Goal: Information Seeking & Learning: Compare options

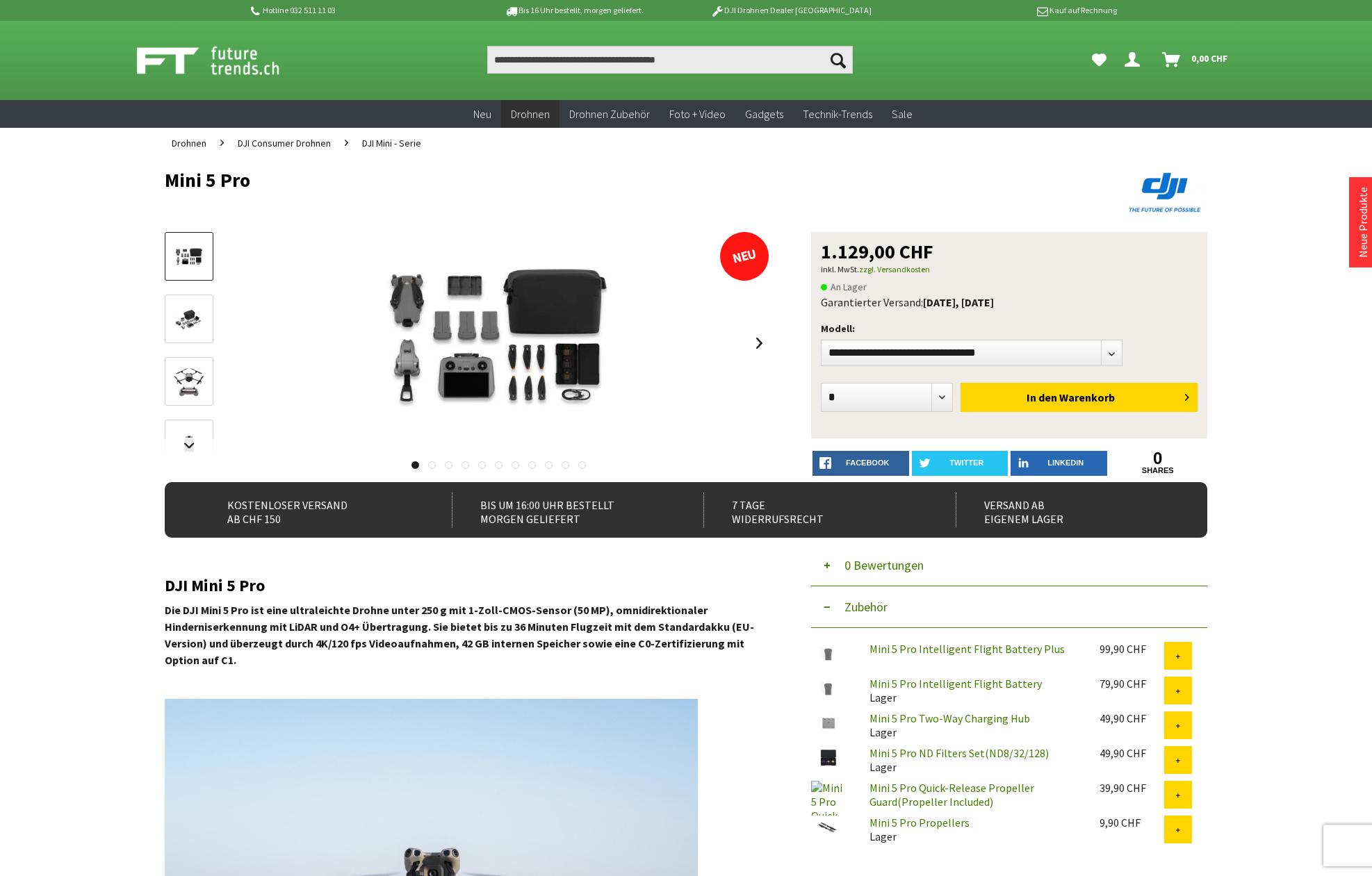
click at [386, 144] on span "DJI Mini - Serie" at bounding box center [392, 143] width 59 height 12
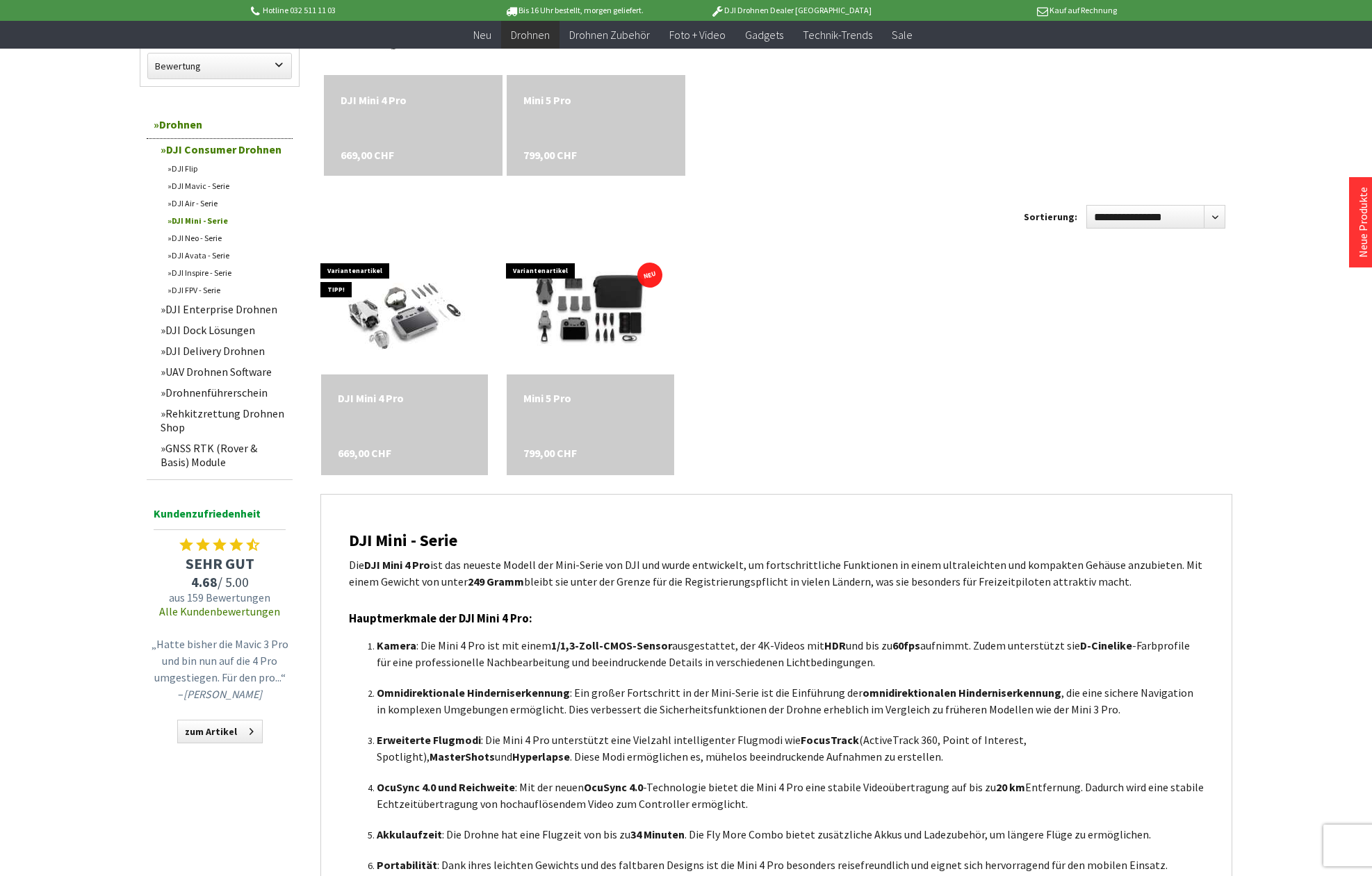
scroll to position [595, 0]
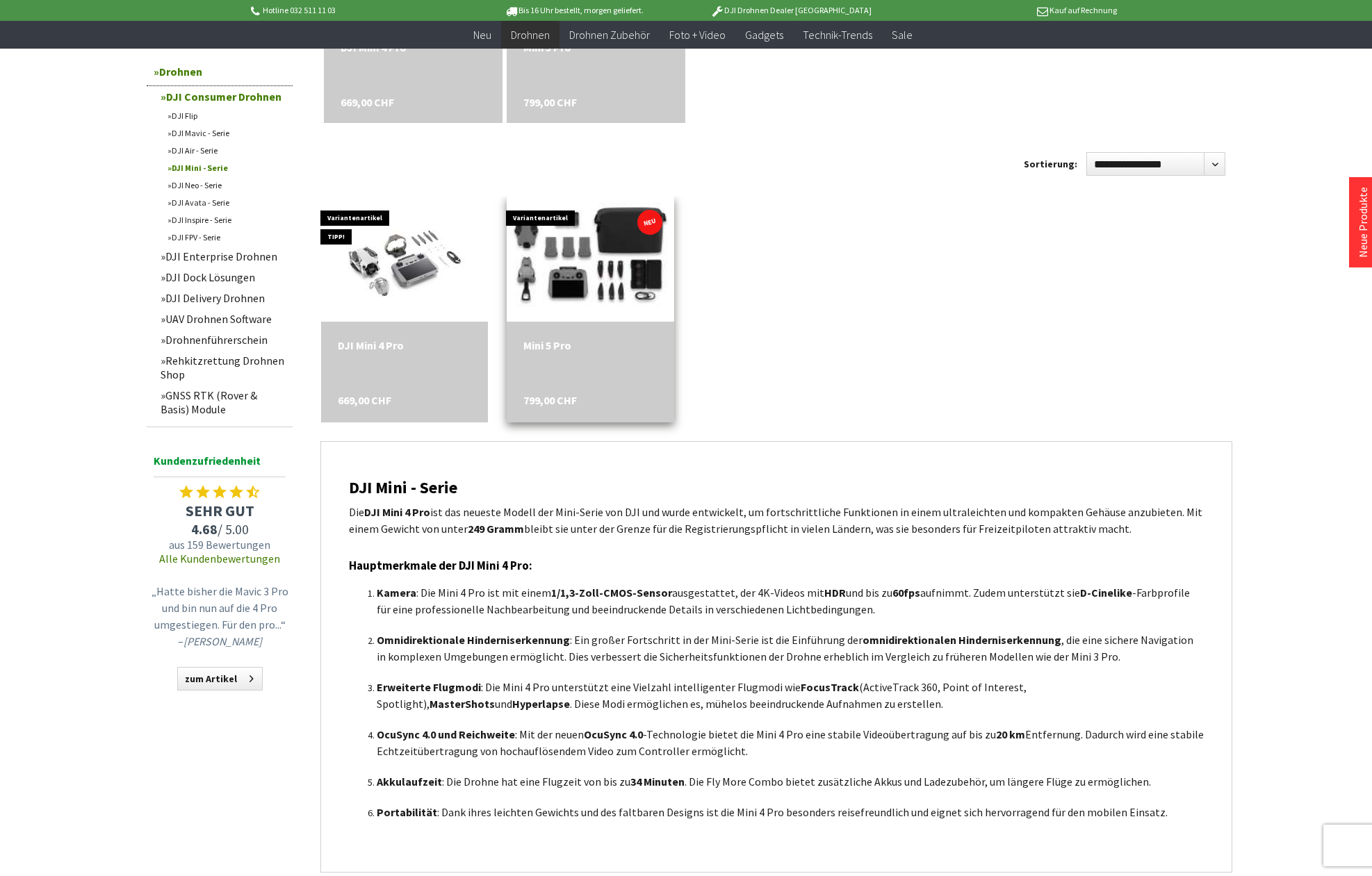
click at [612, 255] on img at bounding box center [590, 259] width 234 height 156
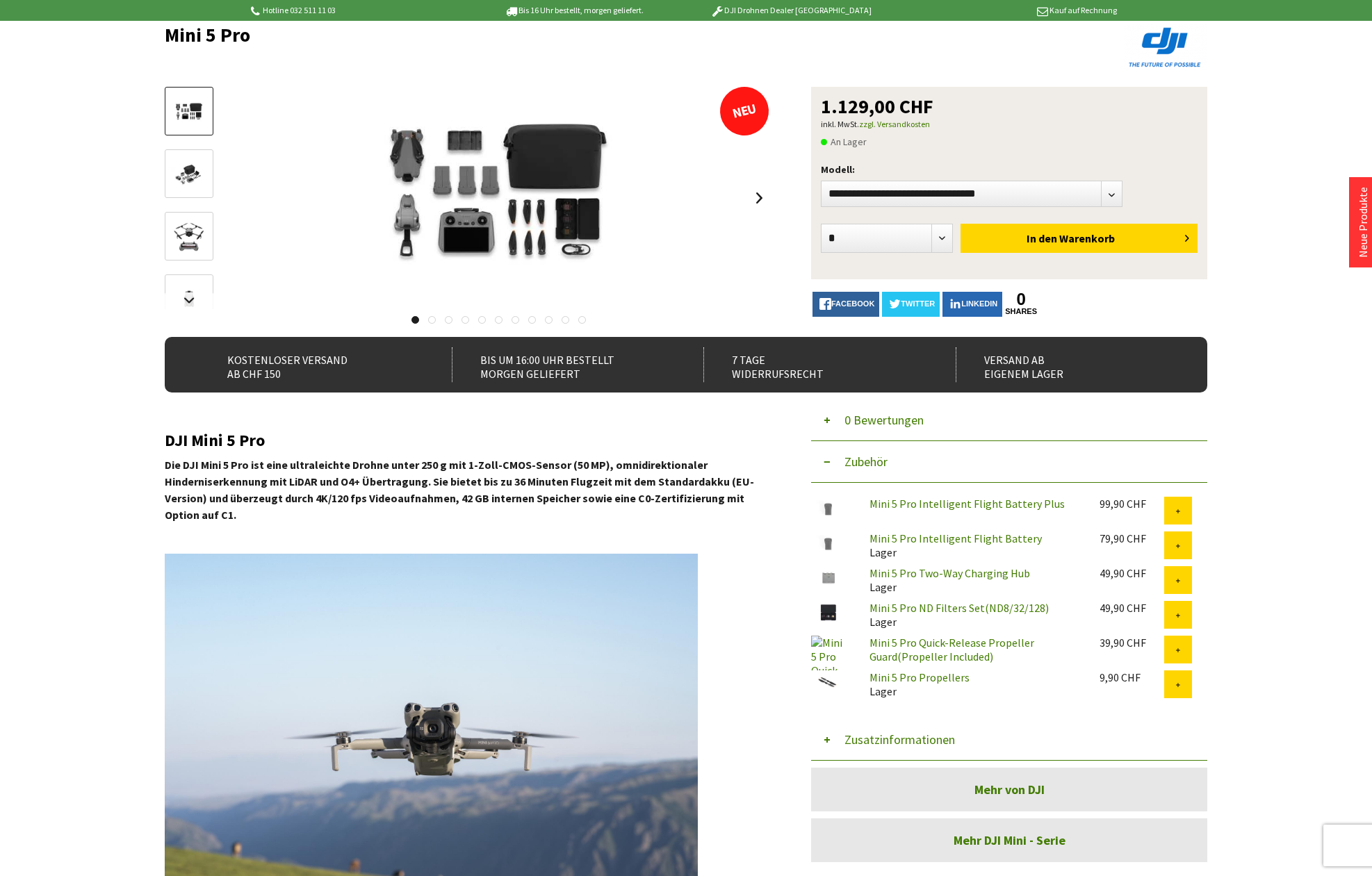
scroll to position [39, 0]
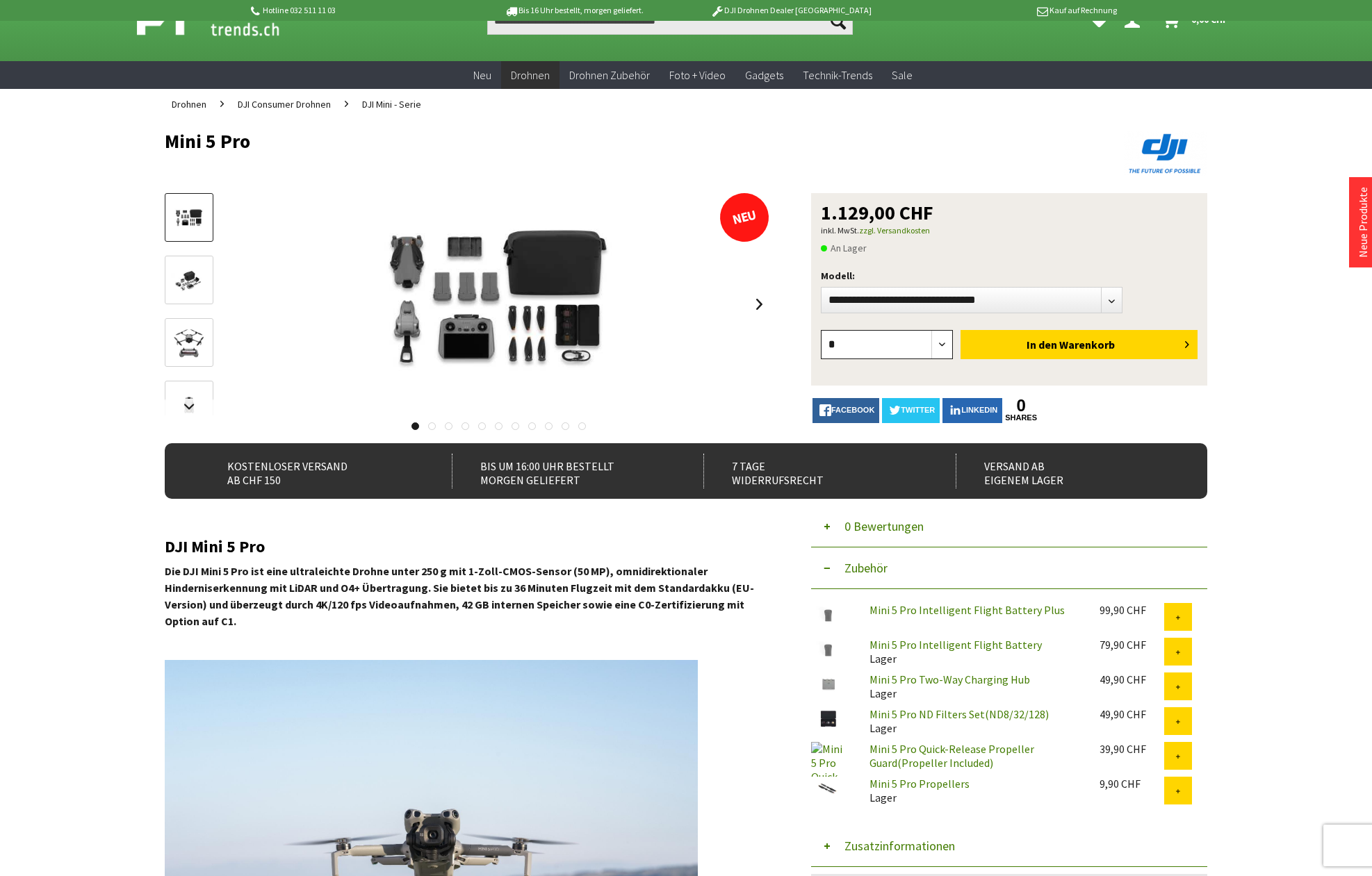
select select "**"
click at [1033, 329] on form "* * * * * * * * * ** ** ** ** ** ** ** ** ** ** ** In den Warenkorb" at bounding box center [1009, 346] width 376 height 46
click at [1038, 336] on button "In den Warenkorb" at bounding box center [1078, 344] width 237 height 29
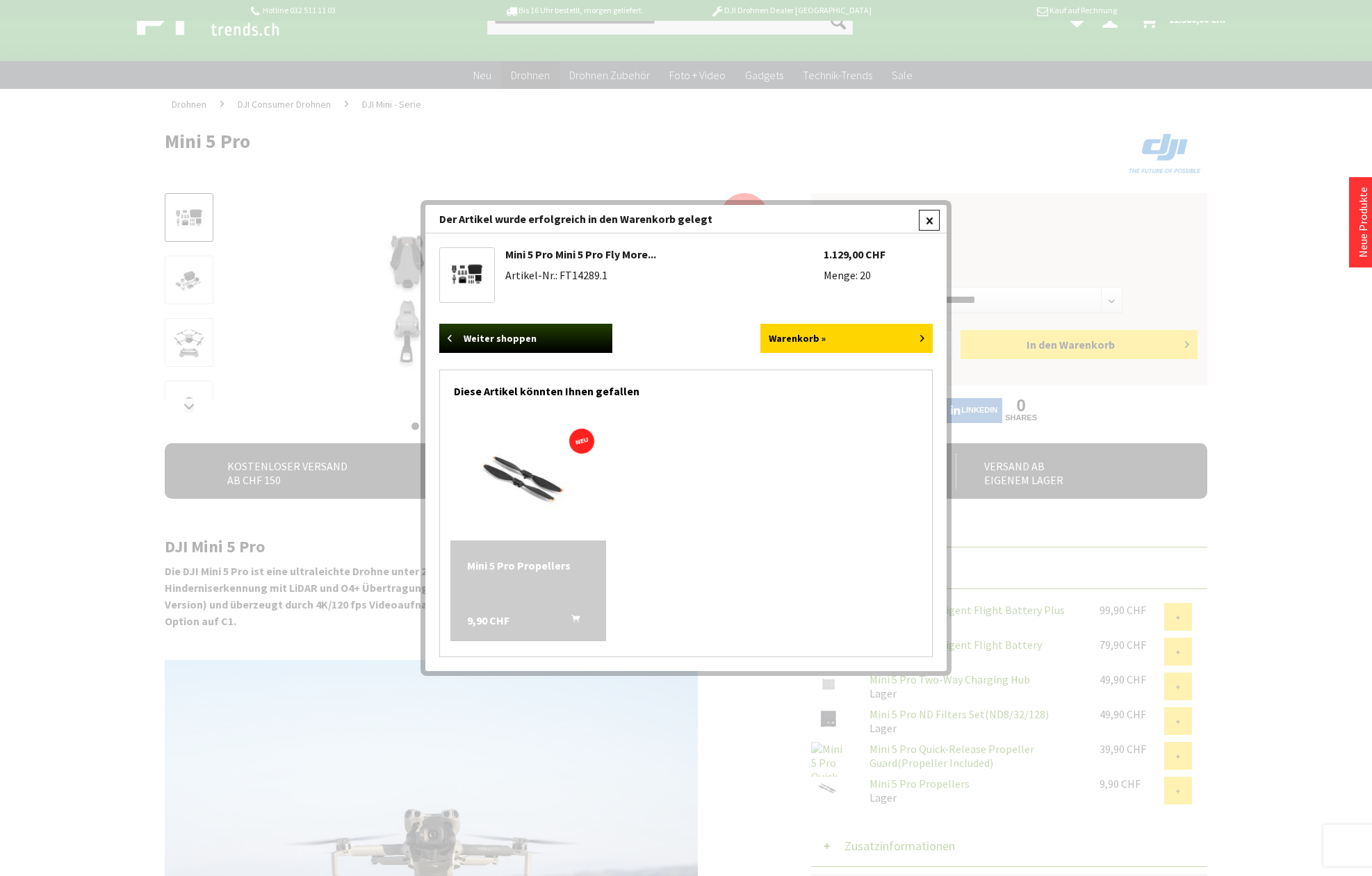
click at [926, 220] on div at bounding box center [929, 220] width 21 height 21
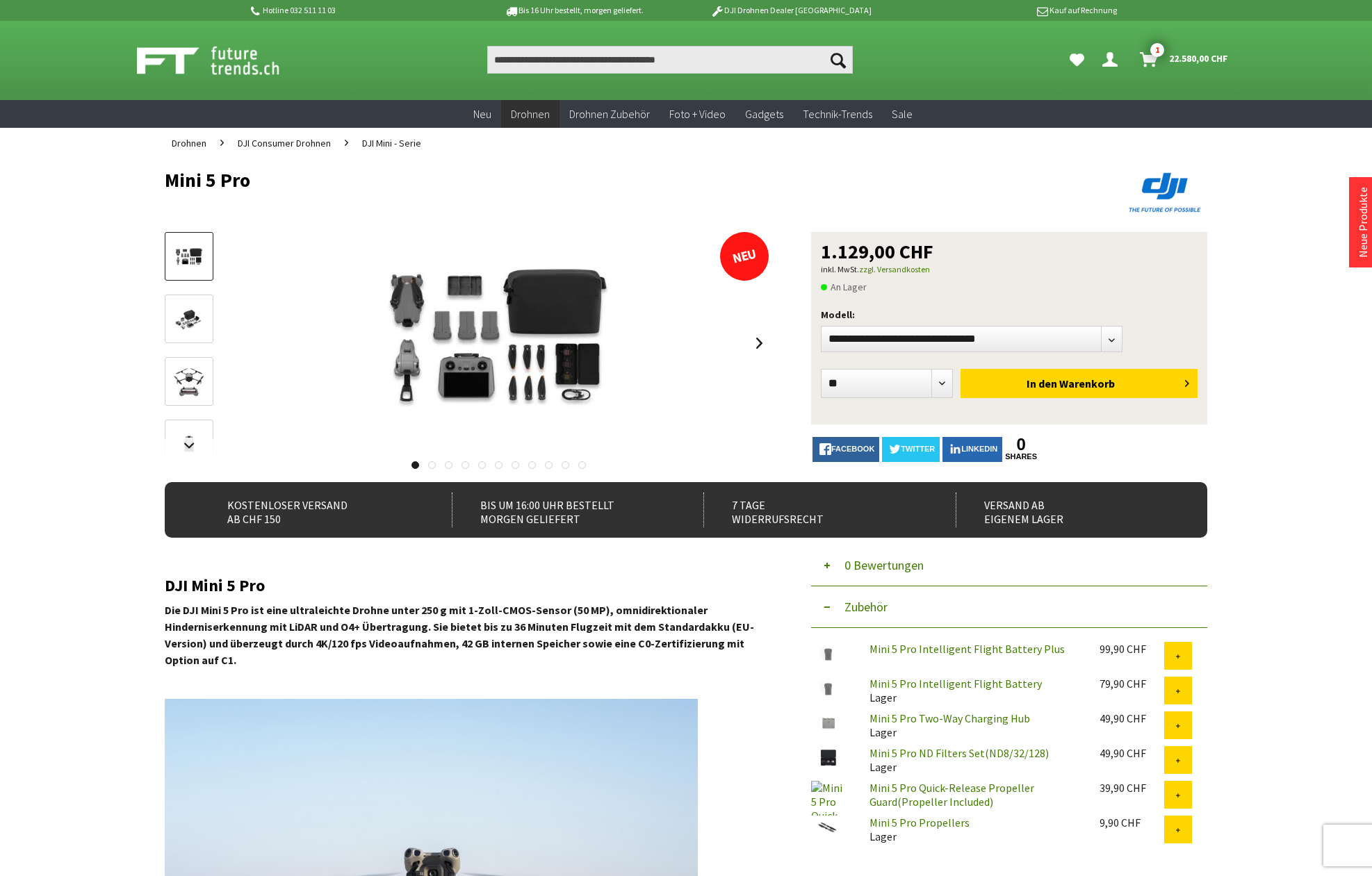
scroll to position [0, 0]
click at [1176, 63] on span "22.580,00 CHF" at bounding box center [1199, 58] width 59 height 22
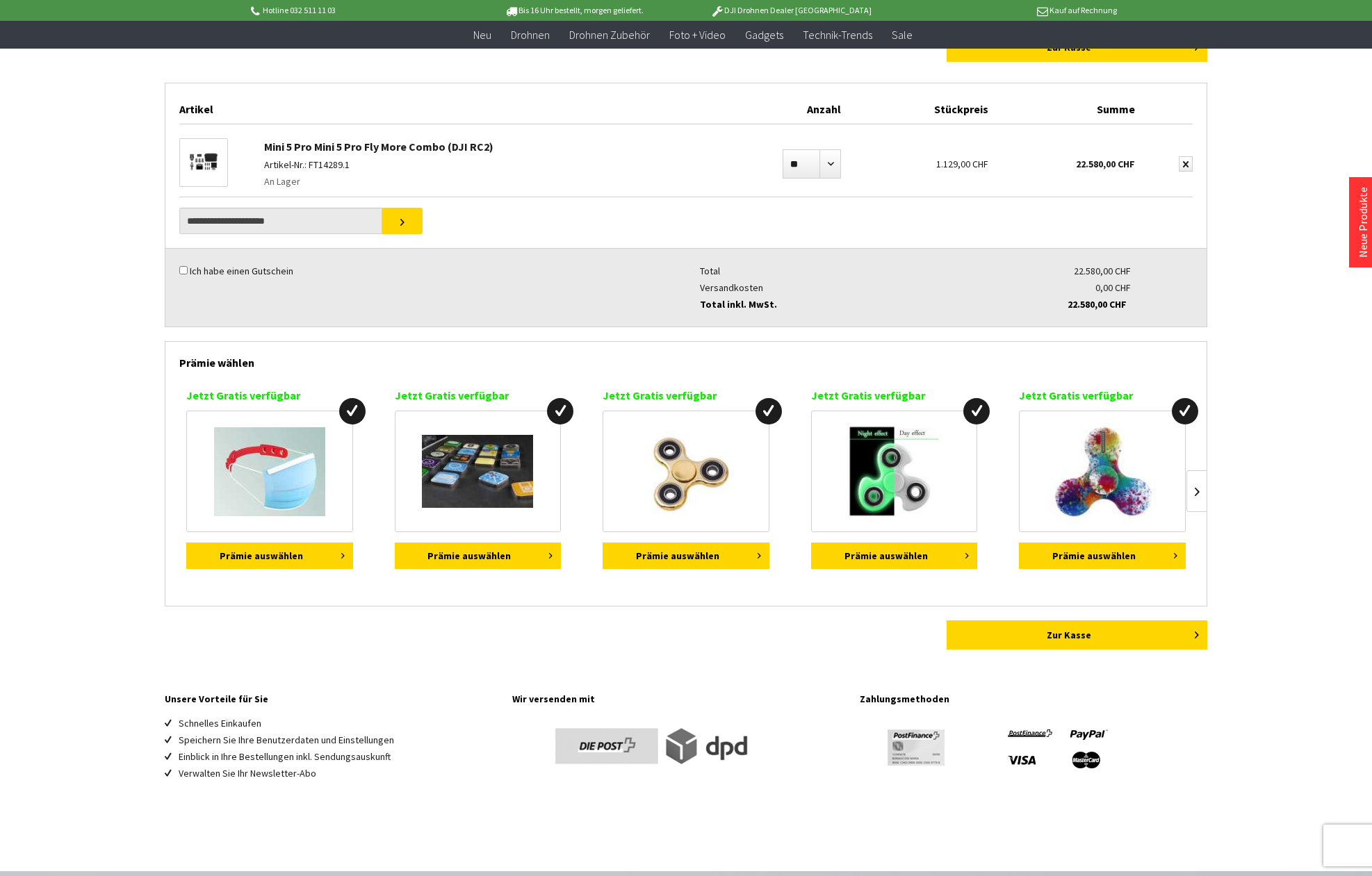
scroll to position [100, 0]
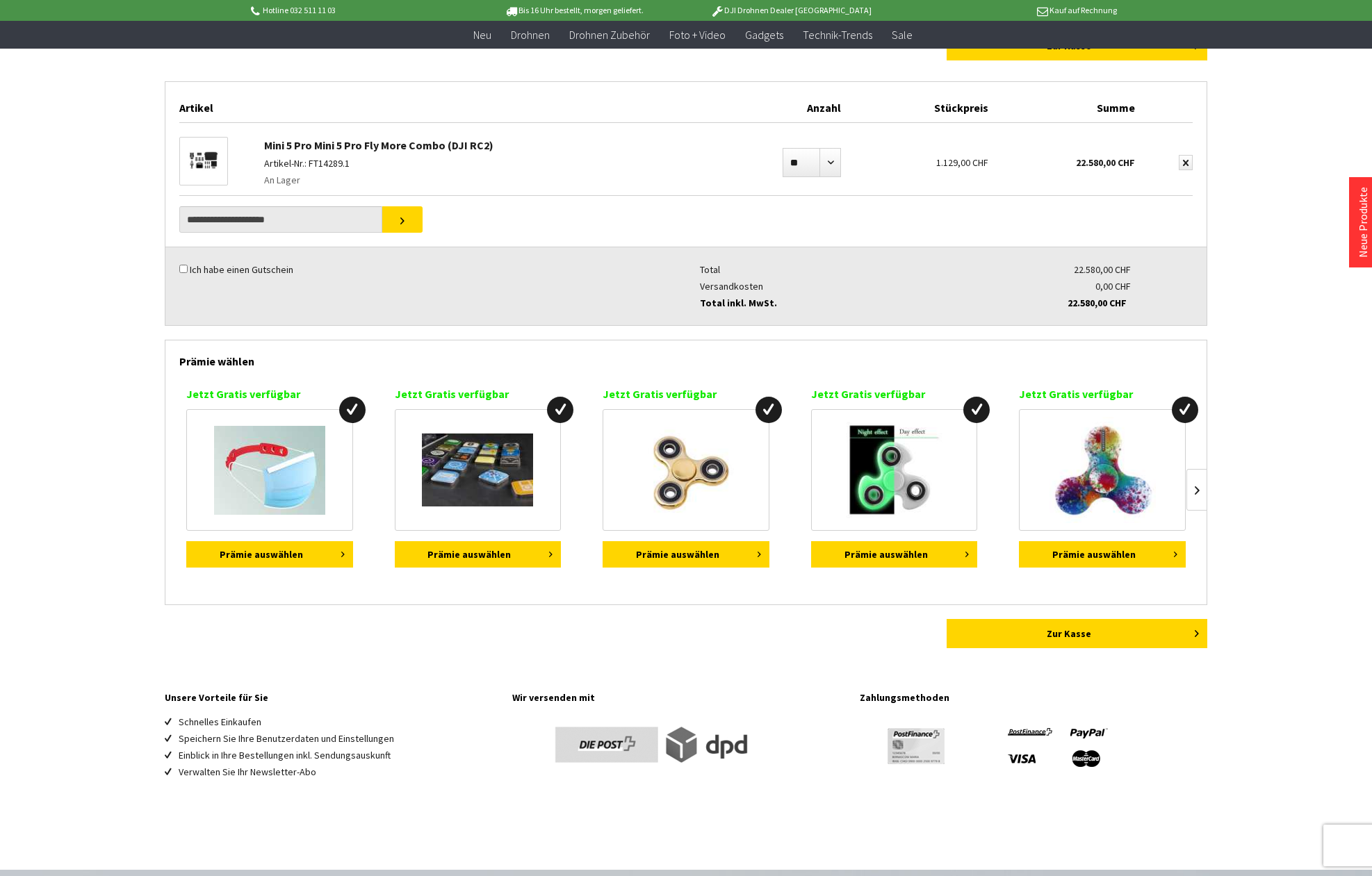
click at [480, 476] on img at bounding box center [477, 470] width 111 height 73
select select "*"
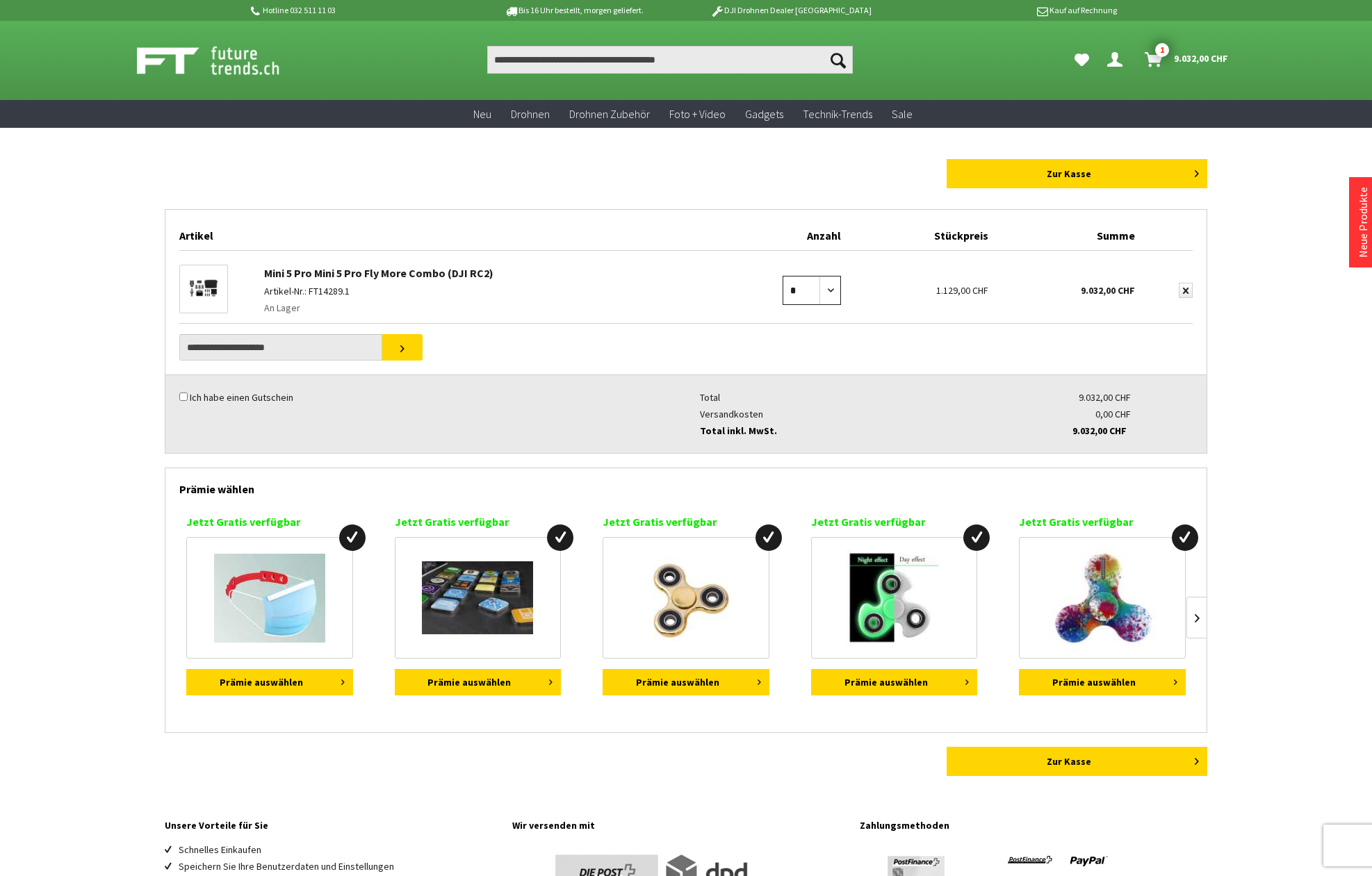
select select "*"
click at [1203, 618] on link at bounding box center [1196, 618] width 21 height 42
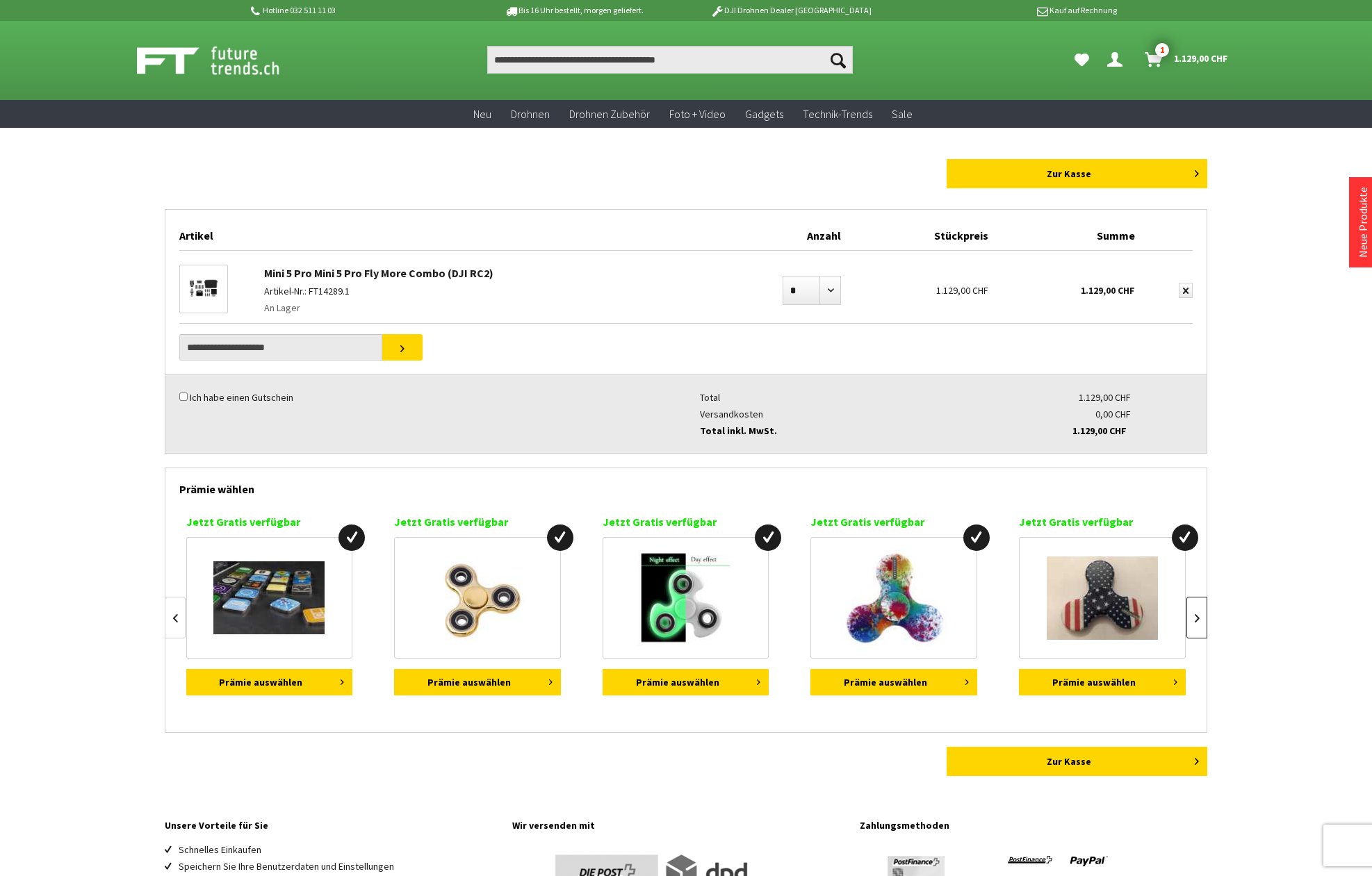
click at [1201, 608] on link at bounding box center [1196, 618] width 21 height 42
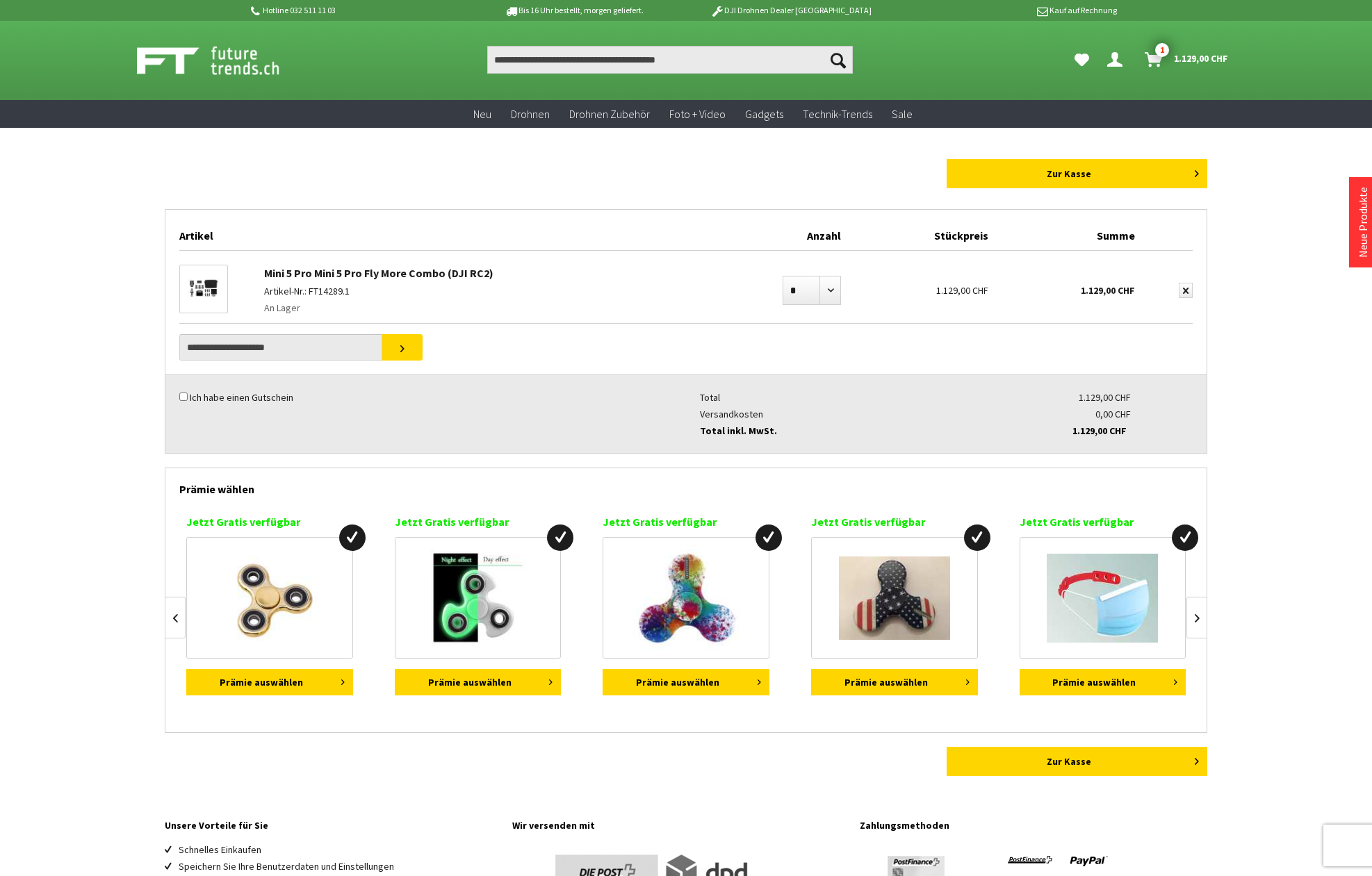
scroll to position [0, 417]
click at [168, 613] on link at bounding box center [174, 618] width 21 height 42
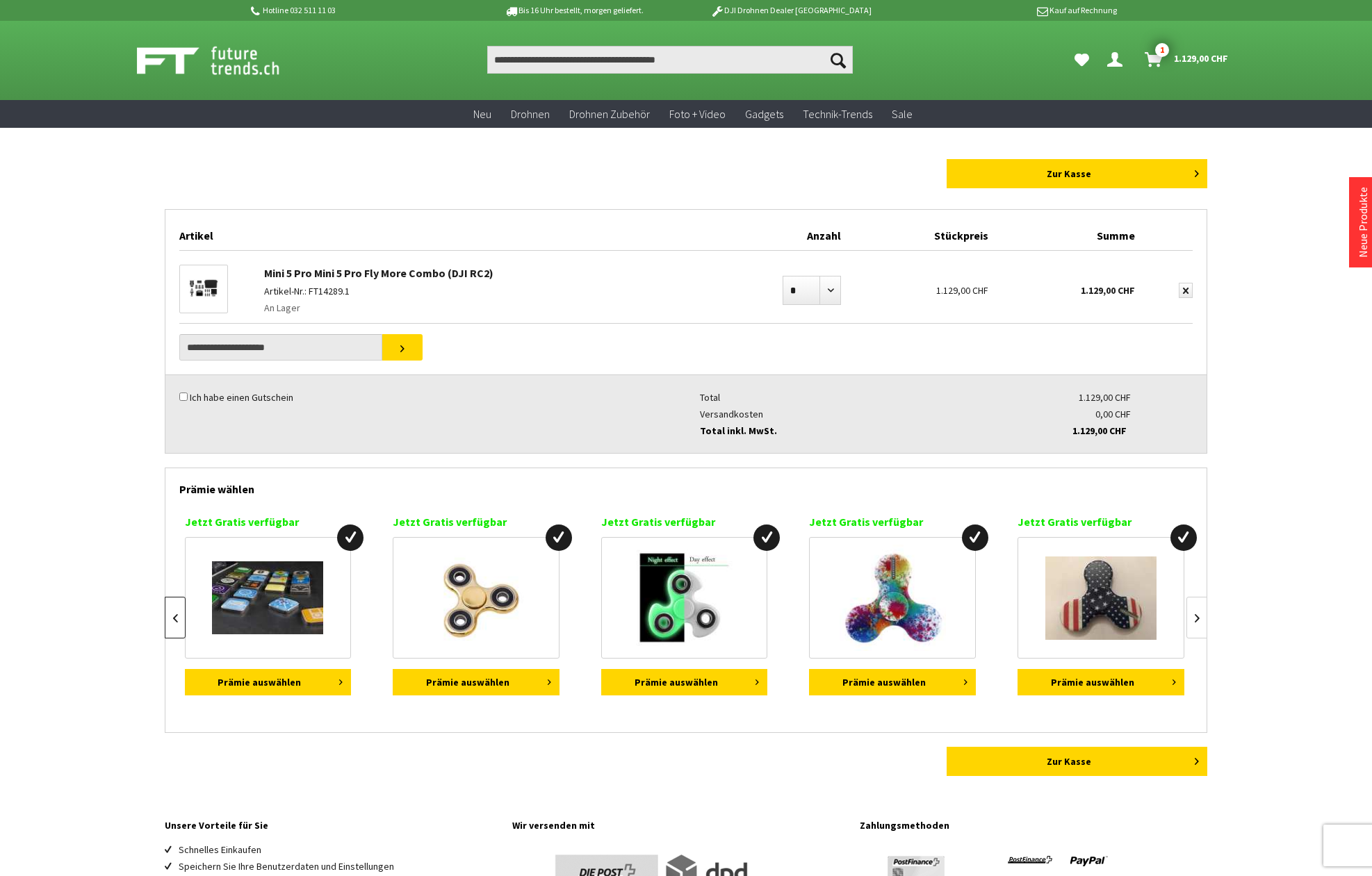
click at [168, 613] on link at bounding box center [174, 618] width 21 height 42
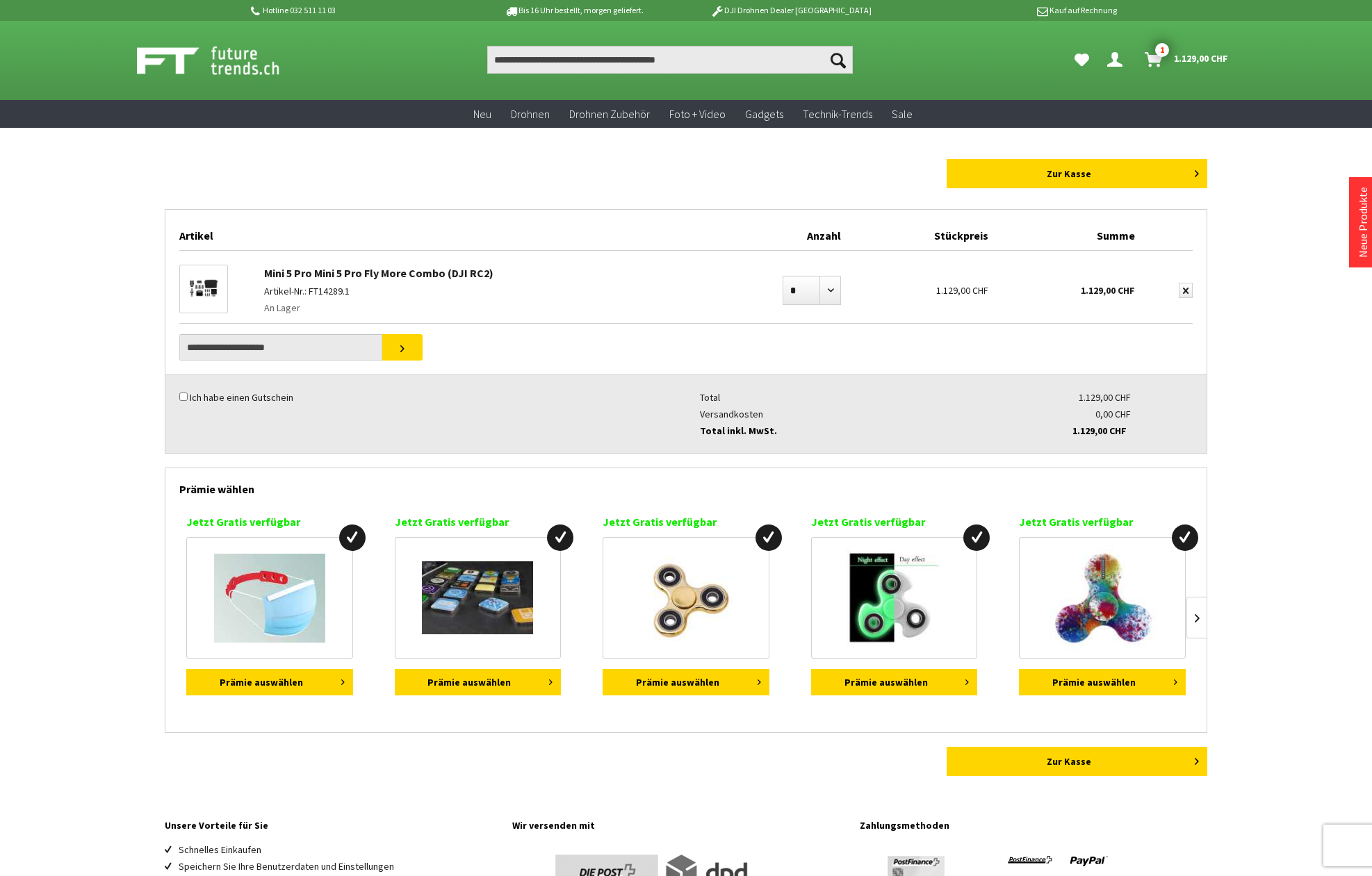
scroll to position [0, 0]
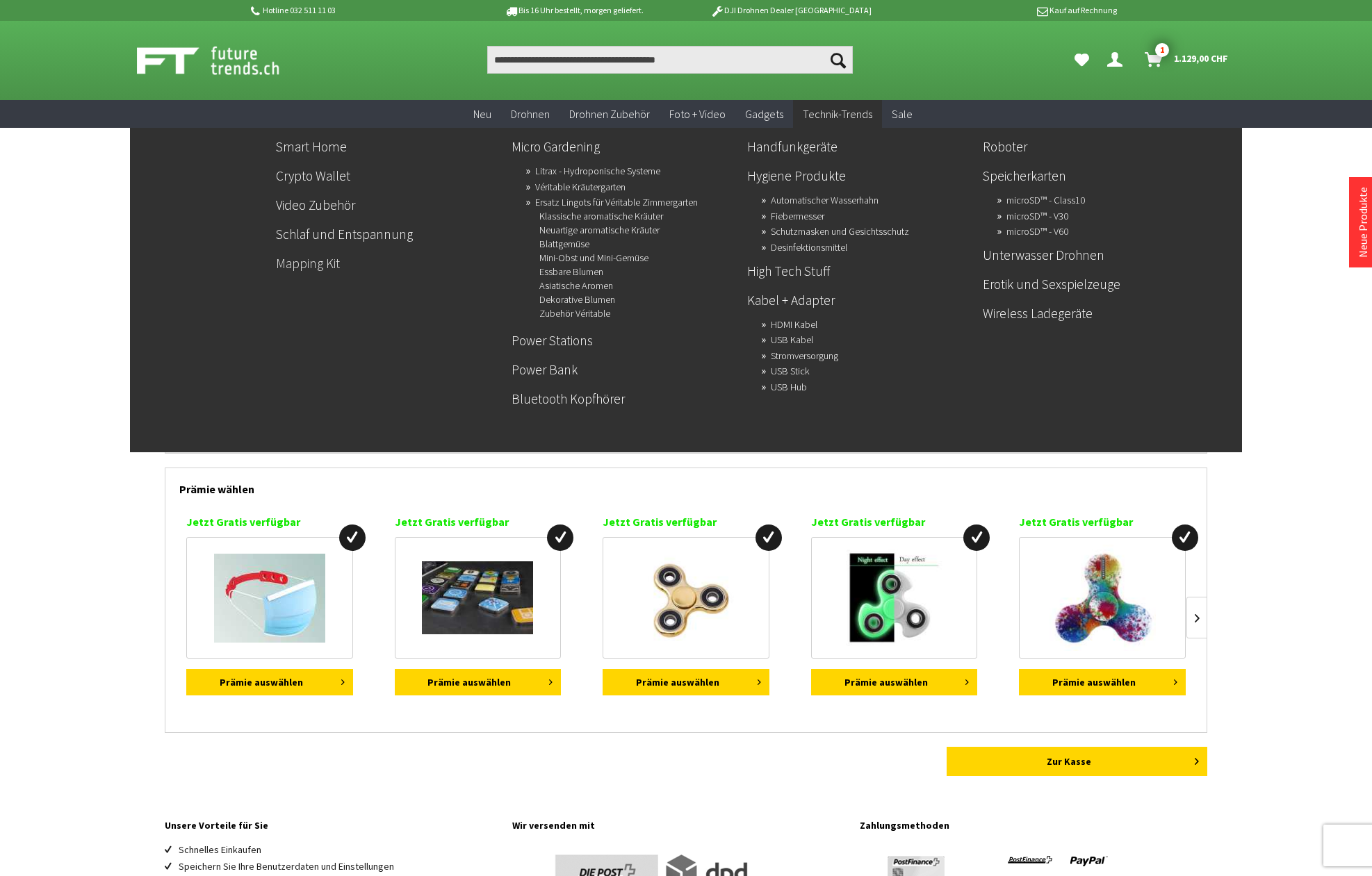
click at [309, 266] on link "Mapping Kit" at bounding box center [388, 263] width 225 height 24
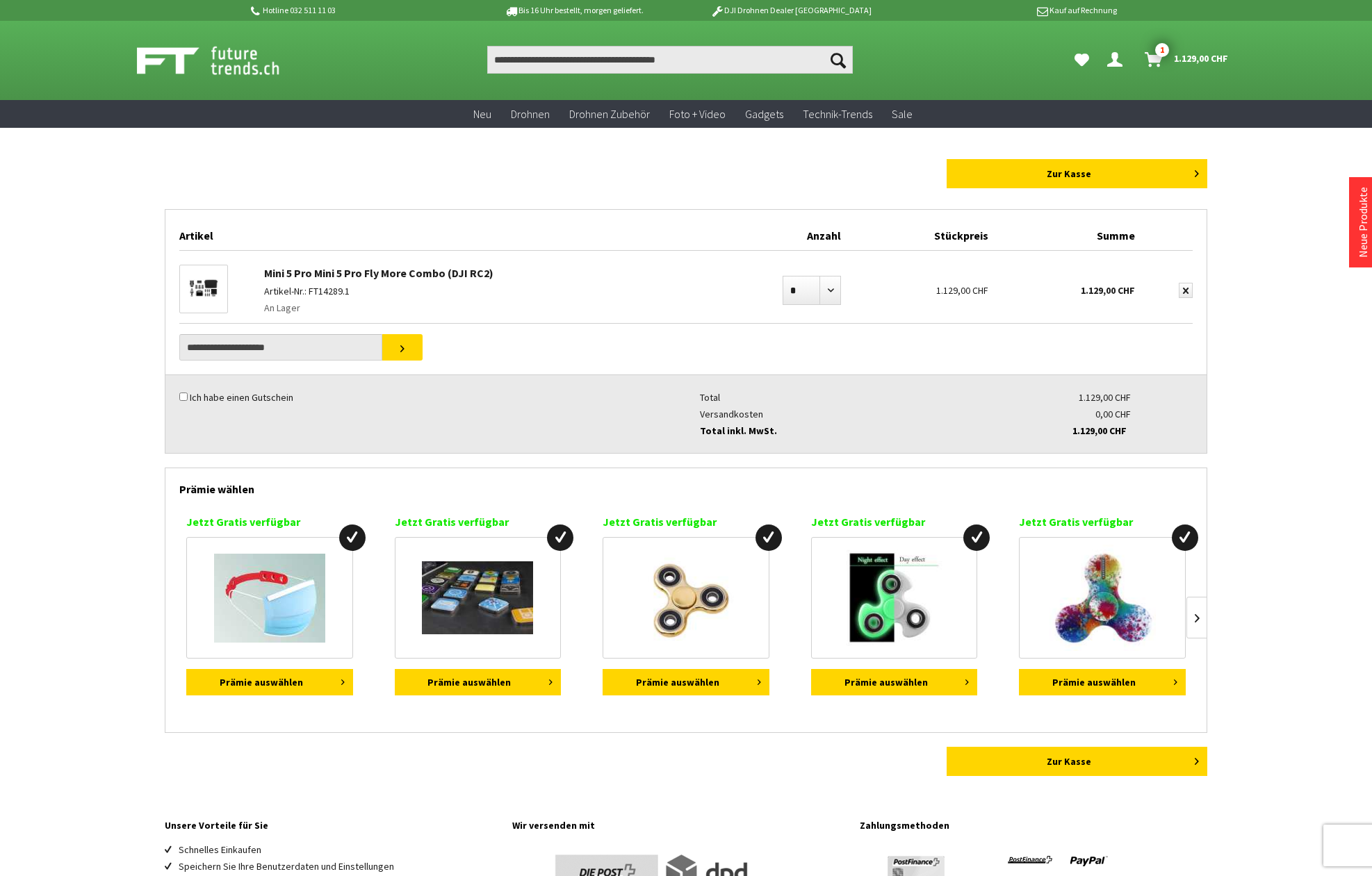
click at [476, 595] on img at bounding box center [477, 598] width 111 height 73
click at [692, 601] on img at bounding box center [685, 598] width 106 height 107
click at [1195, 615] on link at bounding box center [1196, 618] width 21 height 42
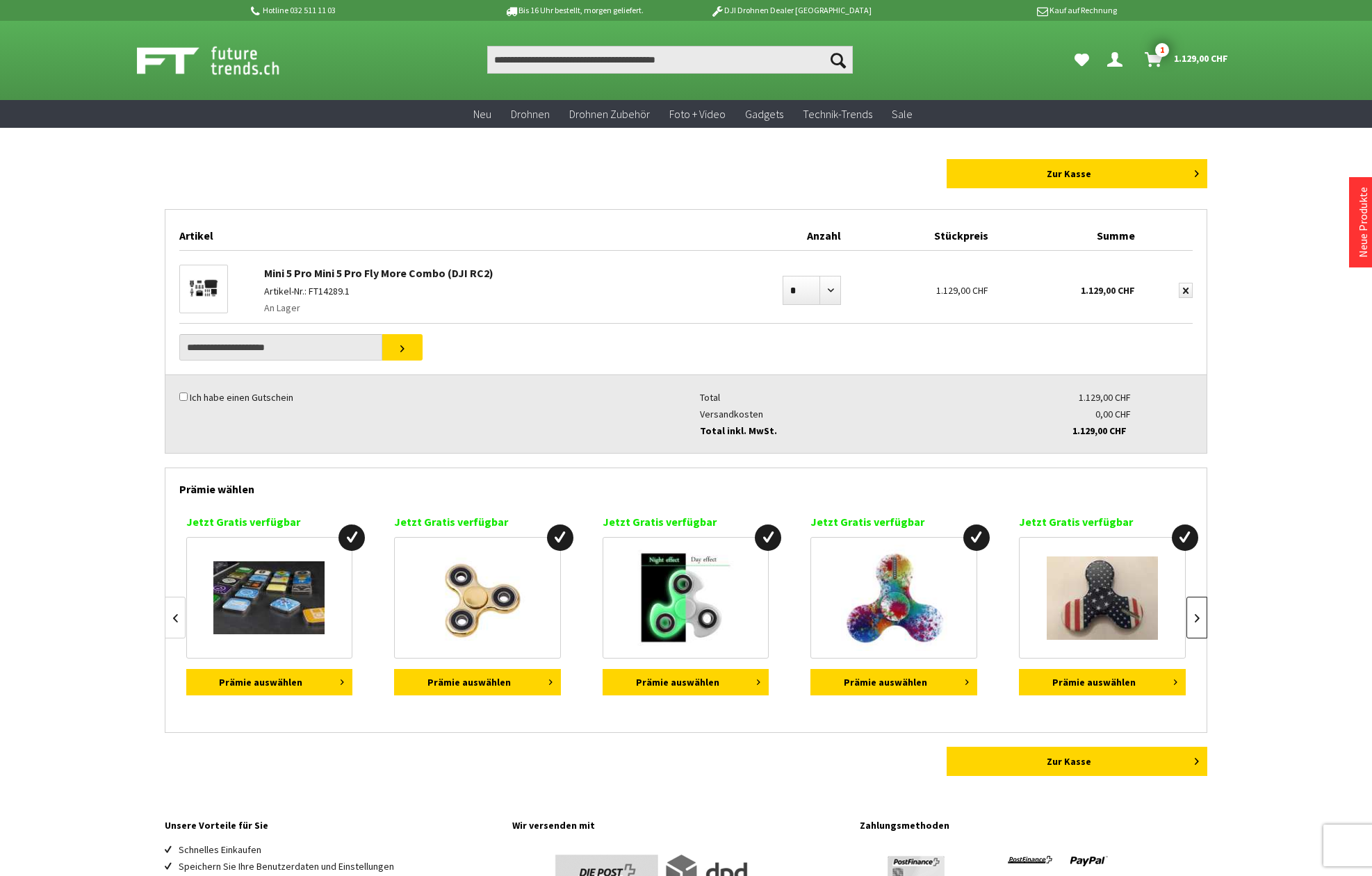
click at [1195, 615] on link at bounding box center [1196, 618] width 21 height 42
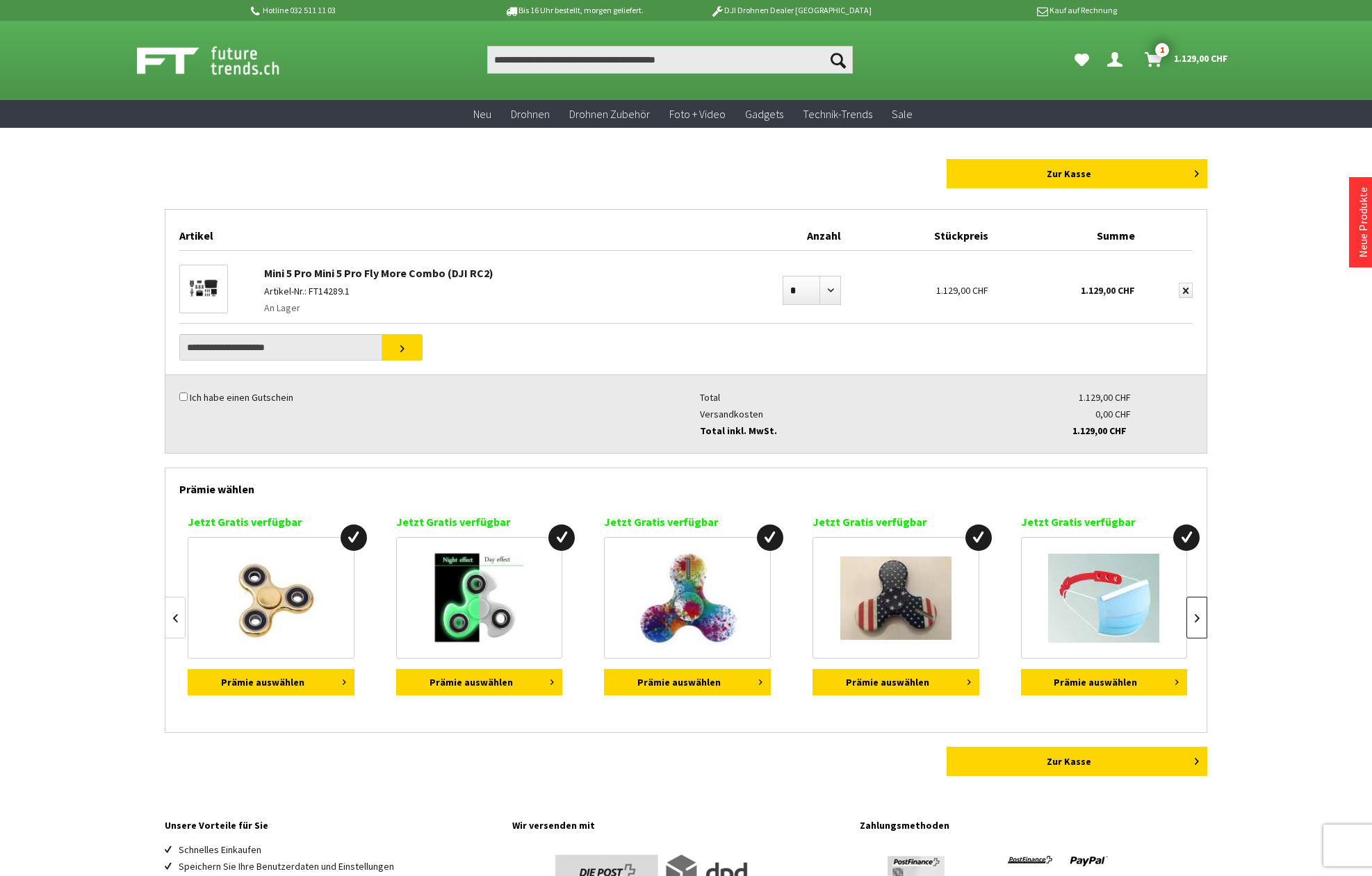
scroll to position [0, 417]
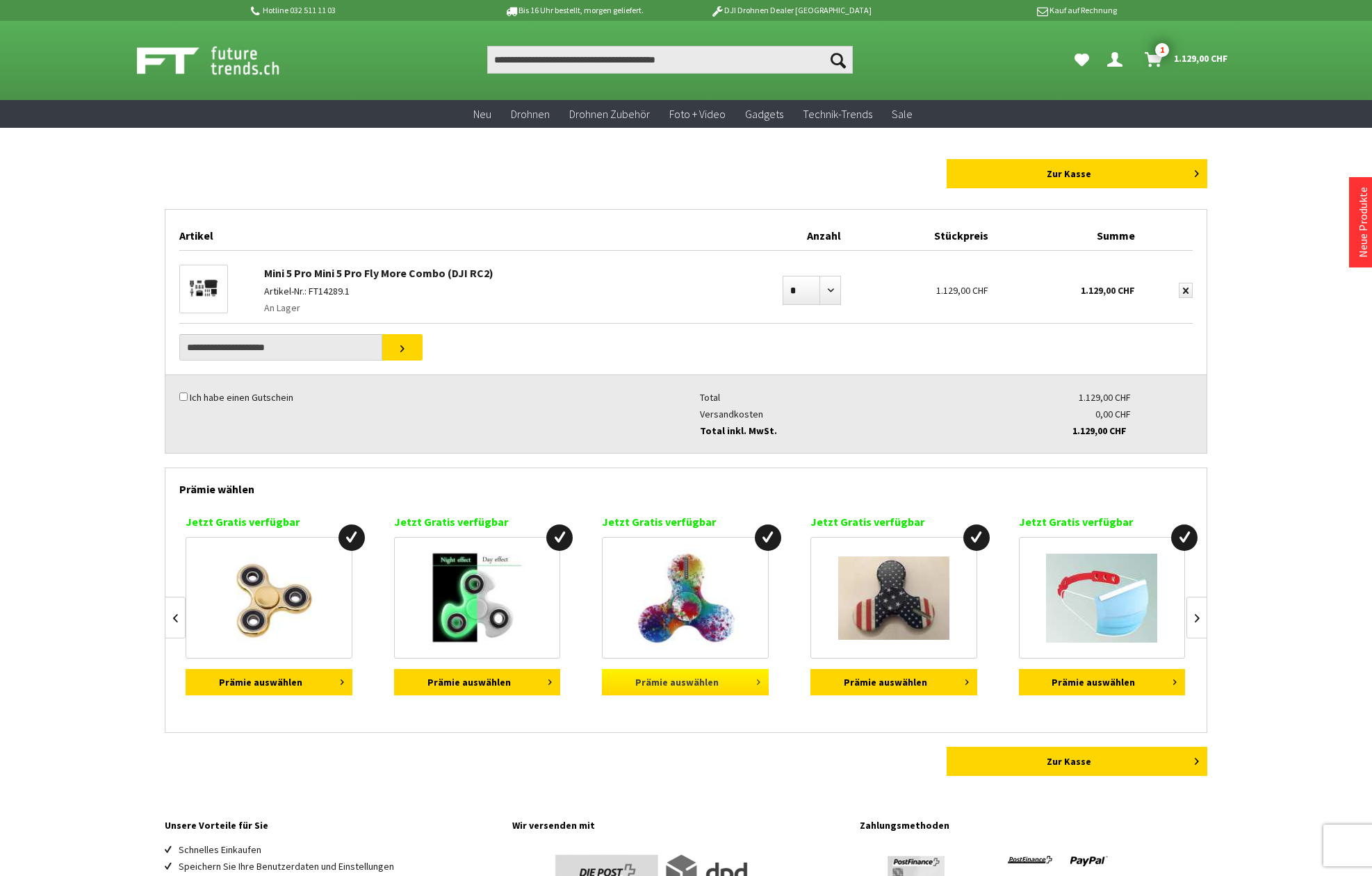
click at [687, 686] on button "Prämie auswählen" at bounding box center [685, 683] width 167 height 26
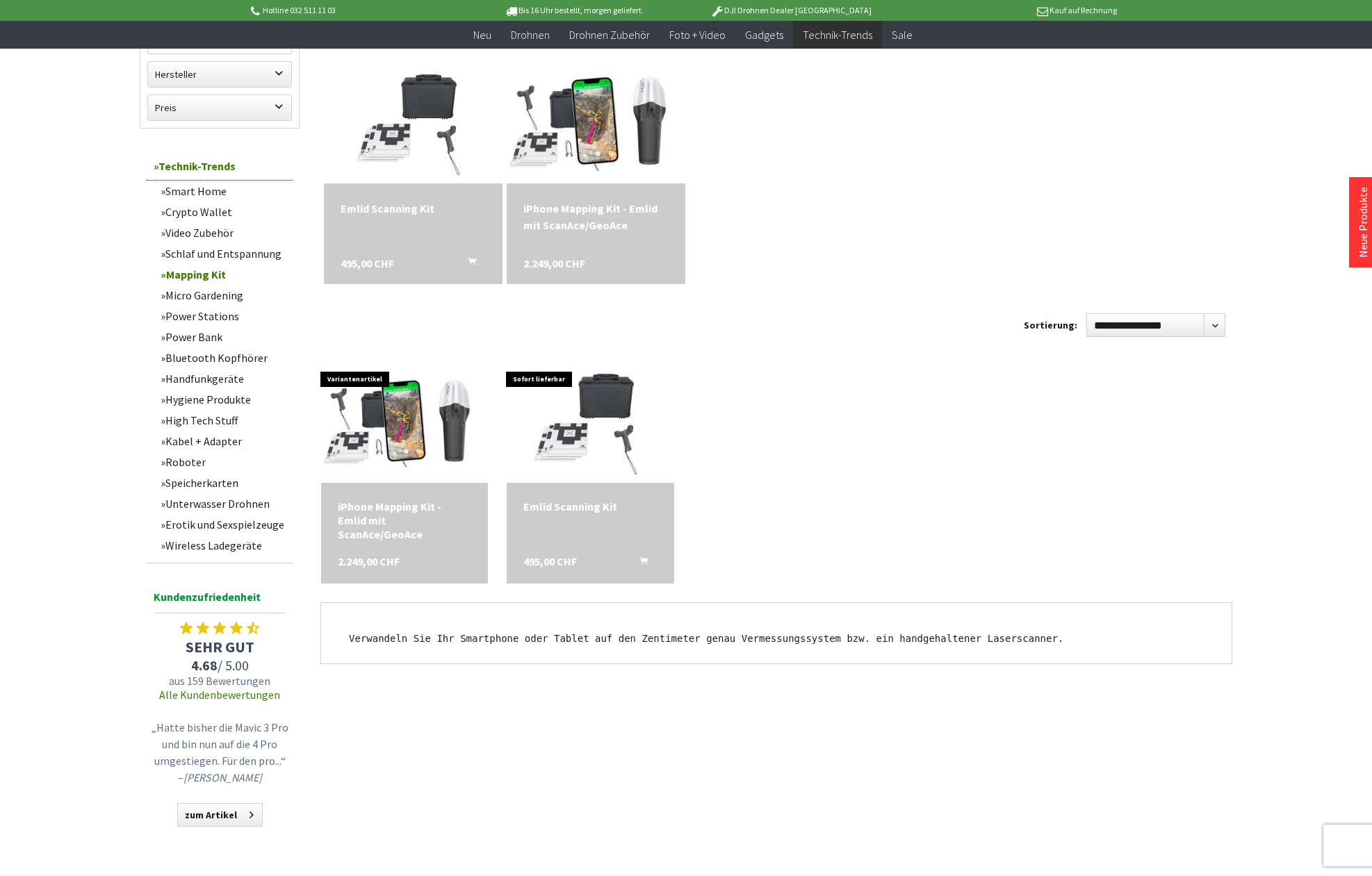
scroll to position [403, 0]
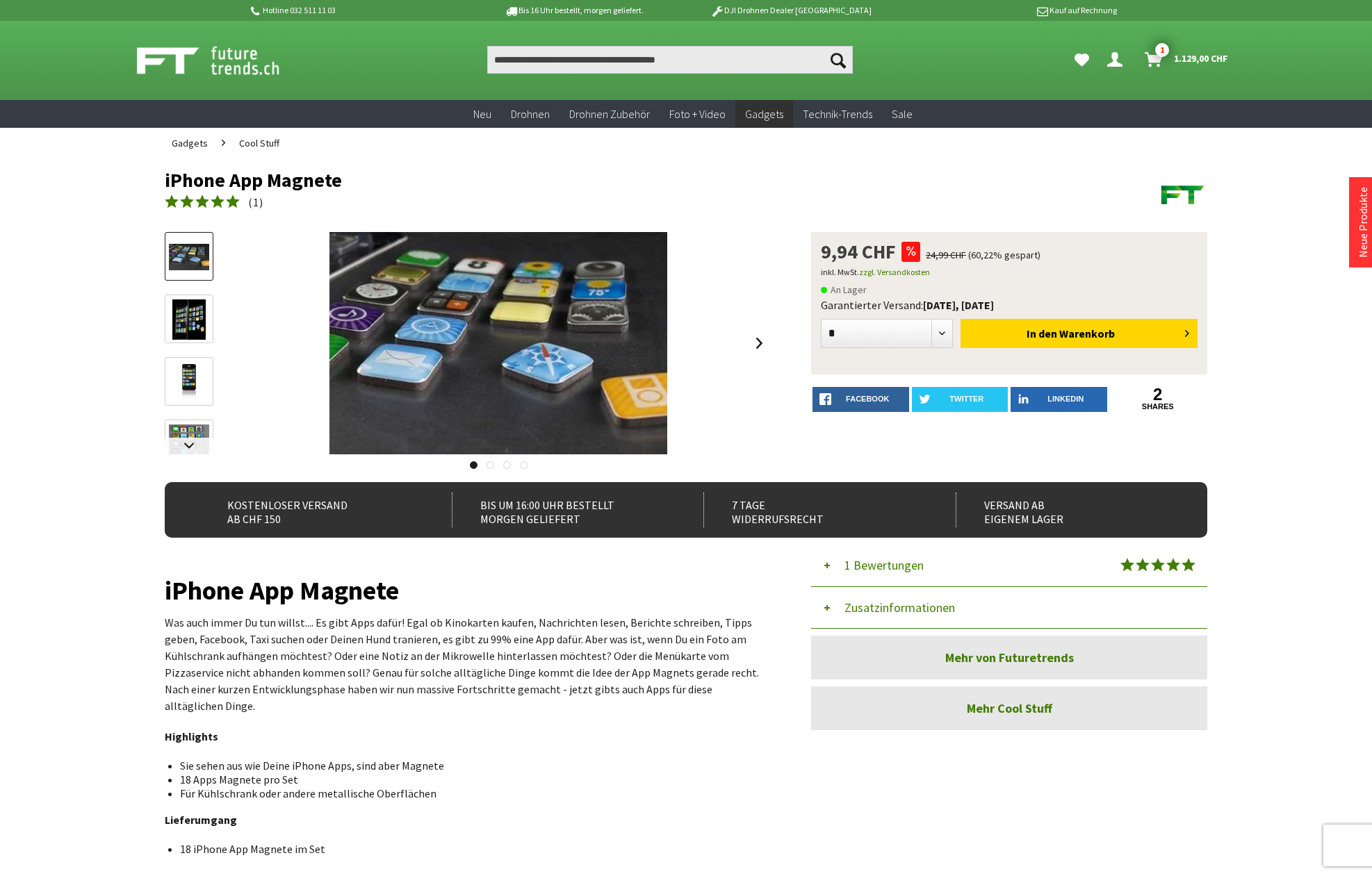
click at [193, 326] on img at bounding box center [189, 320] width 33 height 40
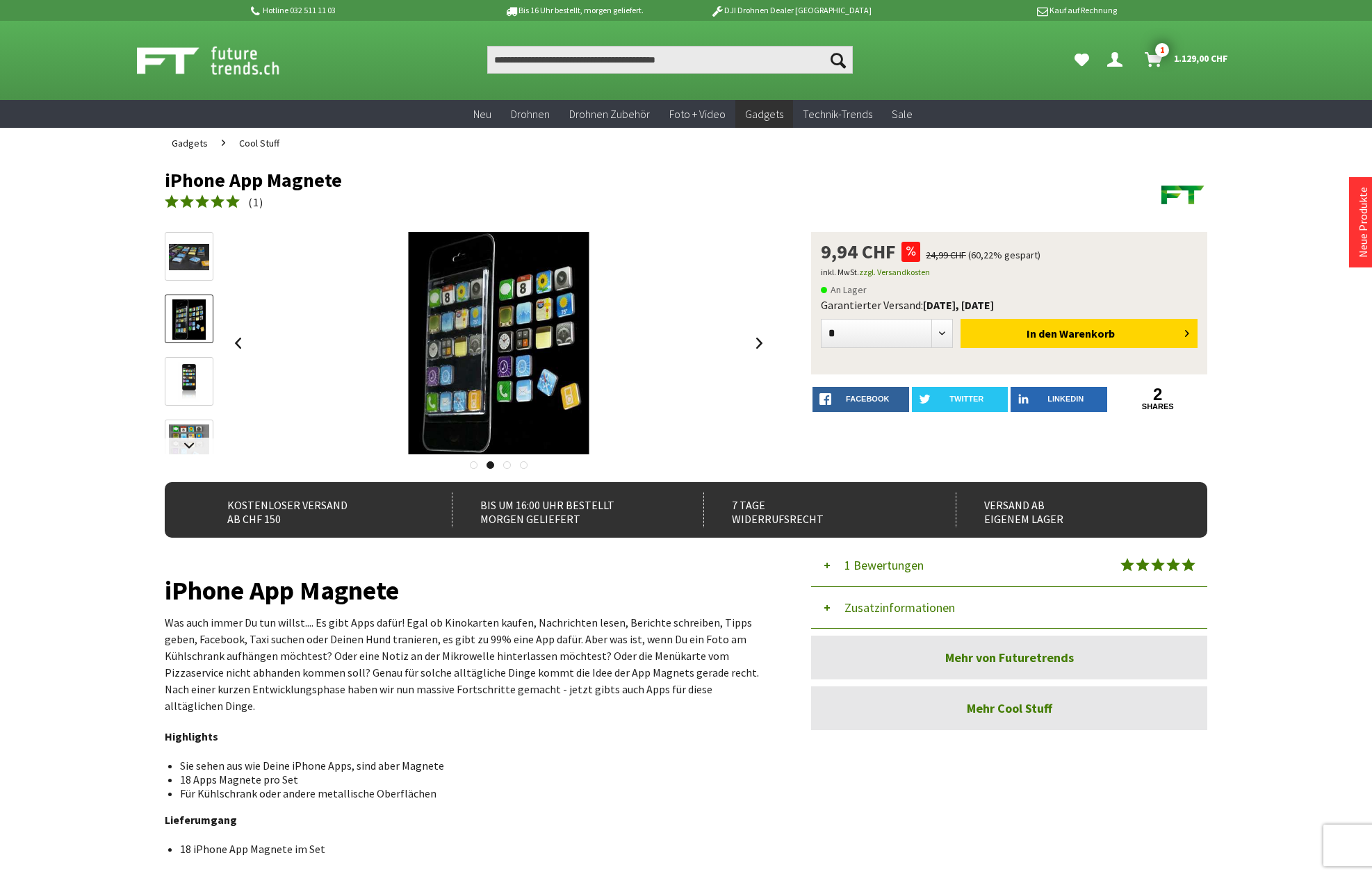
click at [192, 367] on img at bounding box center [188, 382] width 22 height 40
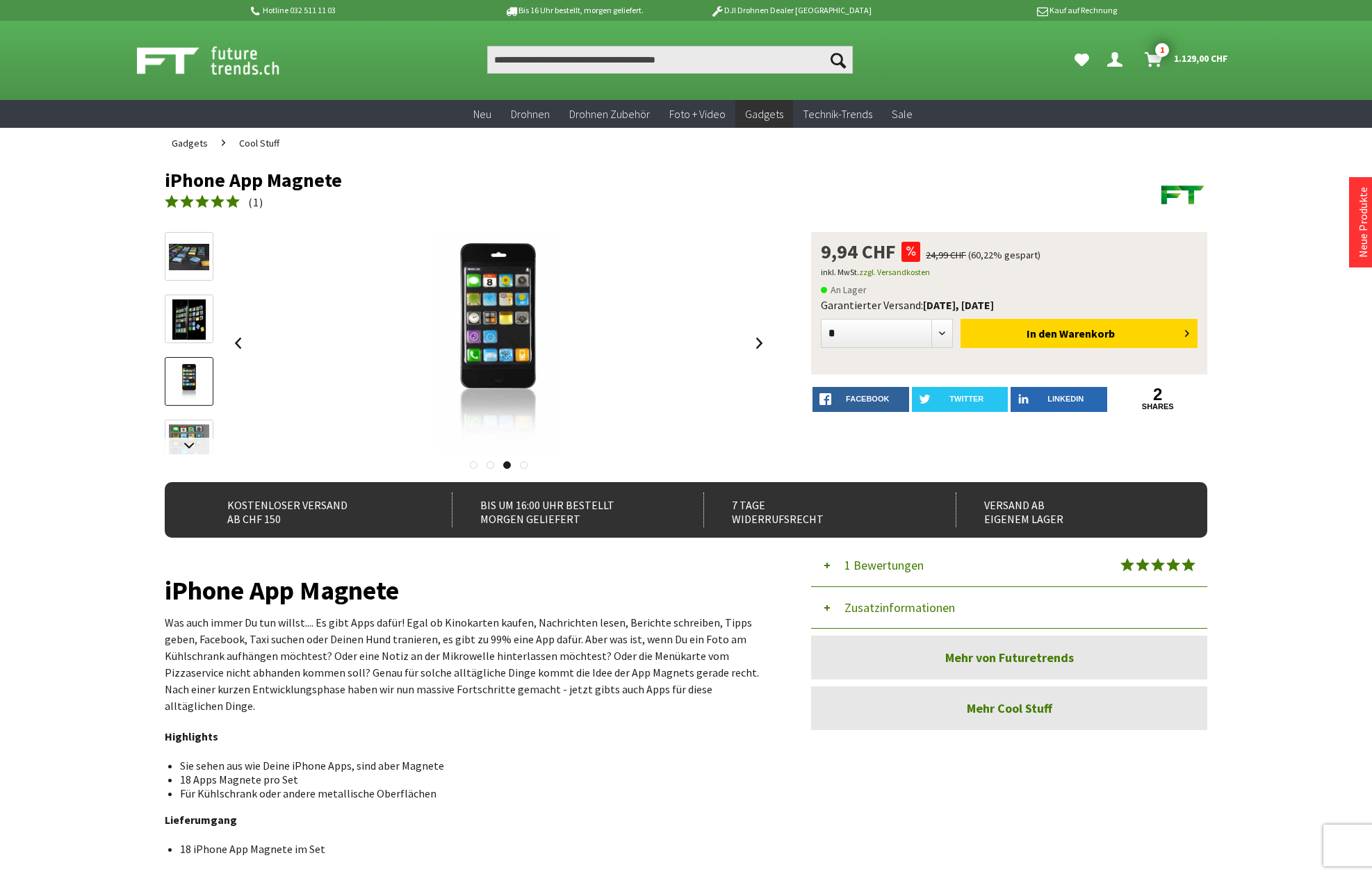
click at [184, 425] on img at bounding box center [189, 444] width 40 height 40
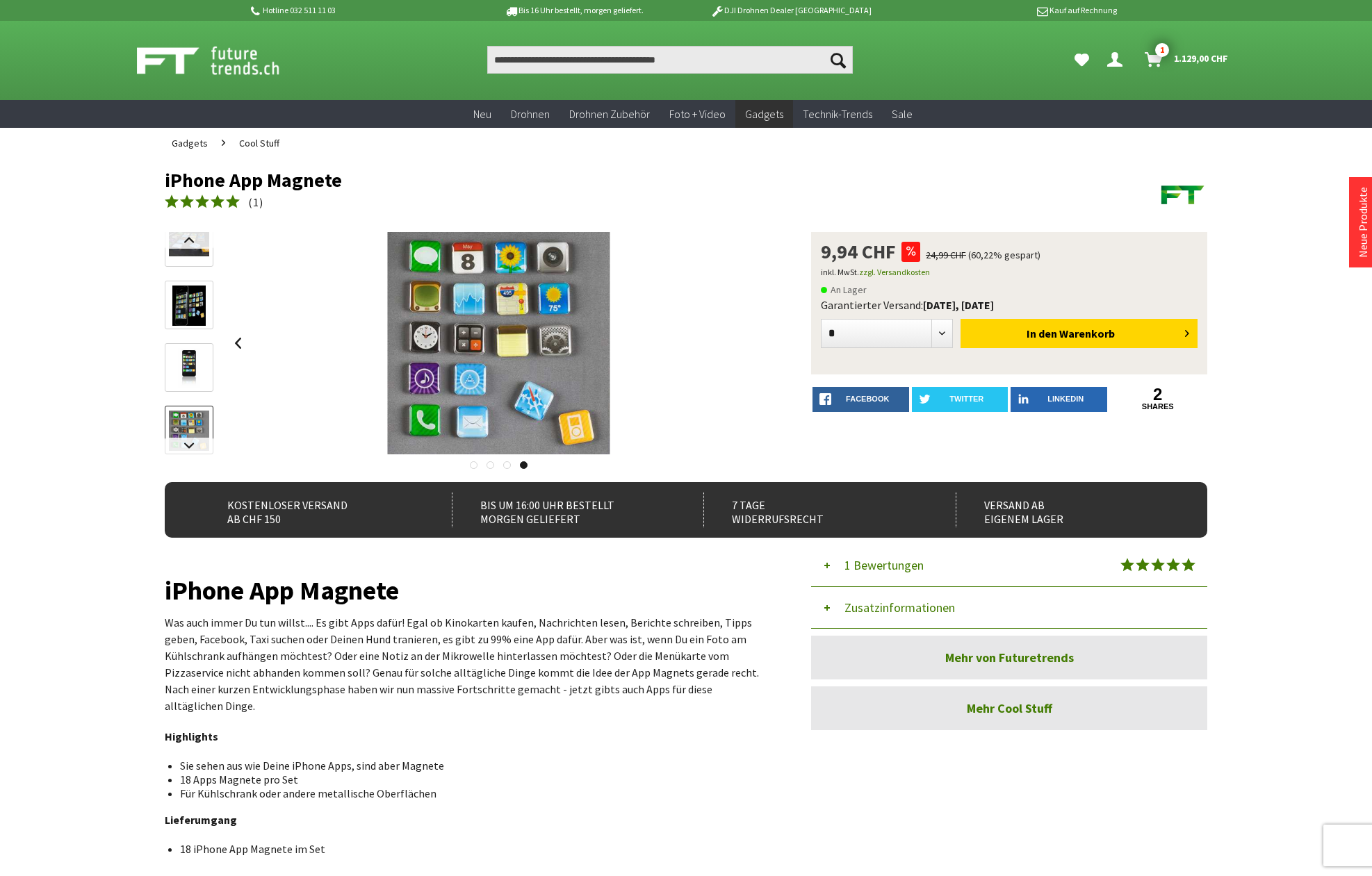
click at [181, 368] on img at bounding box center [188, 368] width 22 height 40
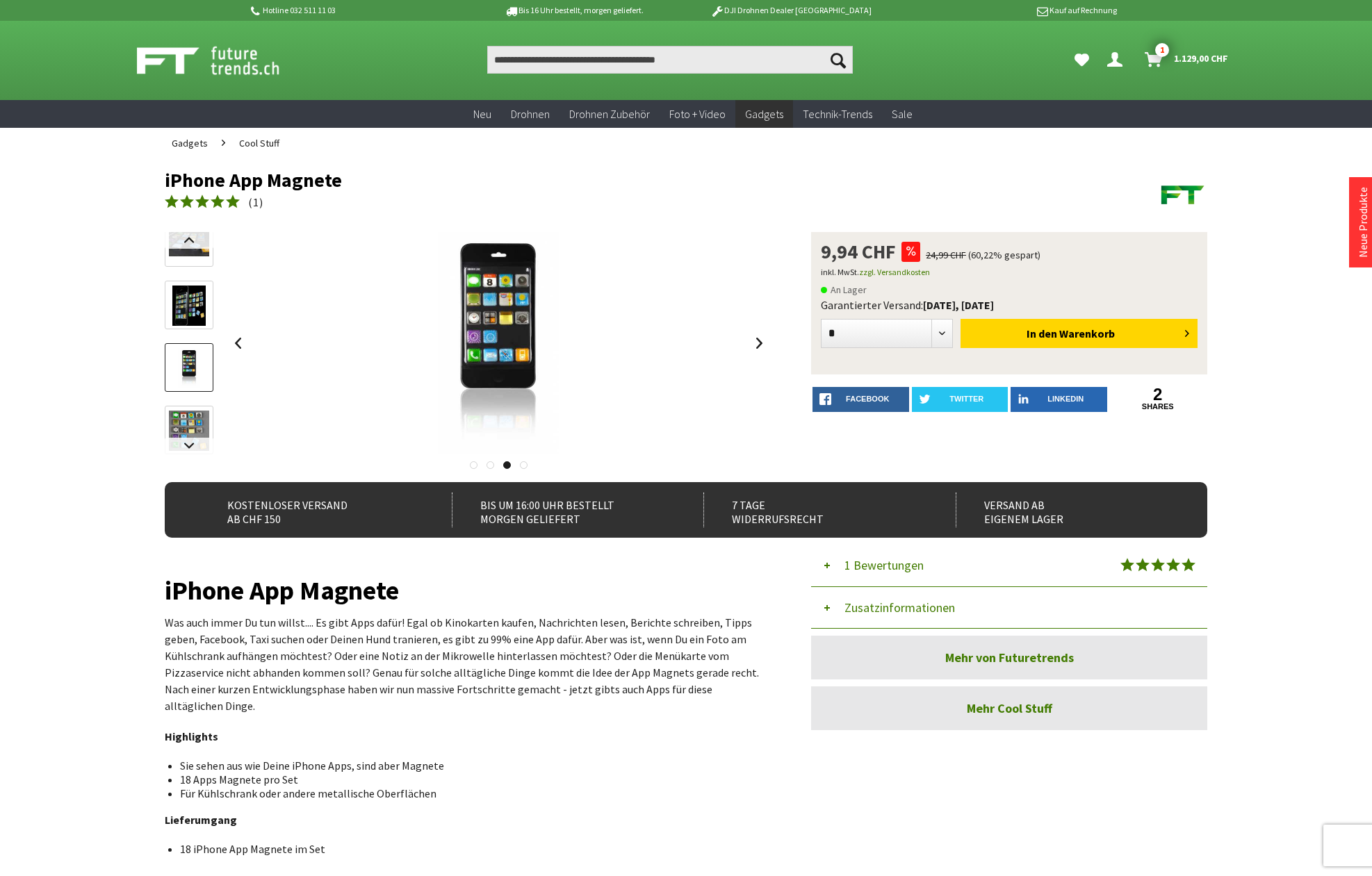
click at [192, 310] on img at bounding box center [189, 305] width 33 height 40
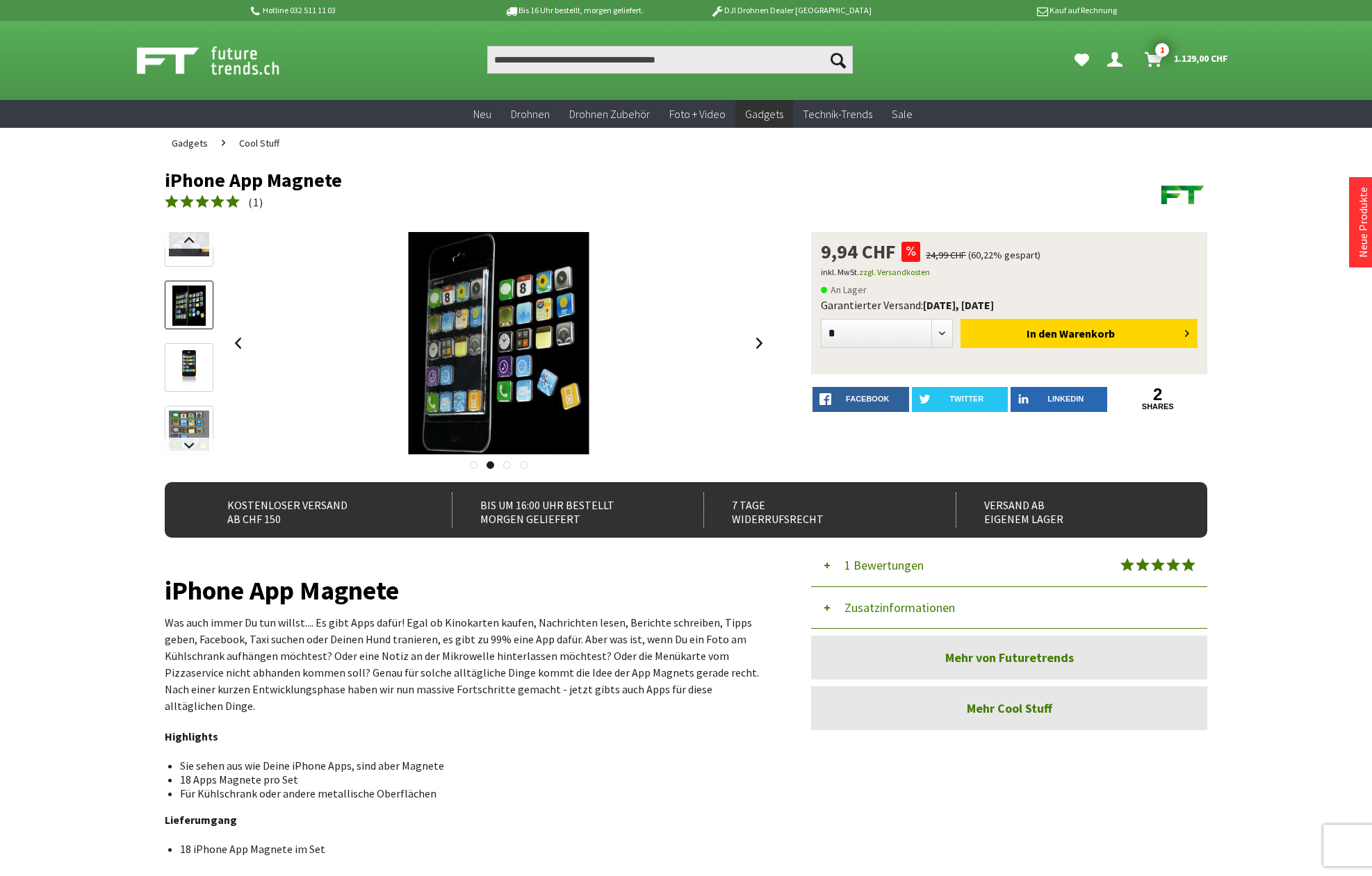
click at [192, 257] on link at bounding box center [188, 242] width 49 height 49
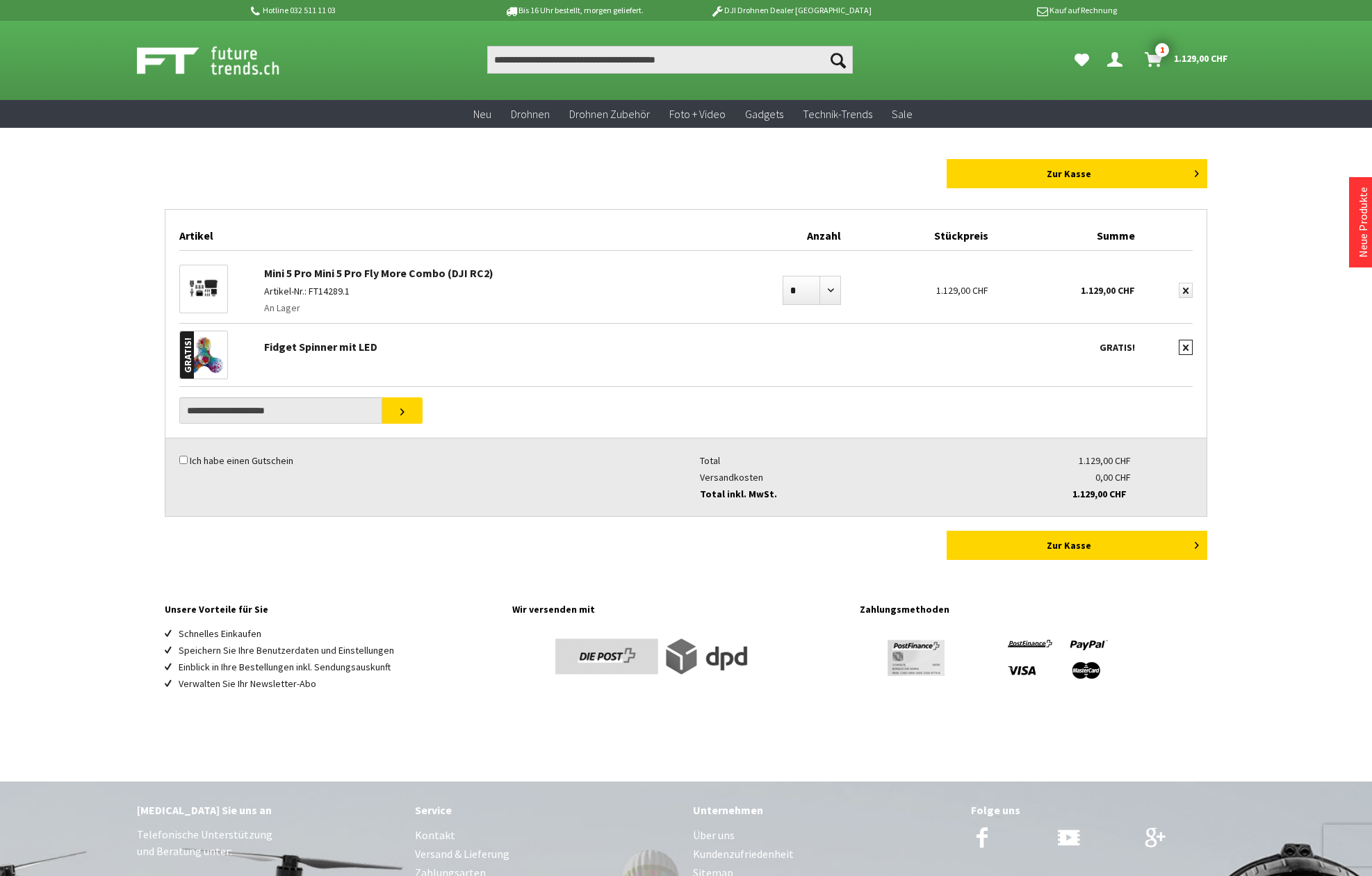
click at [1185, 348] on icon "submit" at bounding box center [1185, 348] width 6 height 7
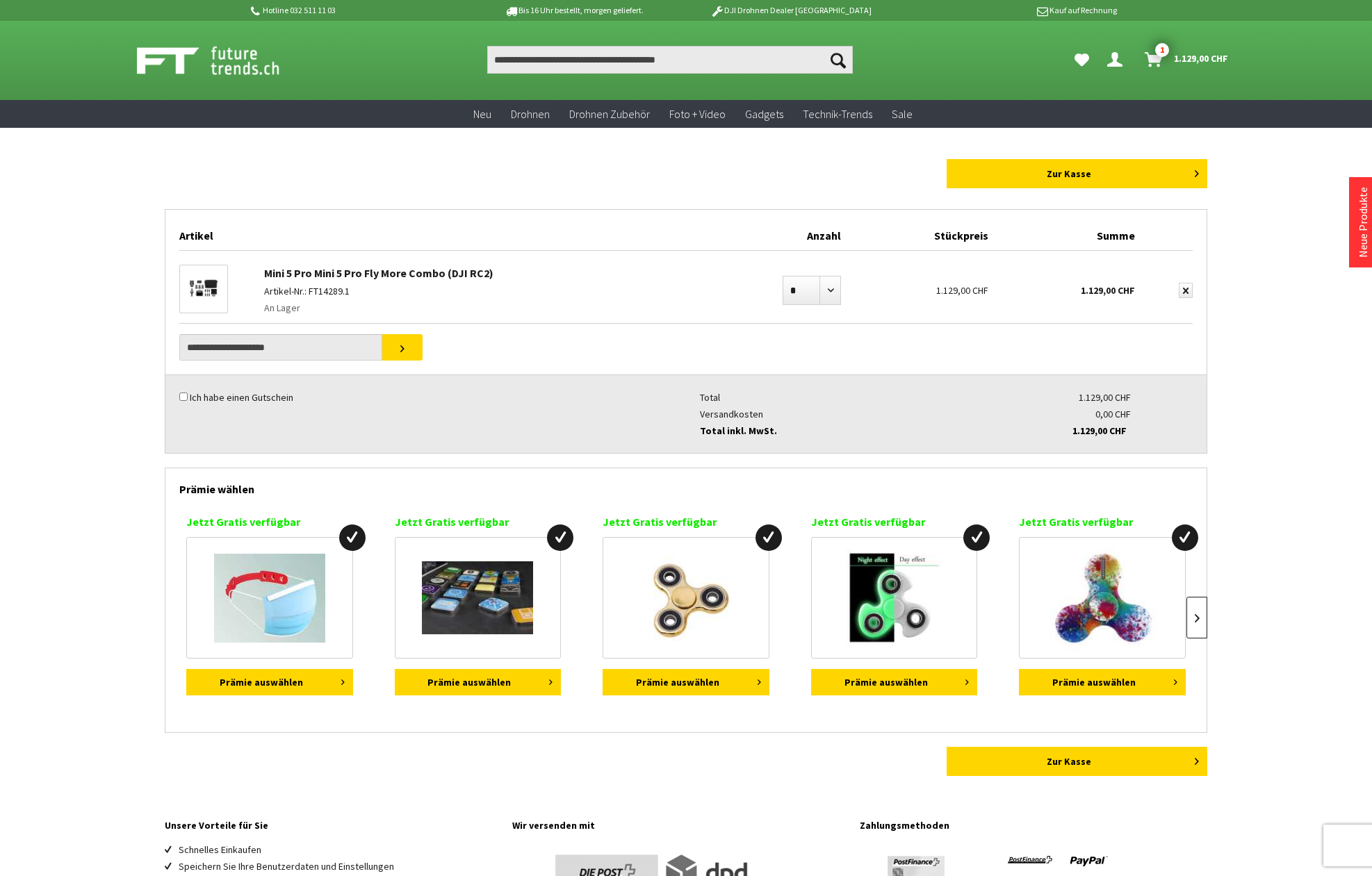
click at [1198, 608] on link at bounding box center [1196, 618] width 21 height 42
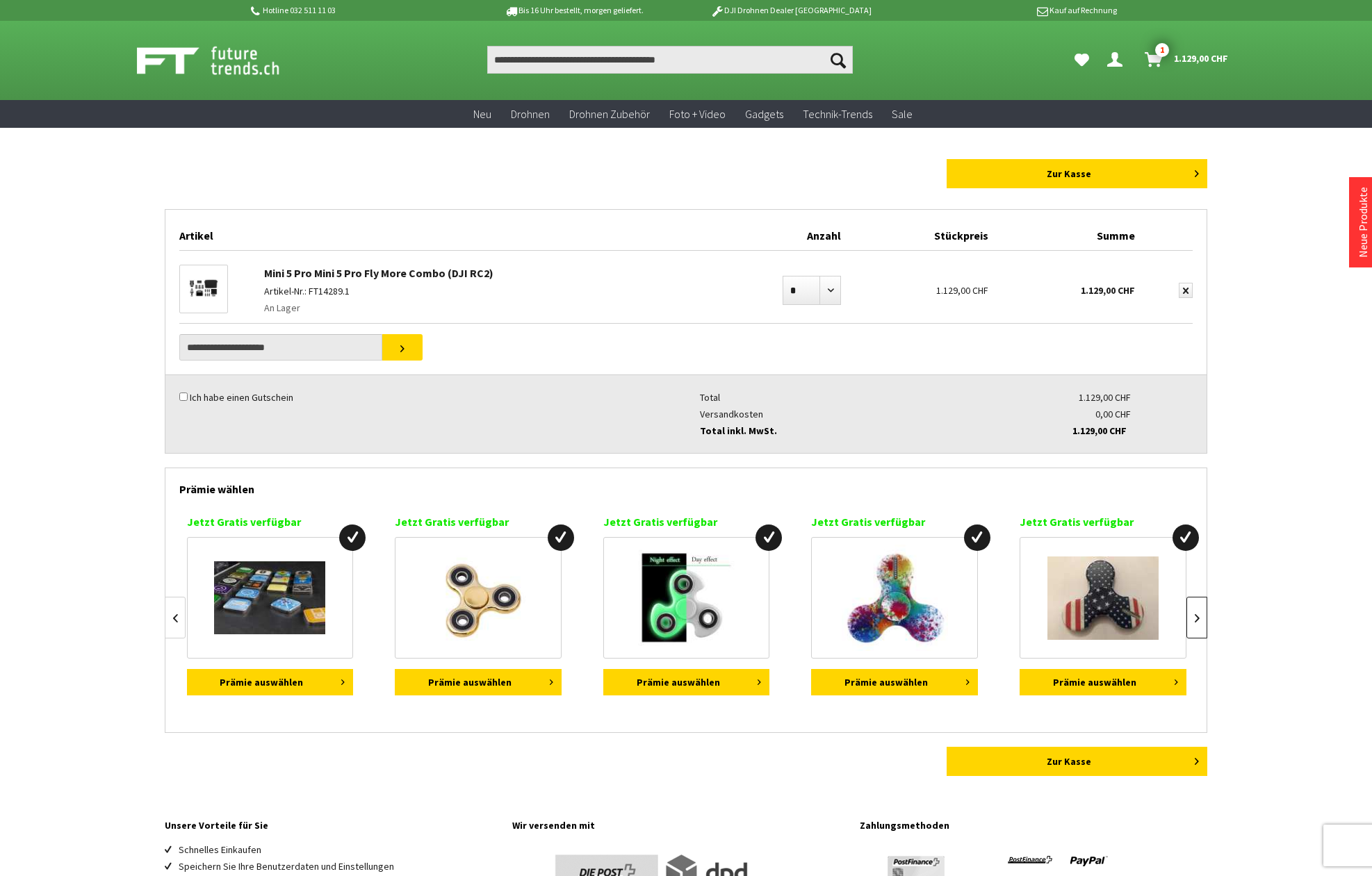
click at [1198, 608] on link at bounding box center [1196, 618] width 21 height 42
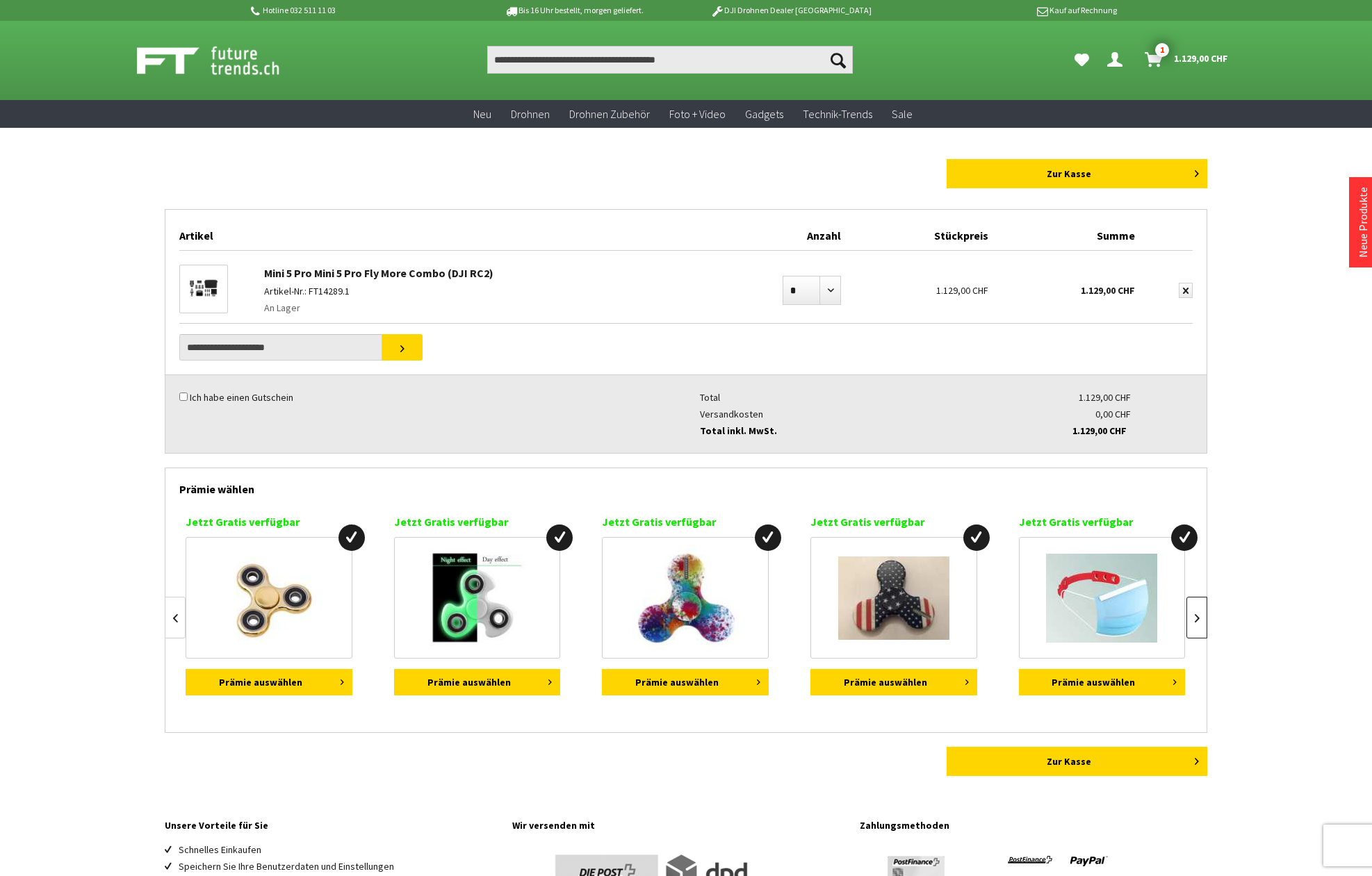
click at [1192, 611] on link at bounding box center [1196, 618] width 21 height 42
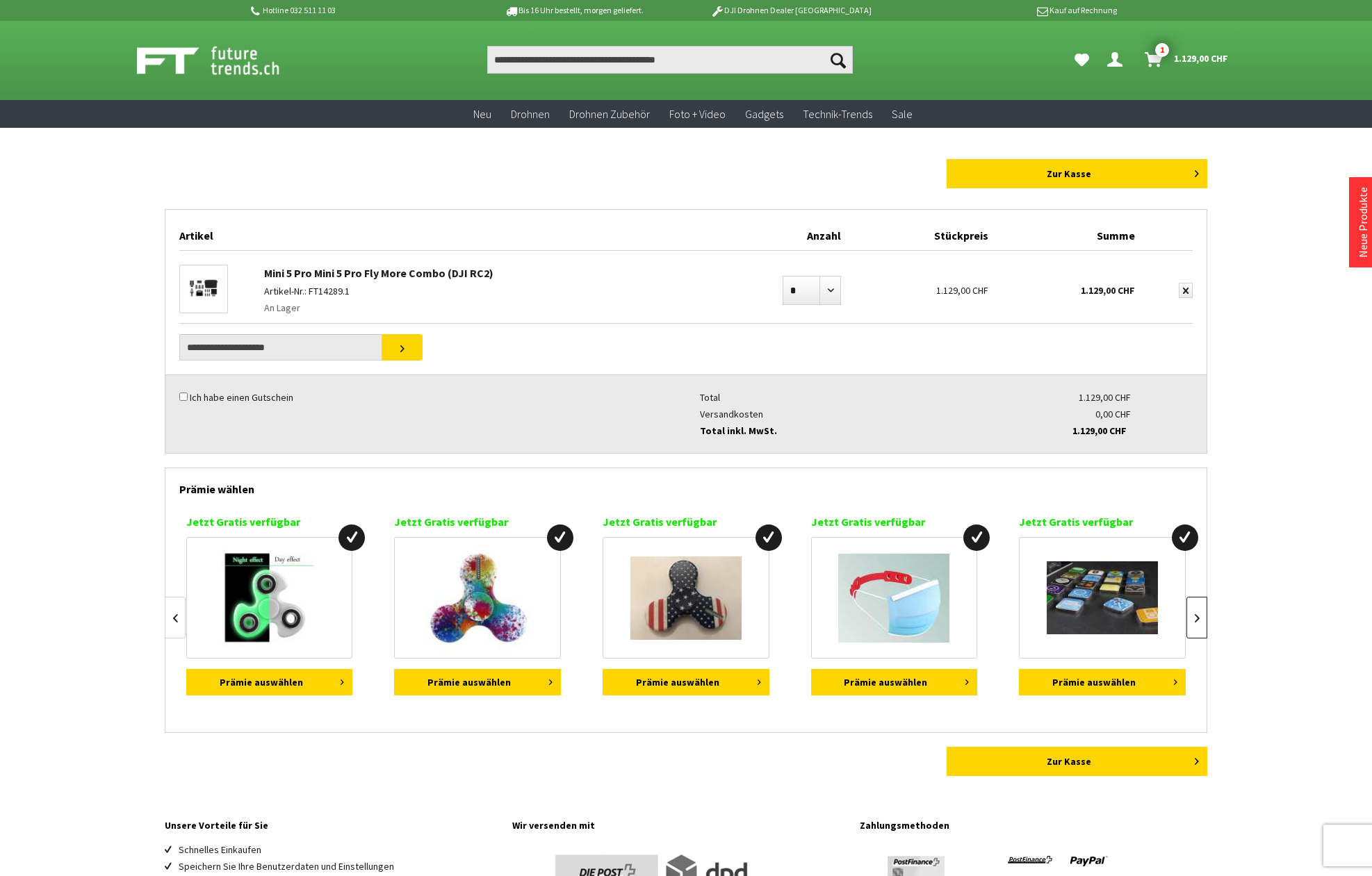
click at [1192, 611] on link at bounding box center [1196, 618] width 21 height 42
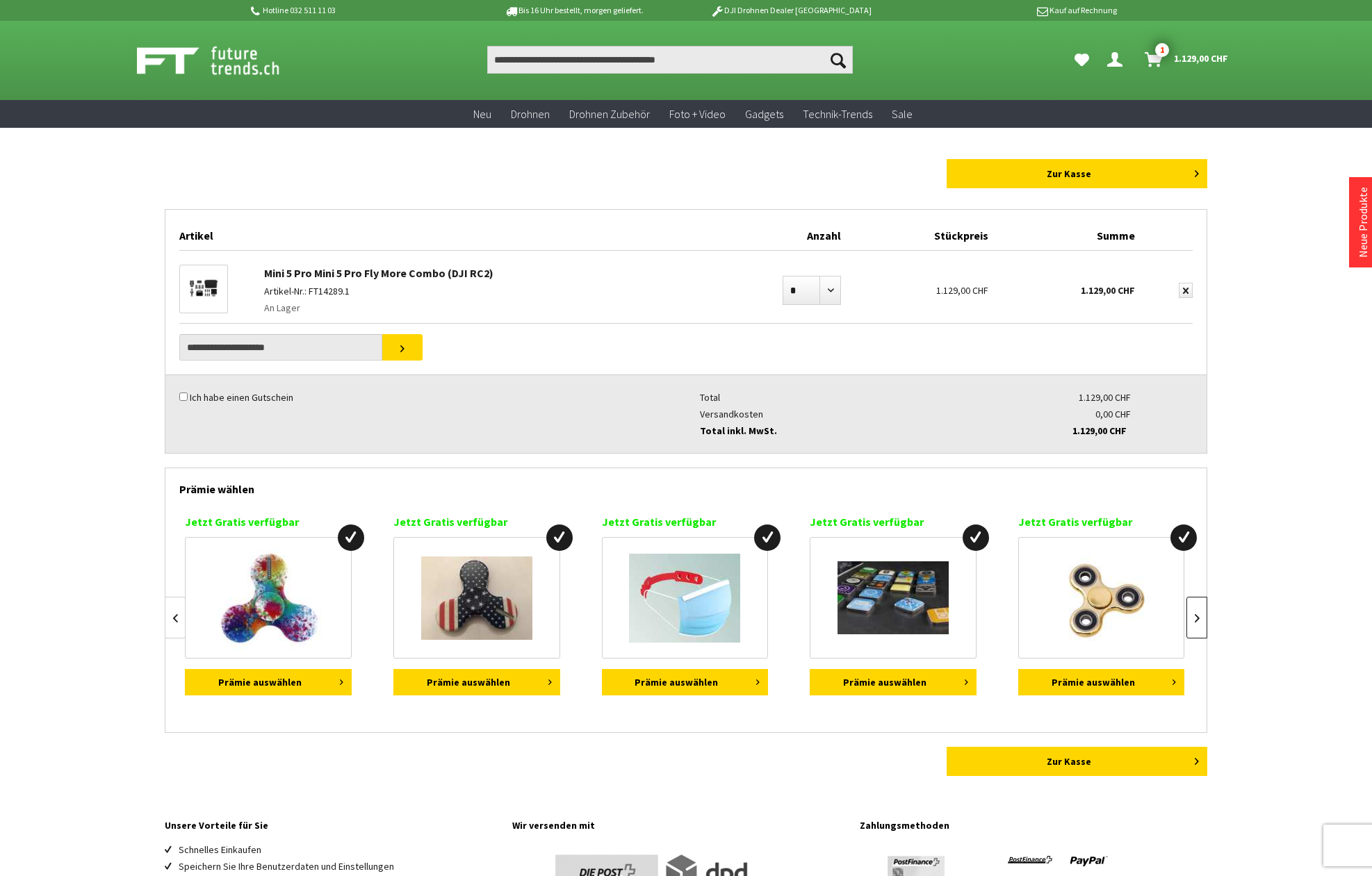
click at [1192, 611] on link at bounding box center [1196, 618] width 21 height 42
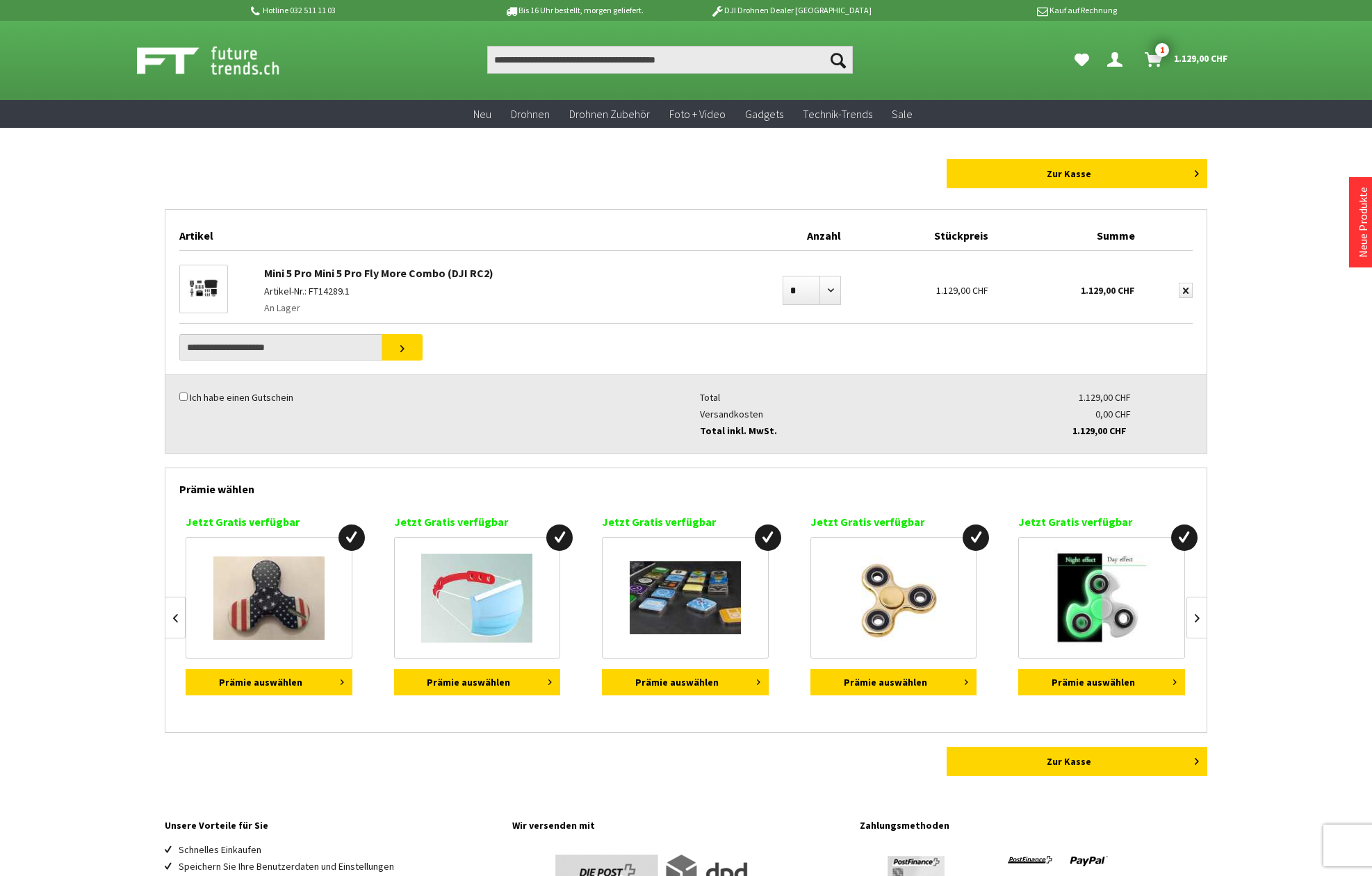
scroll to position [0, 1043]
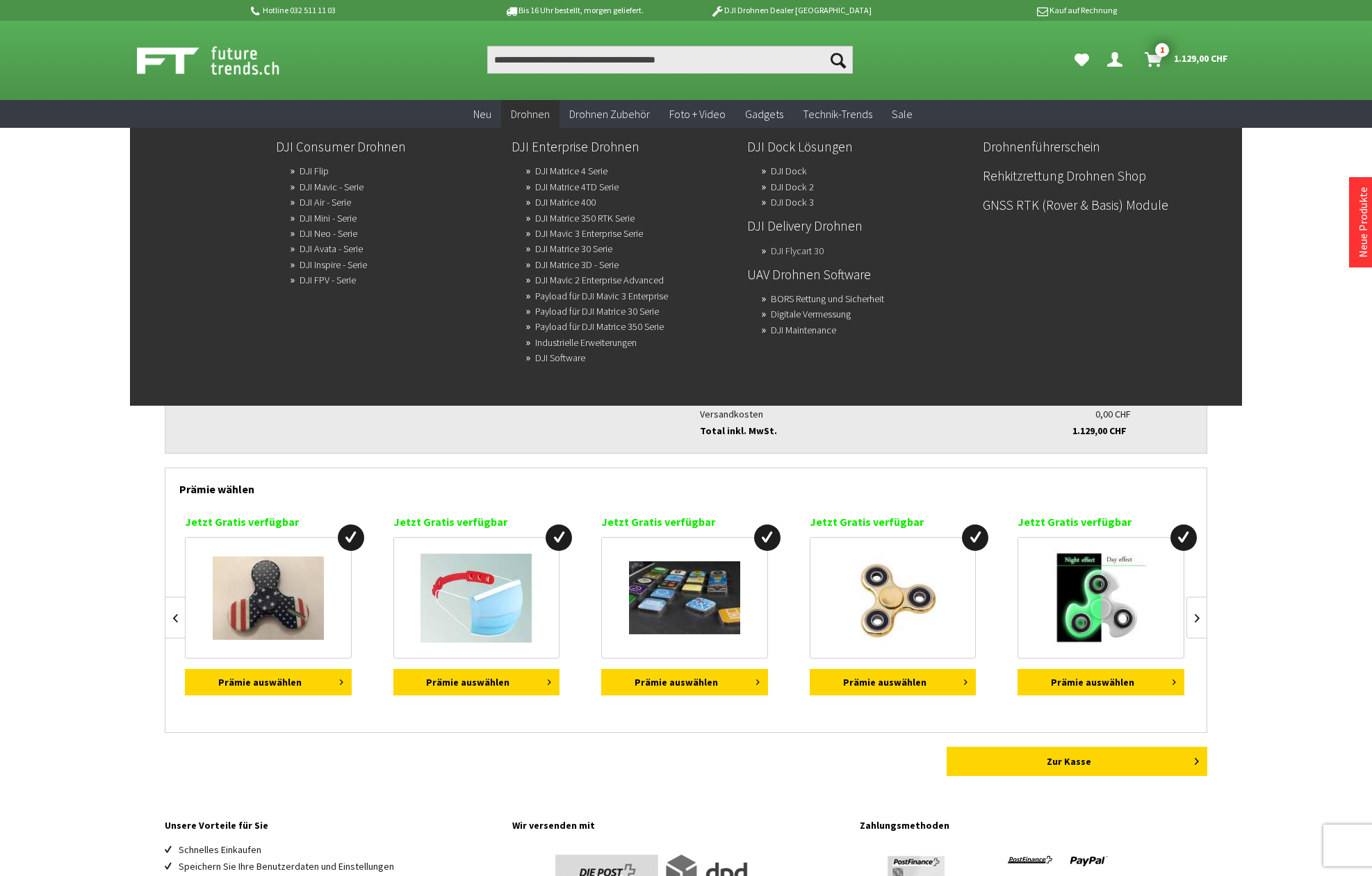
click at [781, 244] on link "DJI Flycart 30" at bounding box center [797, 251] width 53 height 20
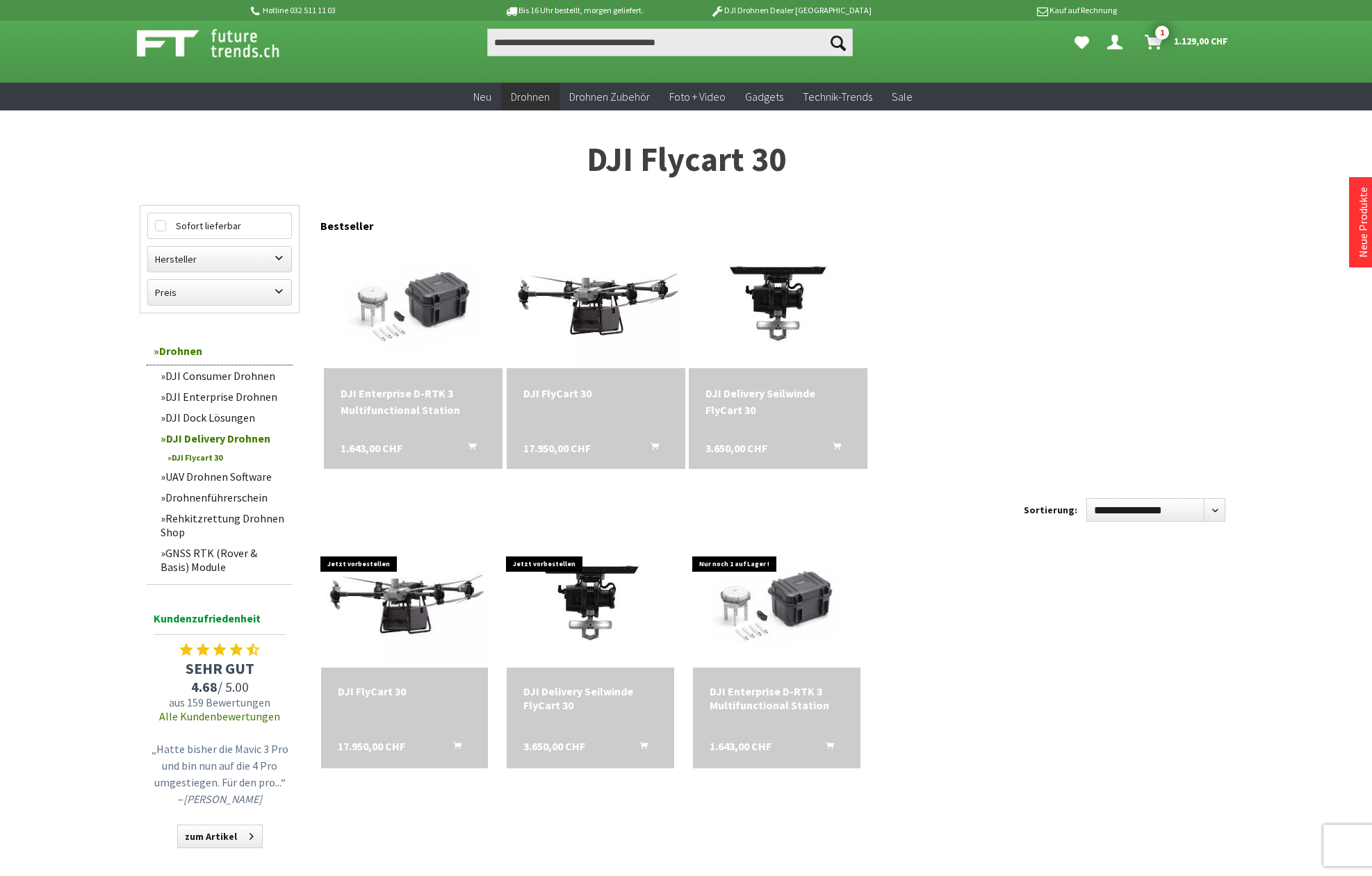
scroll to position [31, 0]
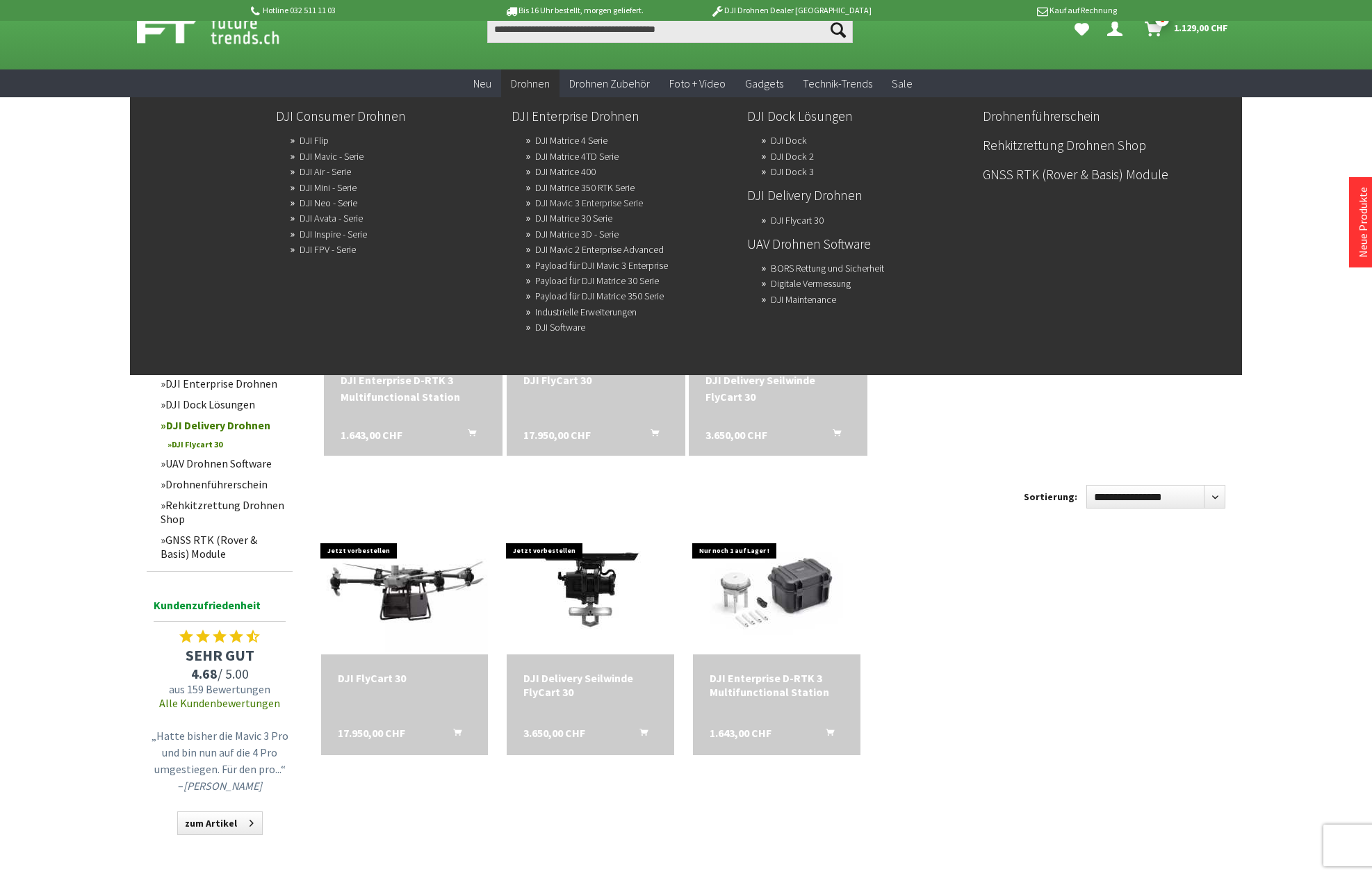
click at [577, 205] on link "DJI Mavic 3 Enterprise Serie" at bounding box center [589, 203] width 107 height 20
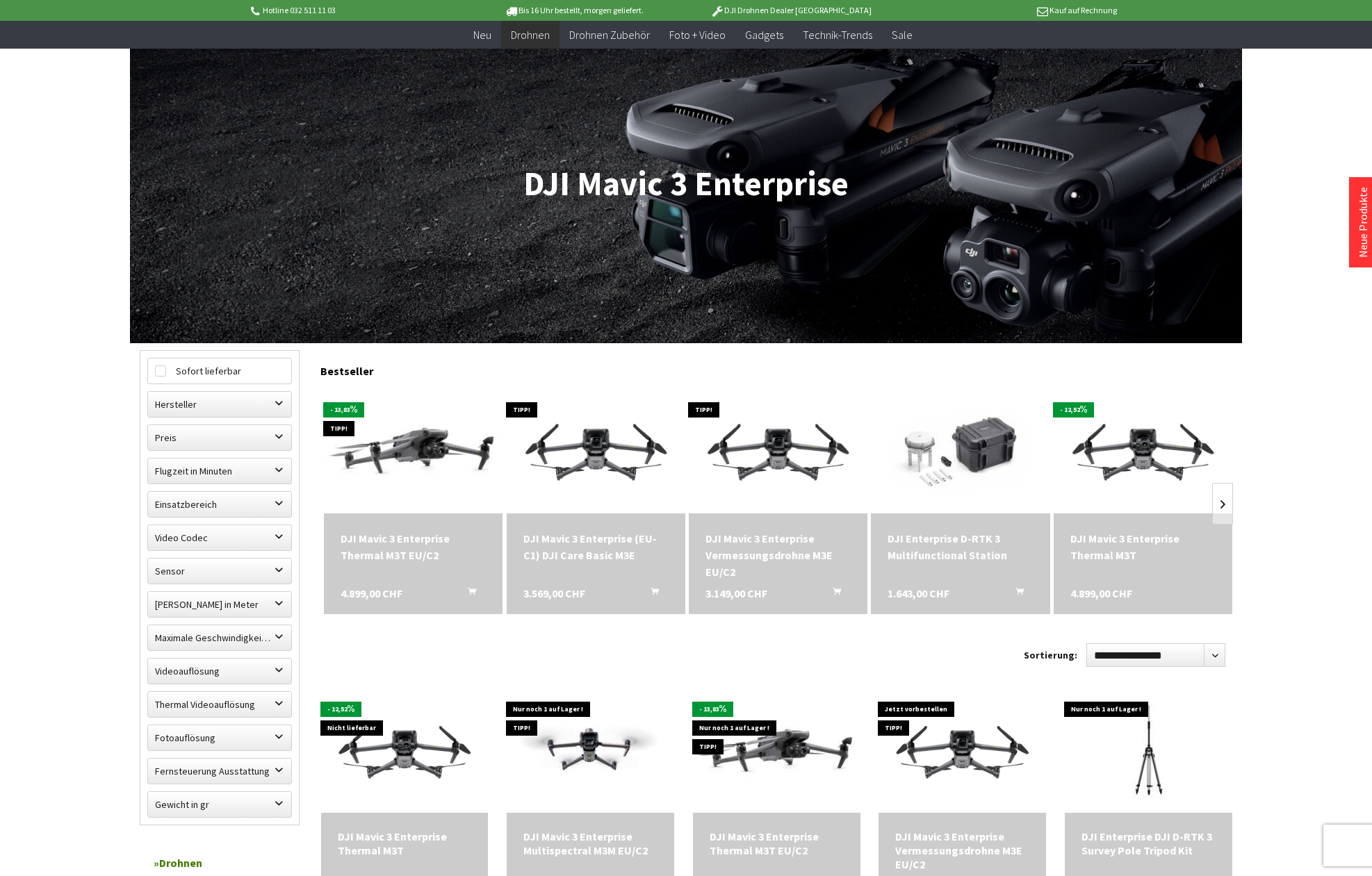
scroll to position [105, 0]
click at [398, 548] on div "DJI Mavic 3 Enterprise Thermal M3T EU/C2" at bounding box center [413, 546] width 145 height 33
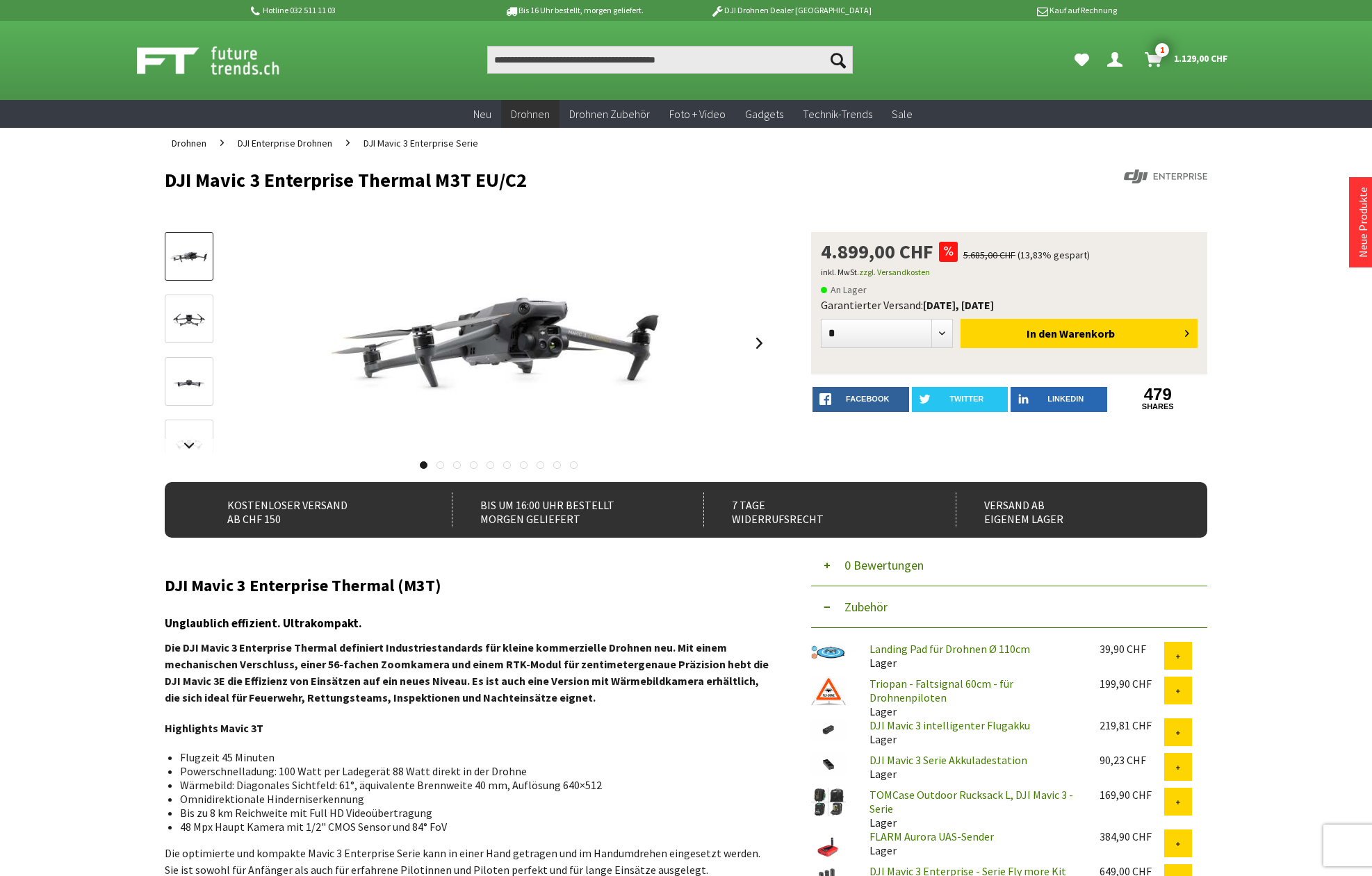
click at [182, 300] on link at bounding box center [188, 319] width 49 height 49
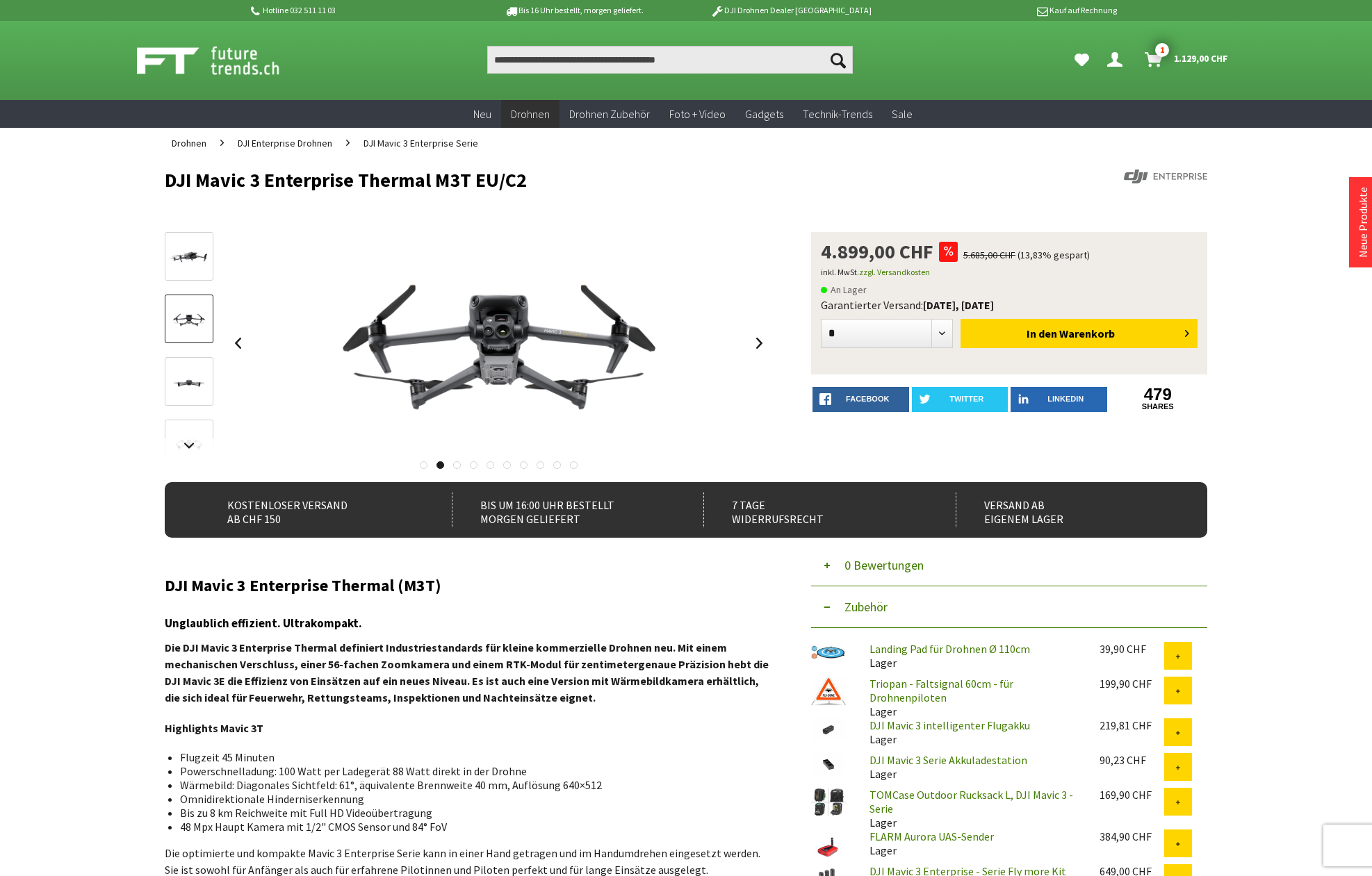
click at [186, 352] on div at bounding box center [188, 545] width 49 height 626
click at [200, 365] on link at bounding box center [188, 381] width 49 height 49
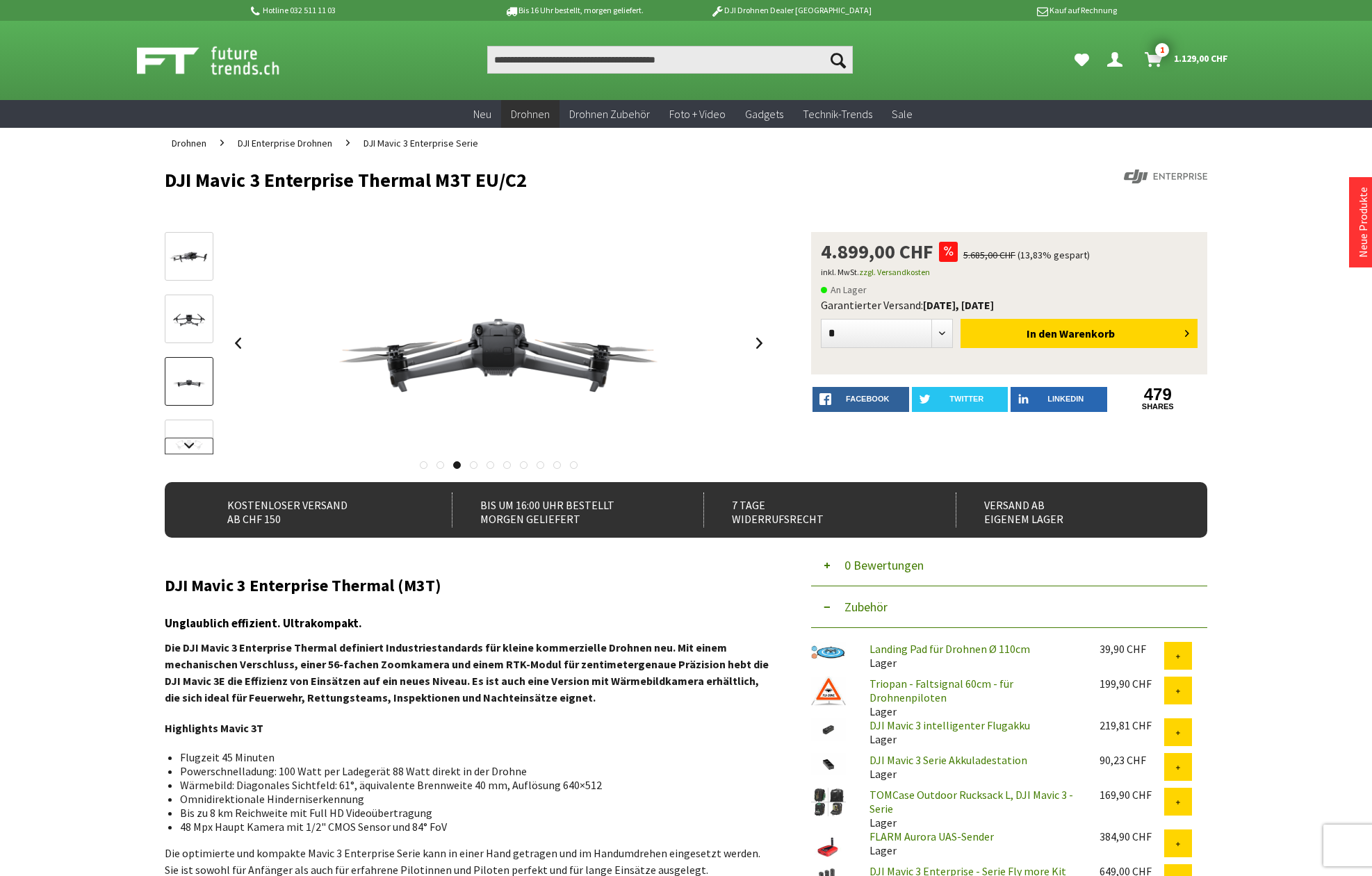
click at [190, 454] on link at bounding box center [188, 446] width 49 height 17
click at [192, 329] on img at bounding box center [189, 334] width 40 height 23
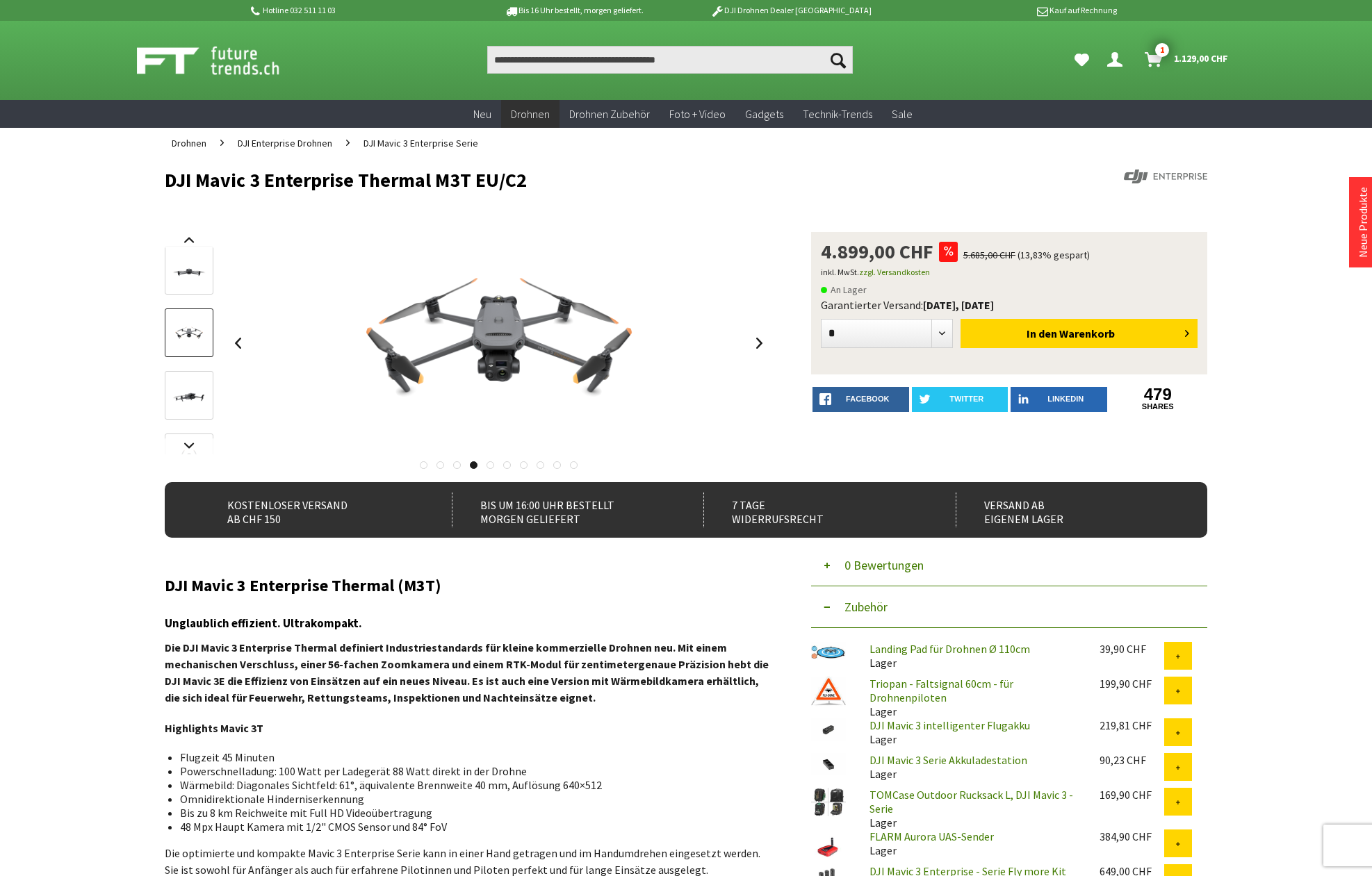
click at [198, 373] on link at bounding box center [188, 395] width 49 height 49
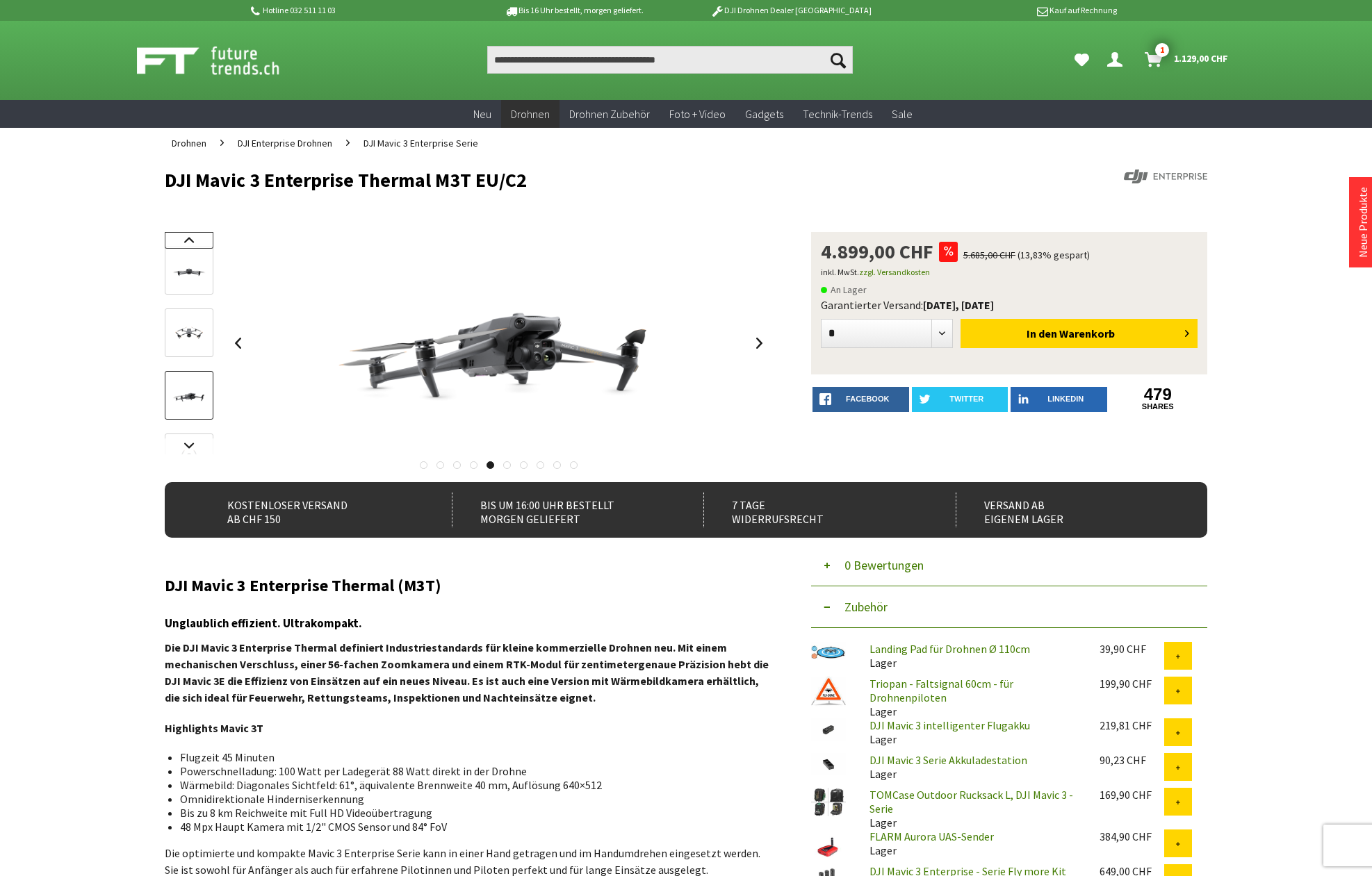
click at [187, 235] on link at bounding box center [188, 240] width 49 height 17
click at [195, 277] on link at bounding box center [188, 256] width 49 height 49
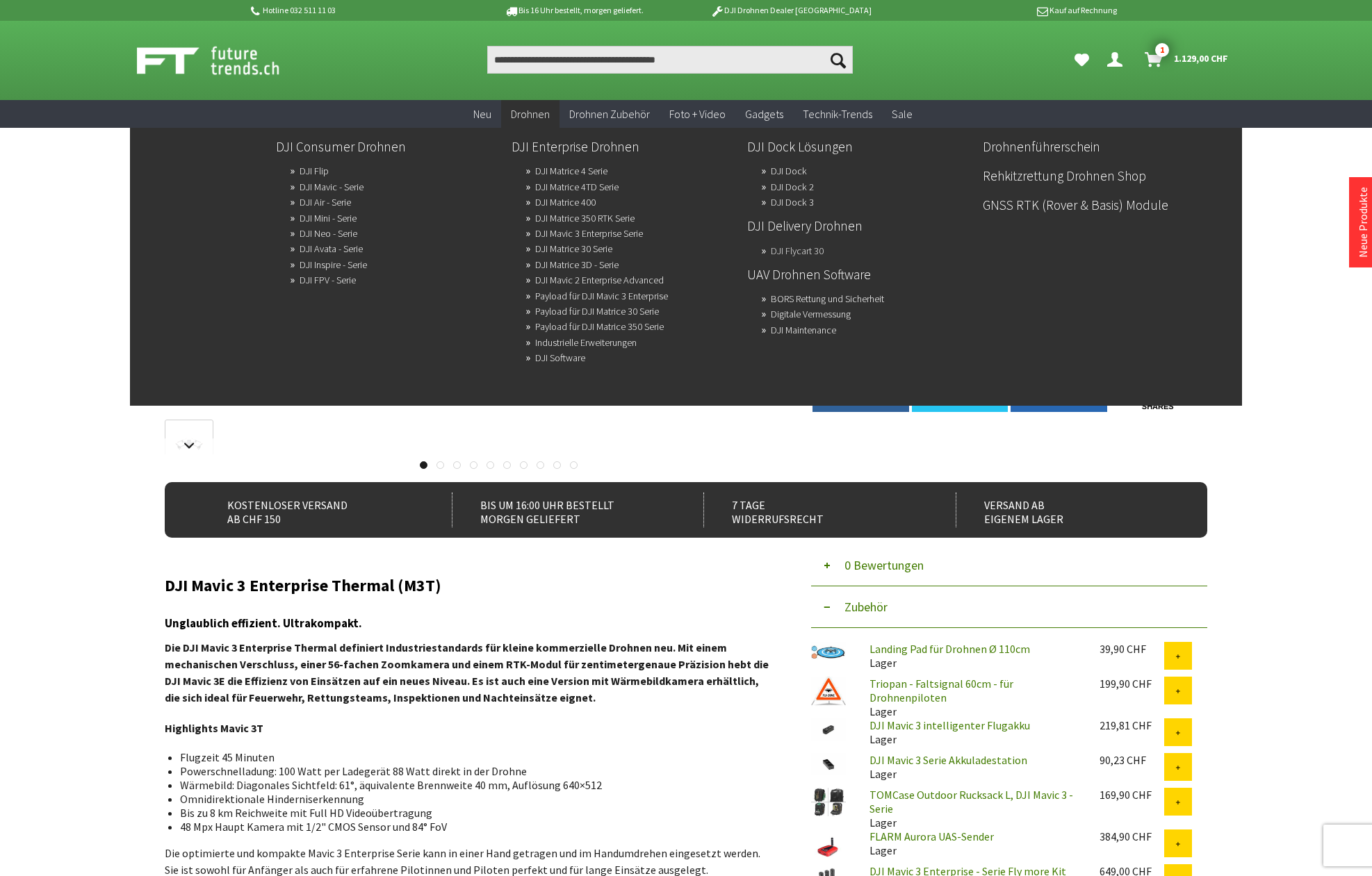
click at [794, 251] on link "DJI Flycart 30" at bounding box center [797, 251] width 53 height 20
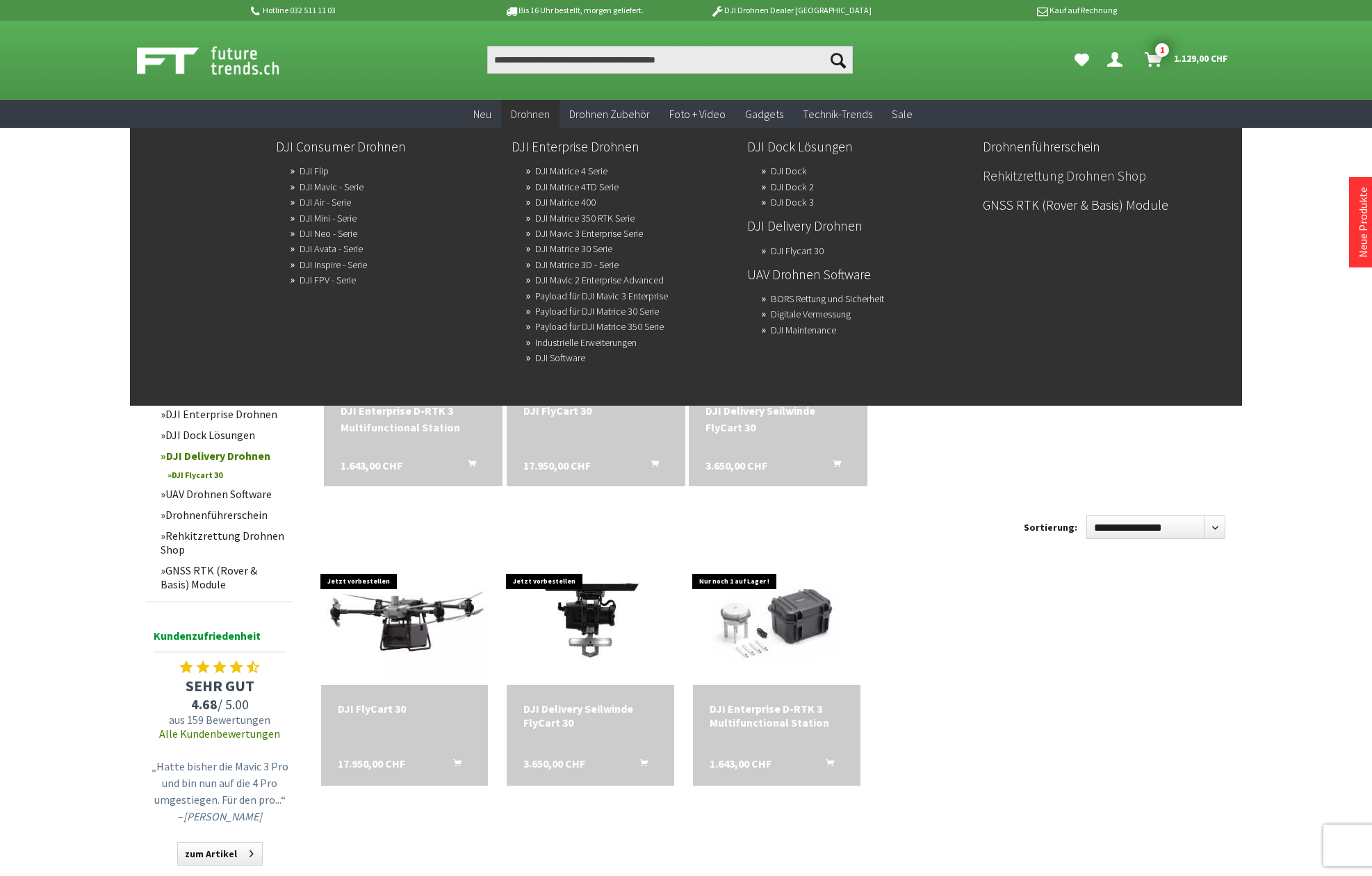
click at [1003, 178] on link "Rehkitzrettung Drohnen Shop" at bounding box center [1095, 176] width 225 height 24
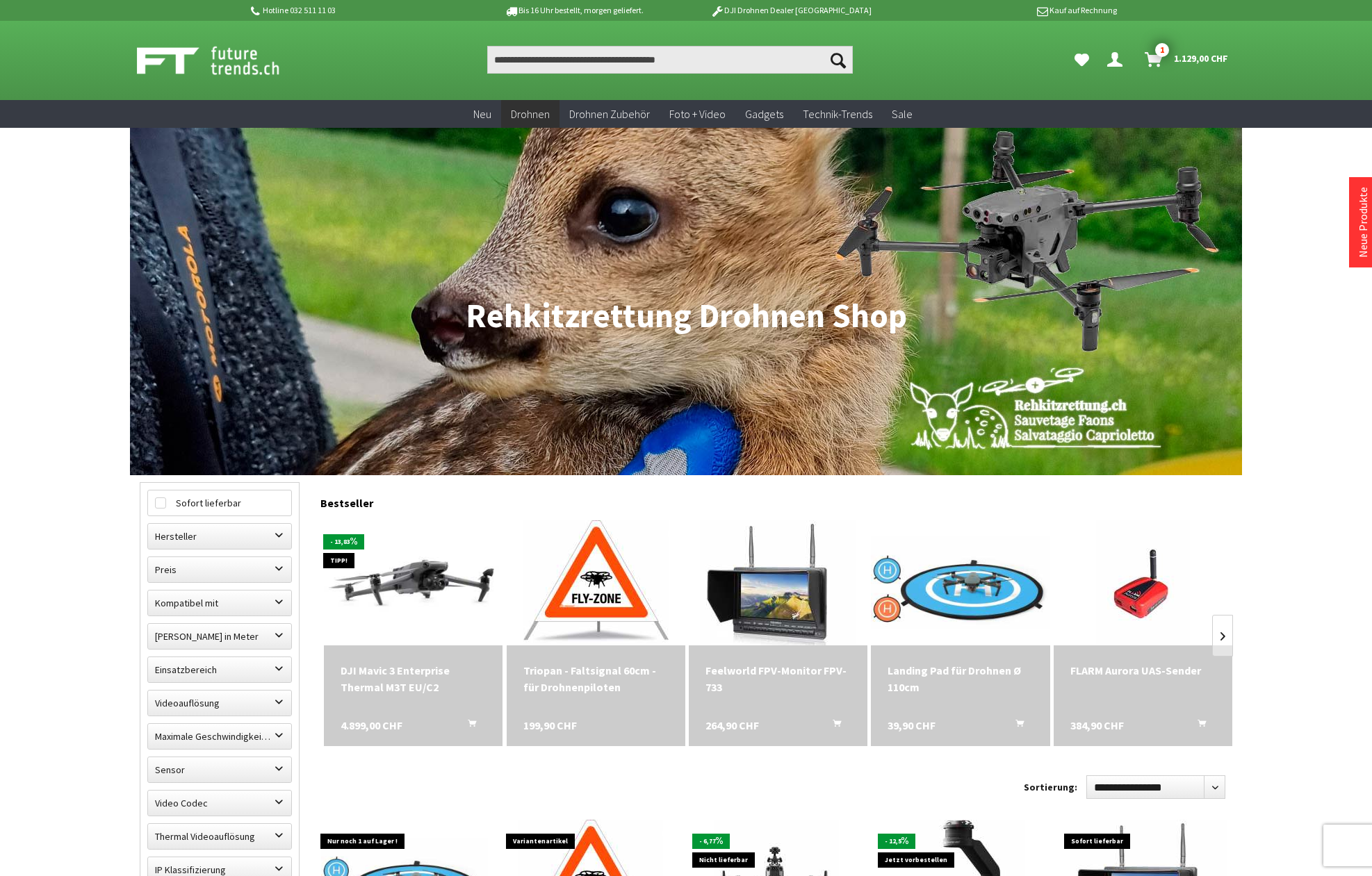
click at [699, 323] on h1 "Rehkitzrettung Drohnen Shop" at bounding box center [685, 316] width 1092 height 35
click at [1063, 257] on nav "Drohnen Rehkitzrettung Drohnen Shop" at bounding box center [685, 301] width 1112 height 348
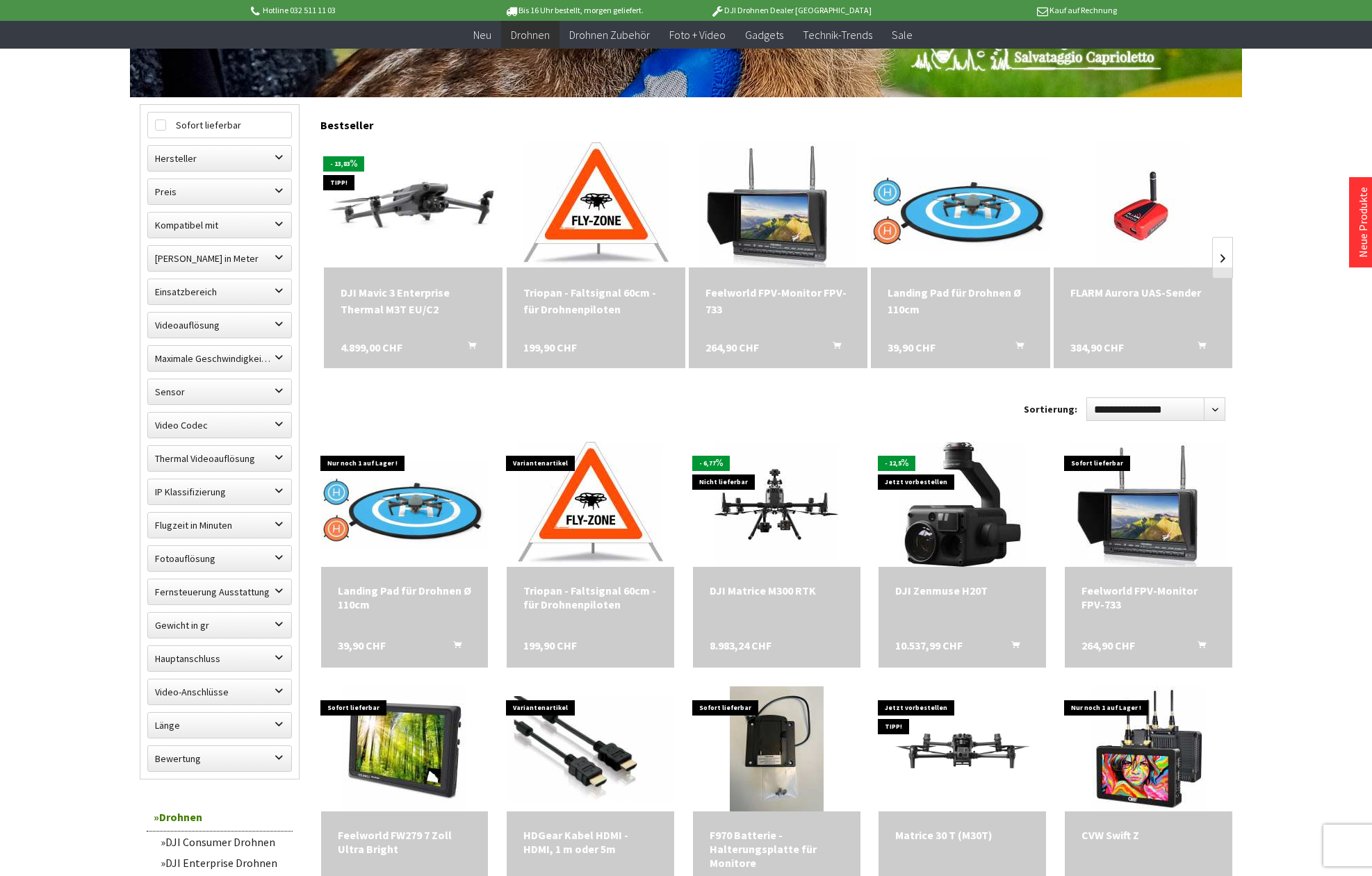
scroll to position [358, 1]
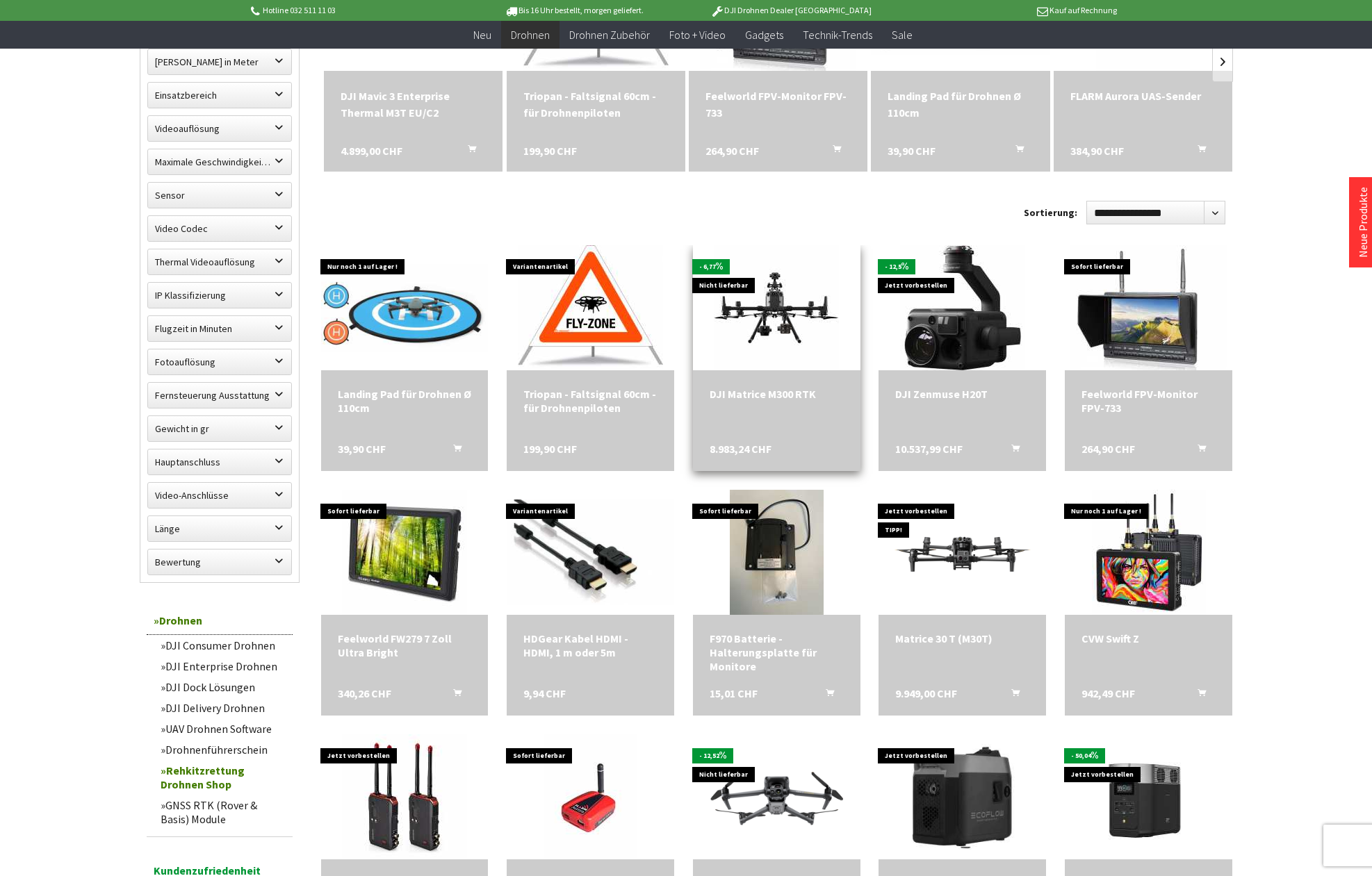
scroll to position [547, 1]
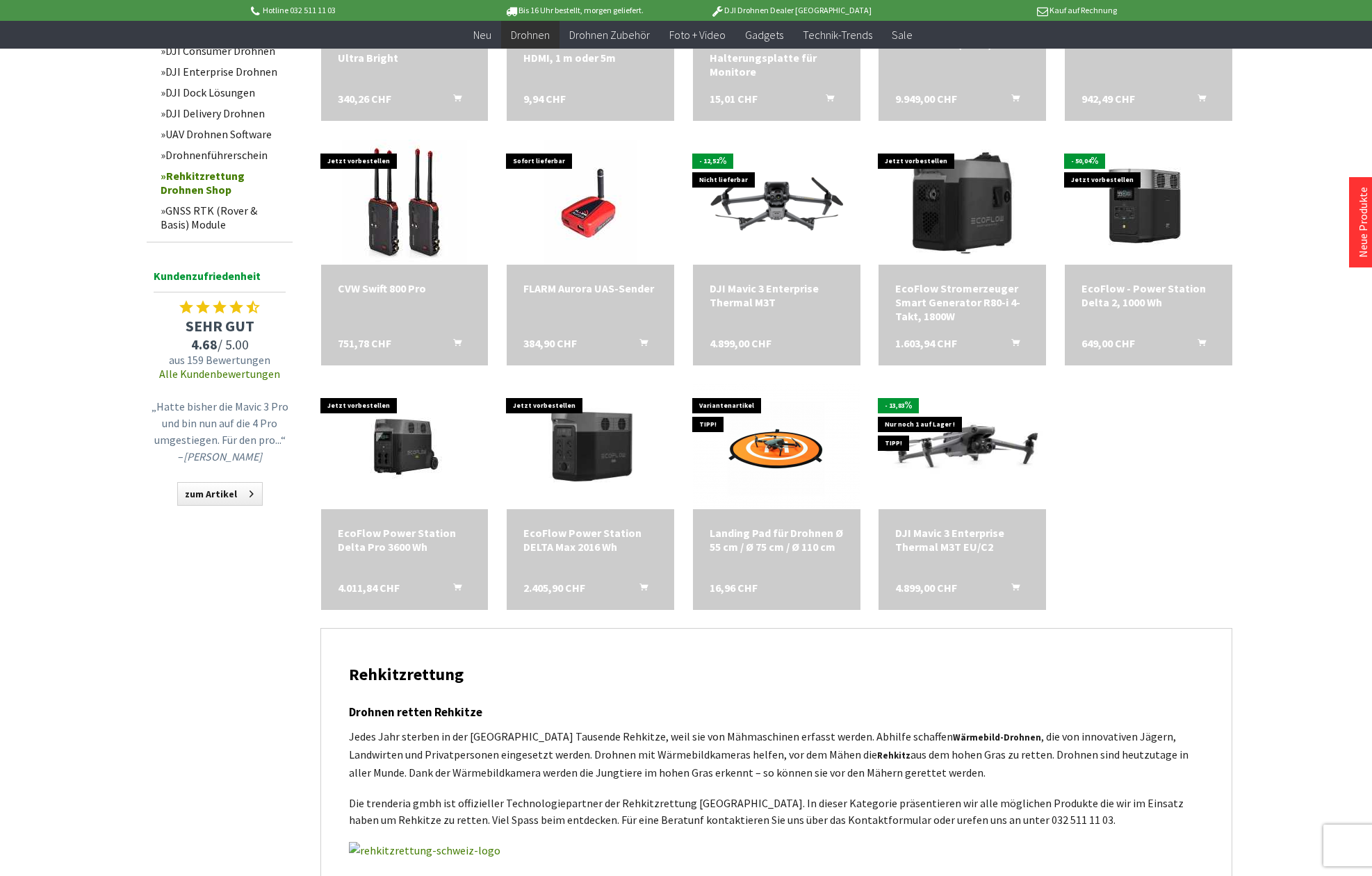
scroll to position [1148, 0]
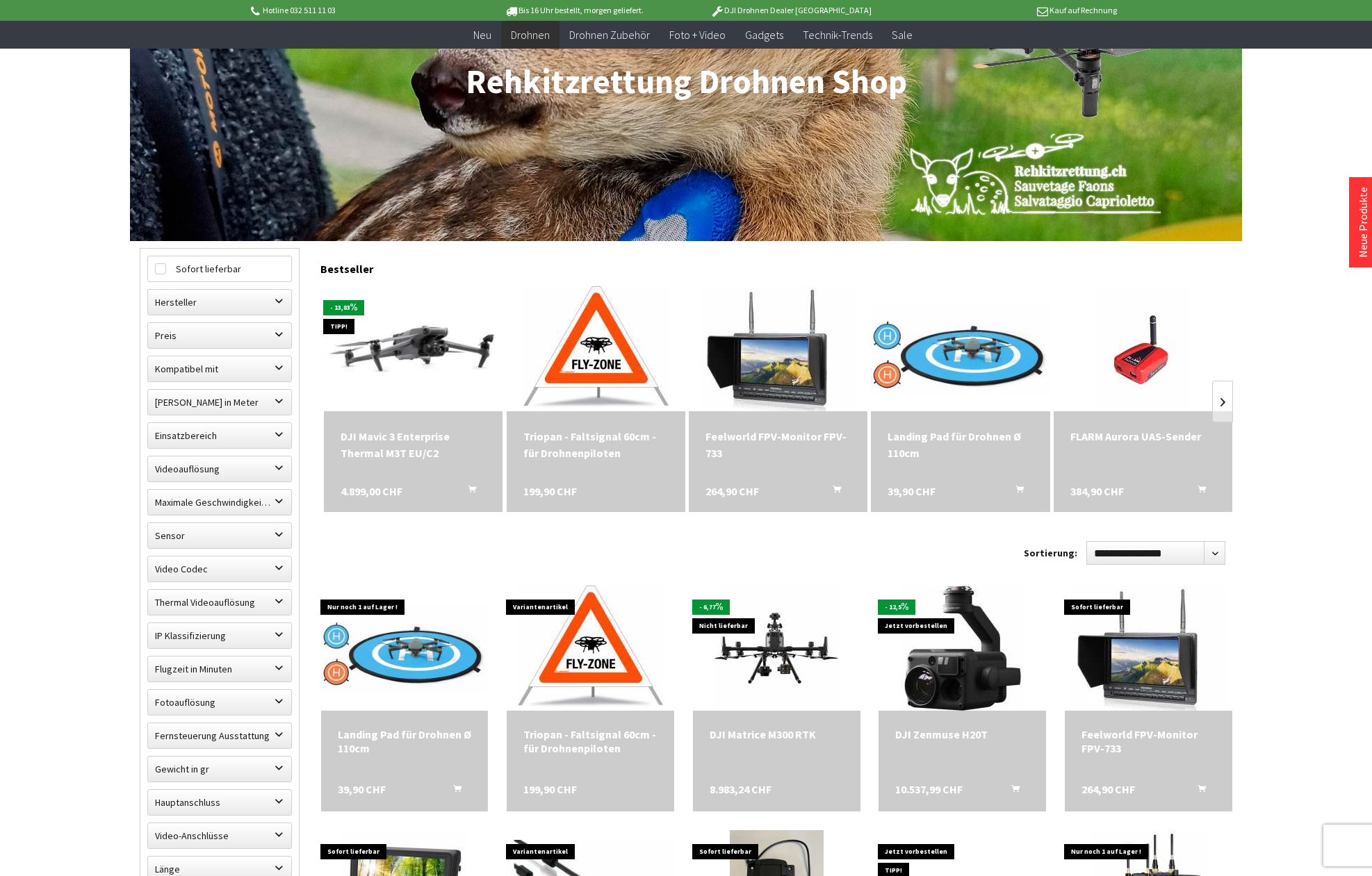
scroll to position [169, 0]
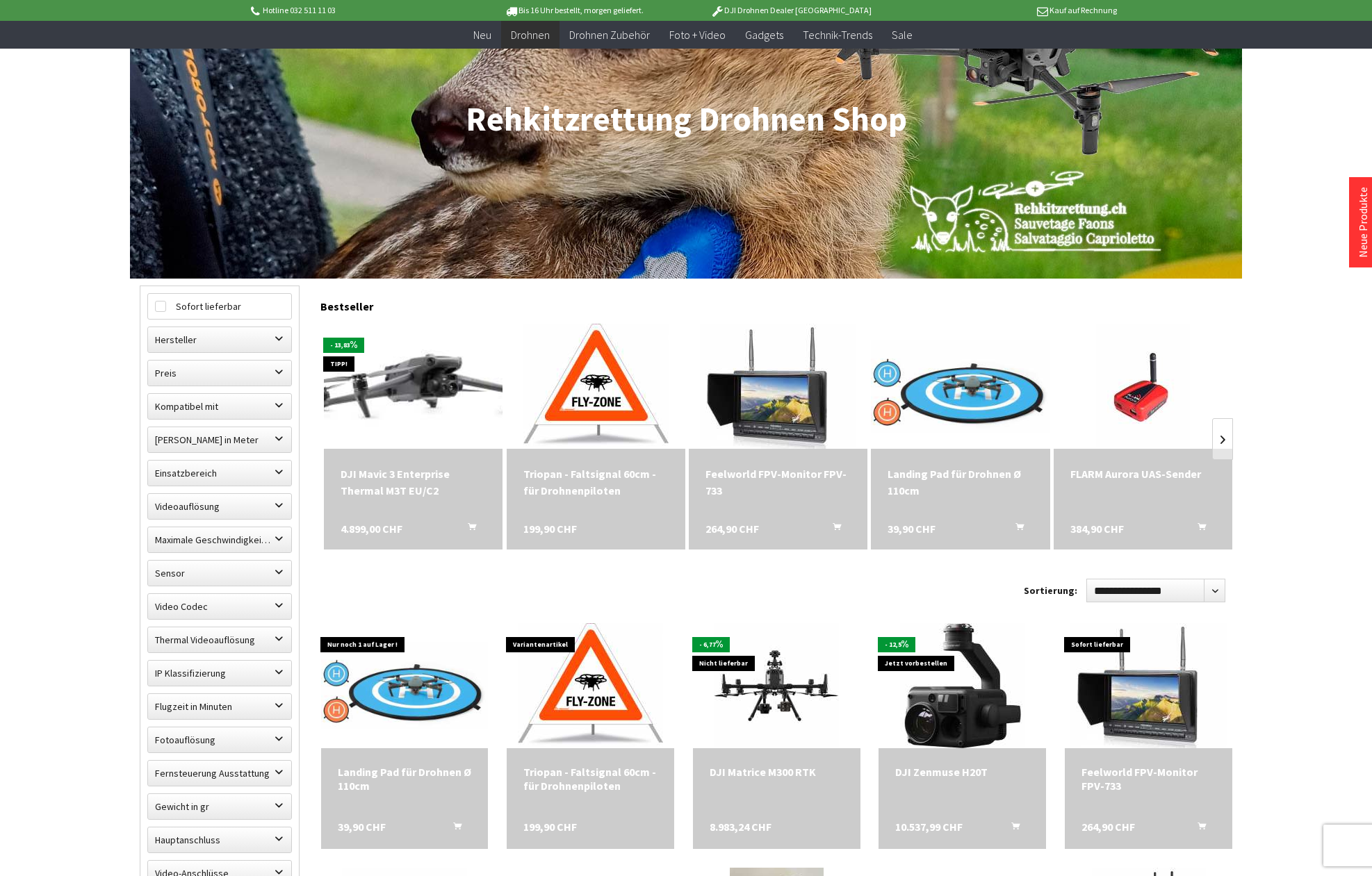
click at [430, 391] on img at bounding box center [413, 386] width 250 height 158
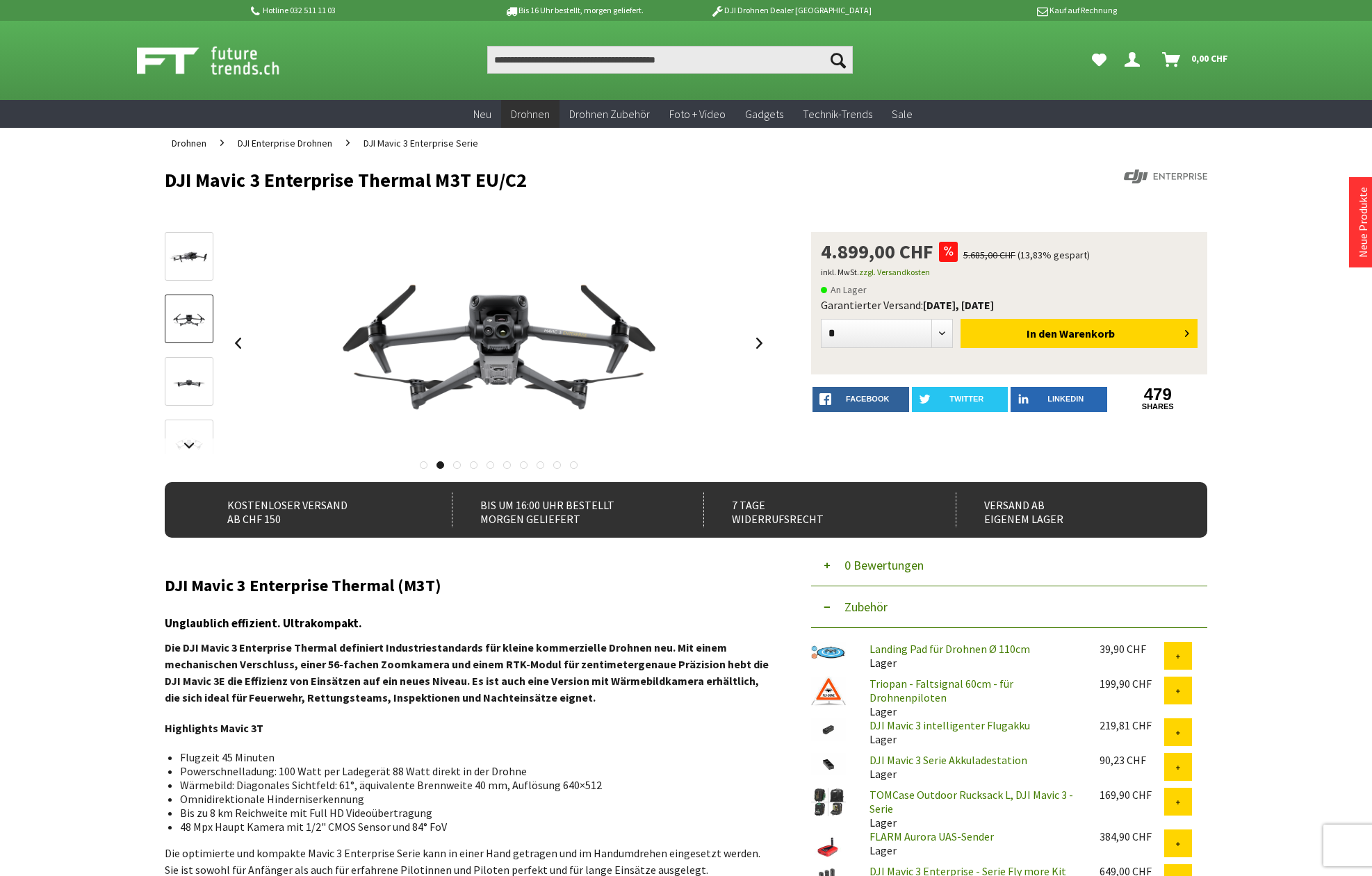
click at [199, 370] on link at bounding box center [188, 381] width 49 height 49
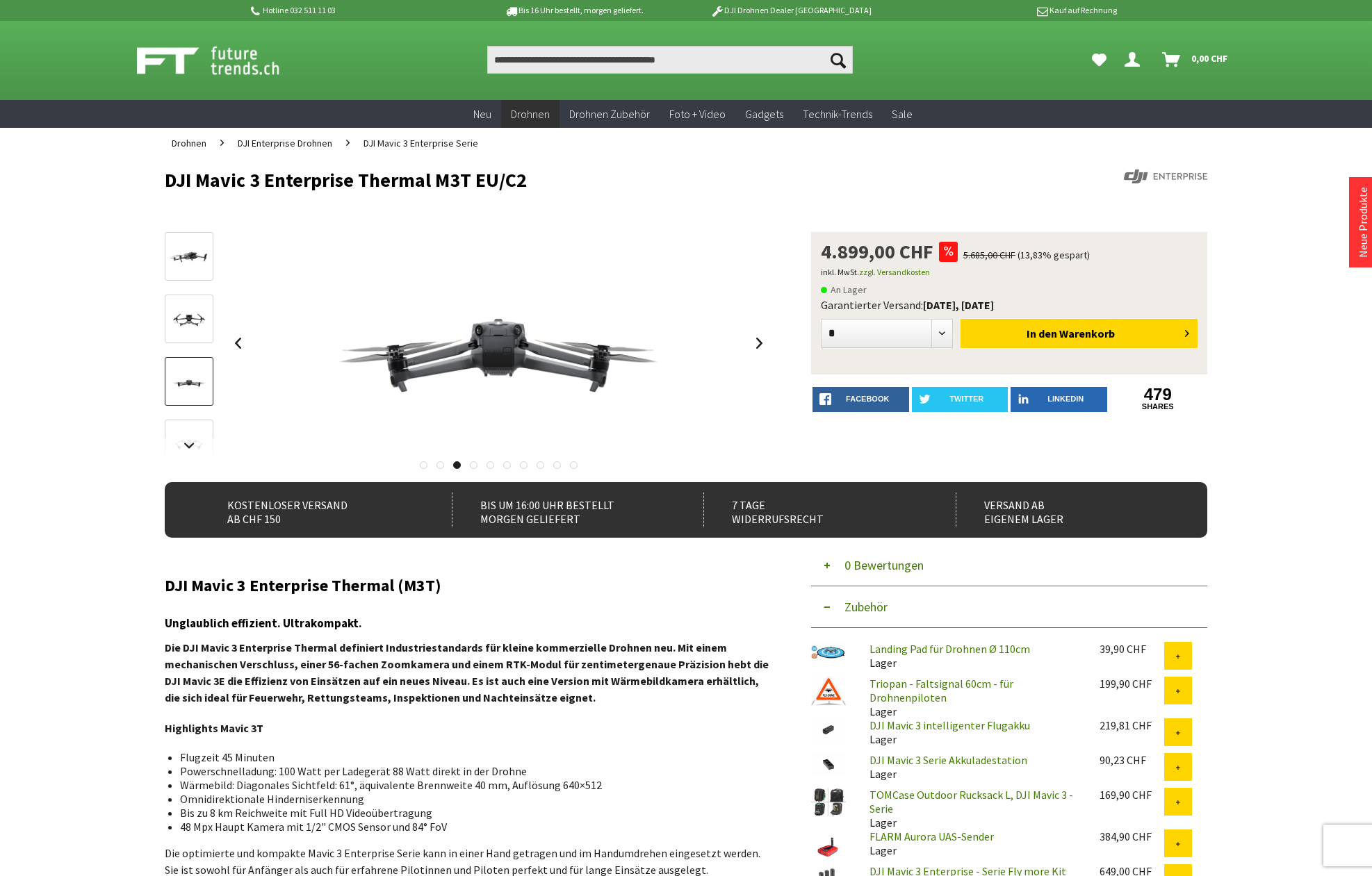
click at [196, 432] on link at bounding box center [188, 443] width 49 height 49
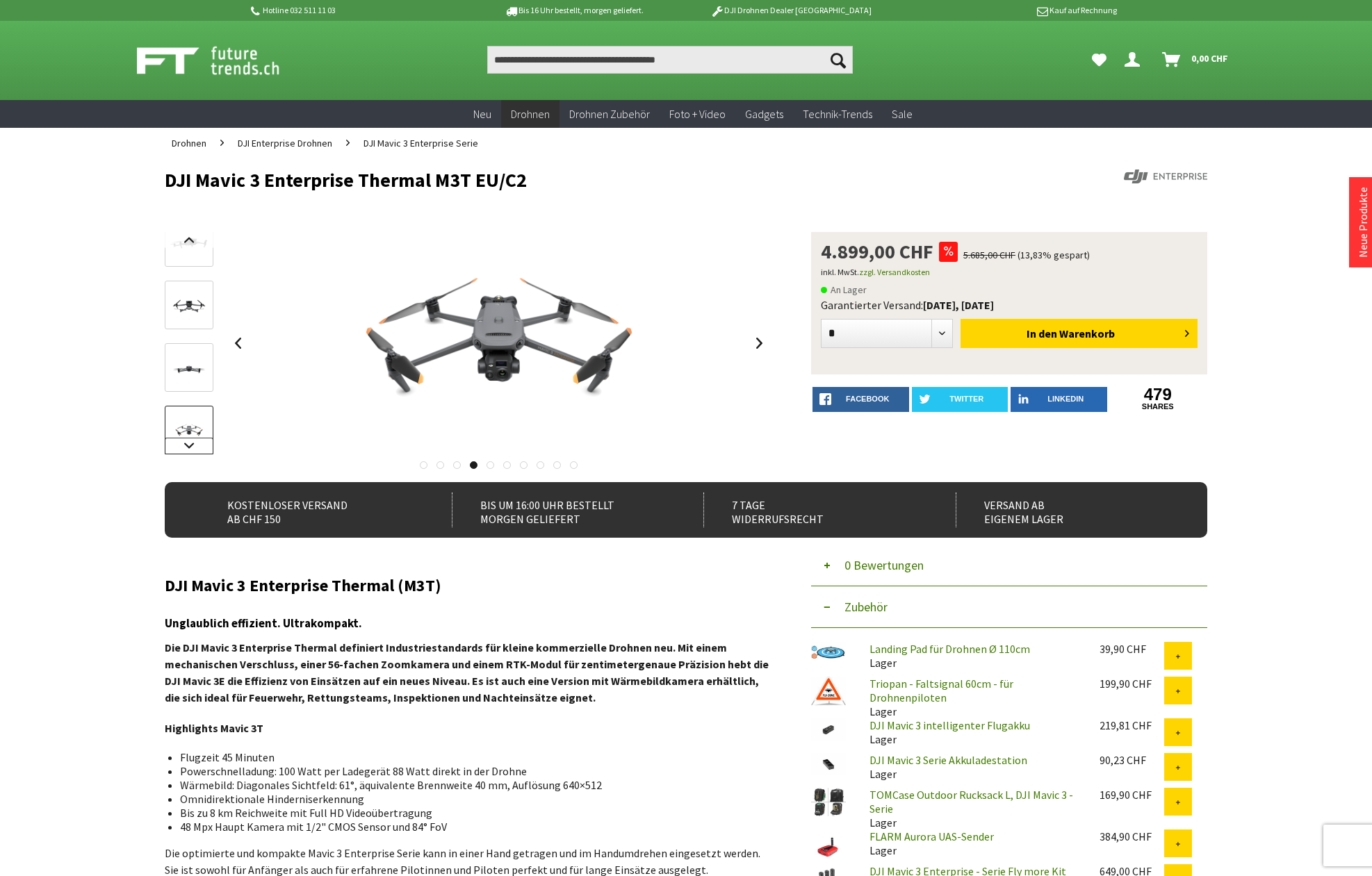
click at [193, 447] on link at bounding box center [188, 446] width 49 height 17
click at [192, 444] on link at bounding box center [188, 446] width 49 height 17
click at [187, 268] on img at bounding box center [189, 285] width 40 height 40
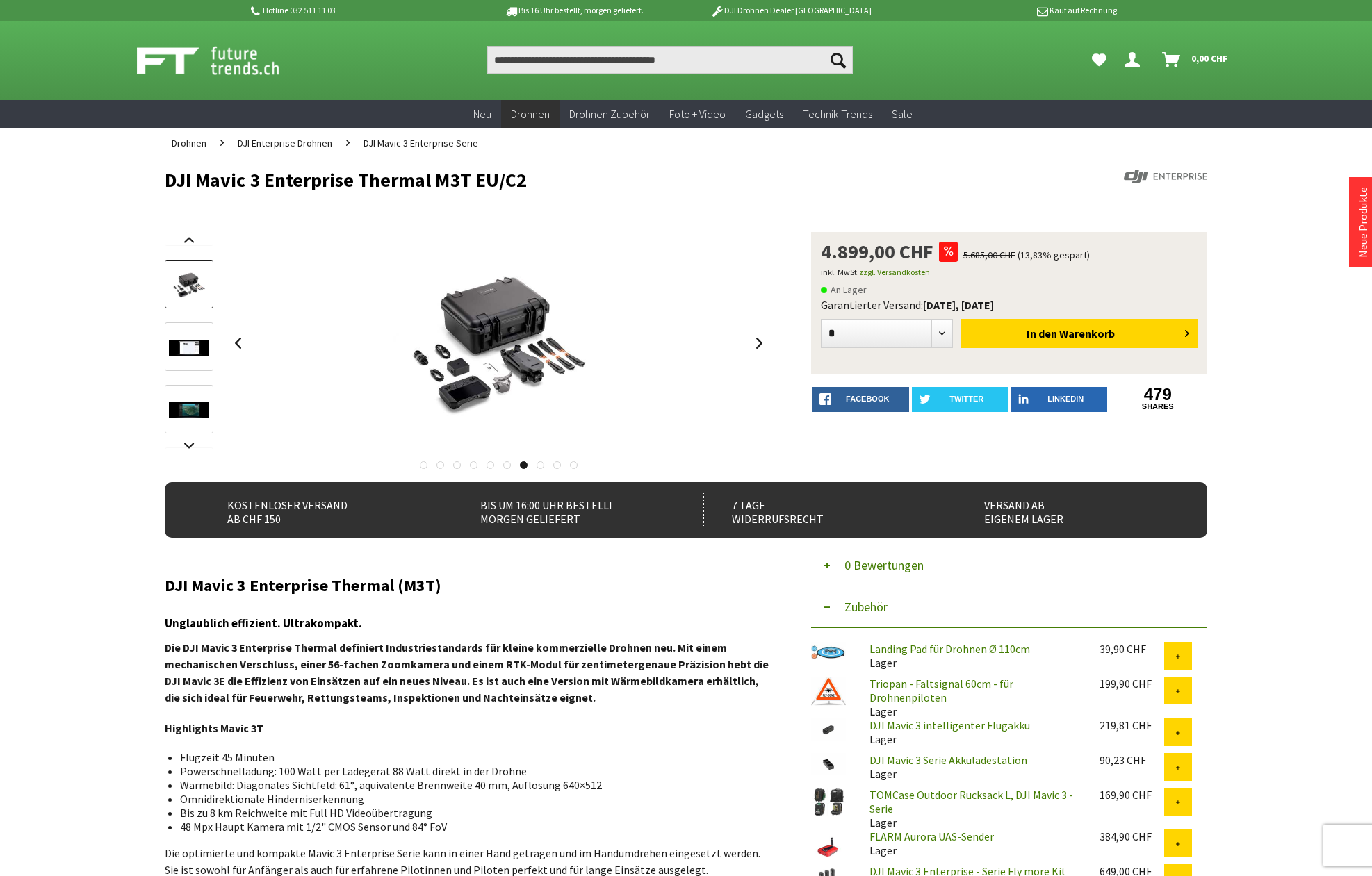
click at [196, 362] on link at bounding box center [188, 347] width 49 height 49
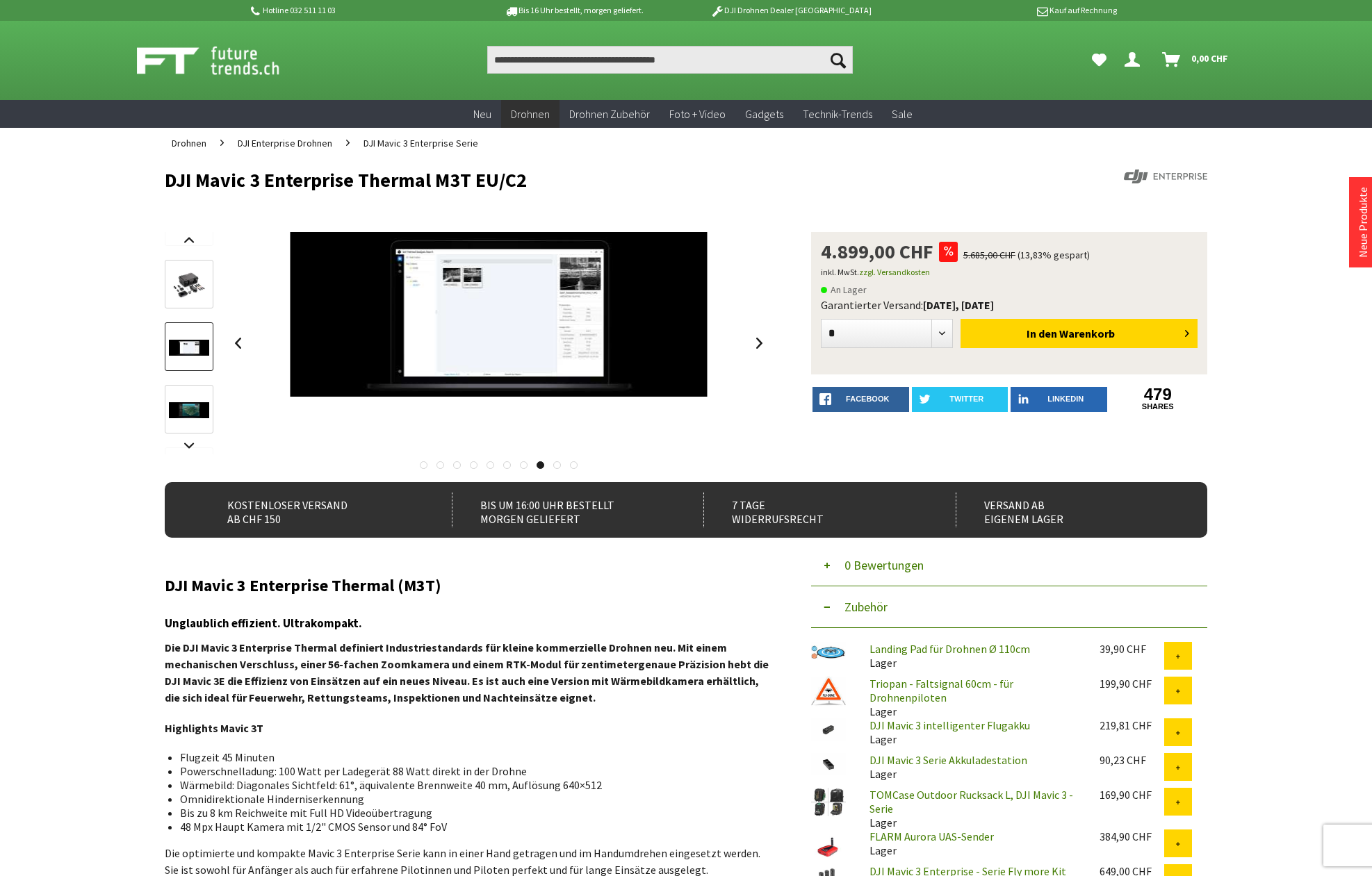
click at [193, 414] on img at bounding box center [189, 410] width 40 height 16
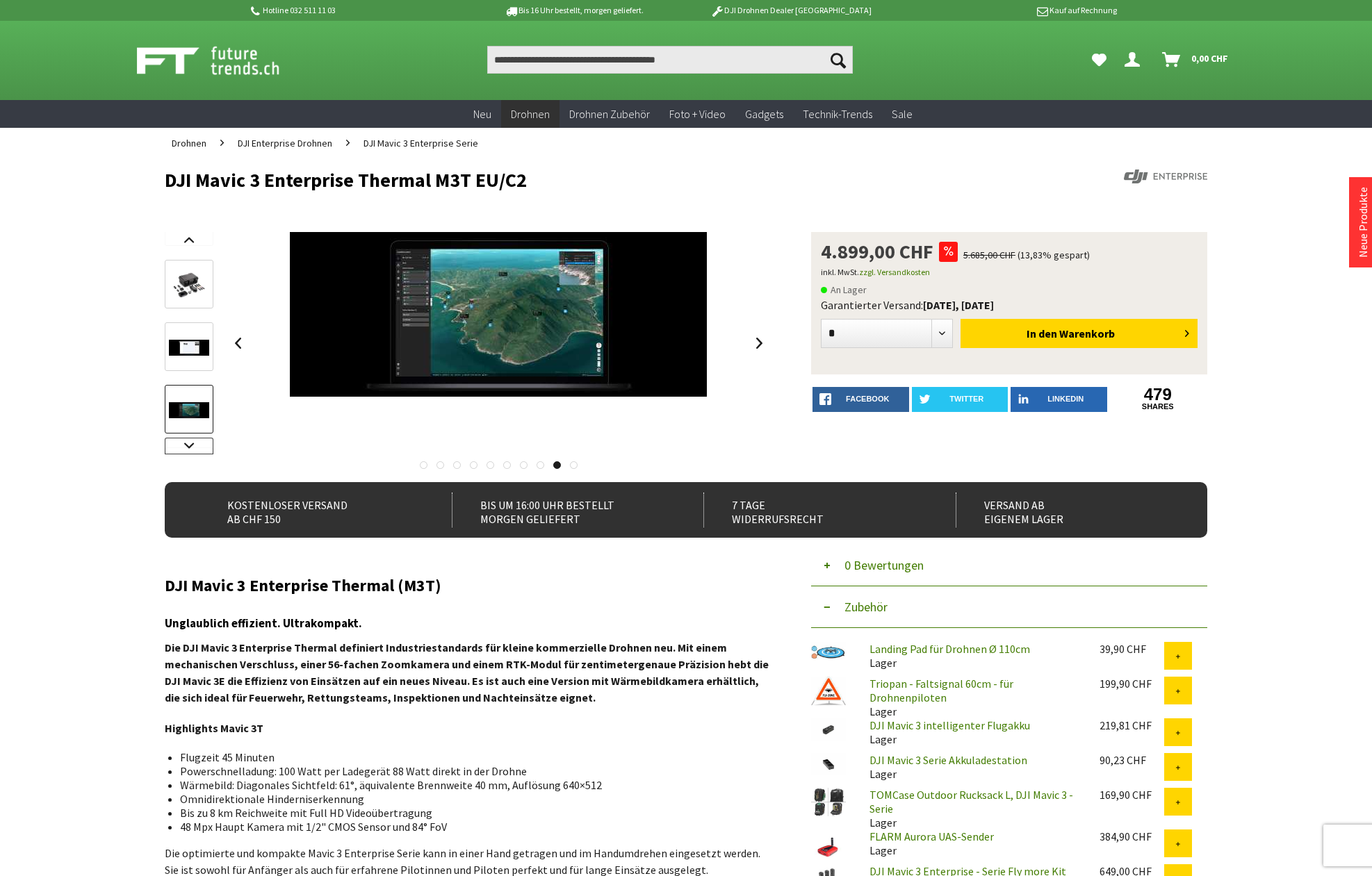
click at [189, 442] on link at bounding box center [188, 446] width 49 height 17
click at [189, 410] on img at bounding box center [189, 417] width 40 height 16
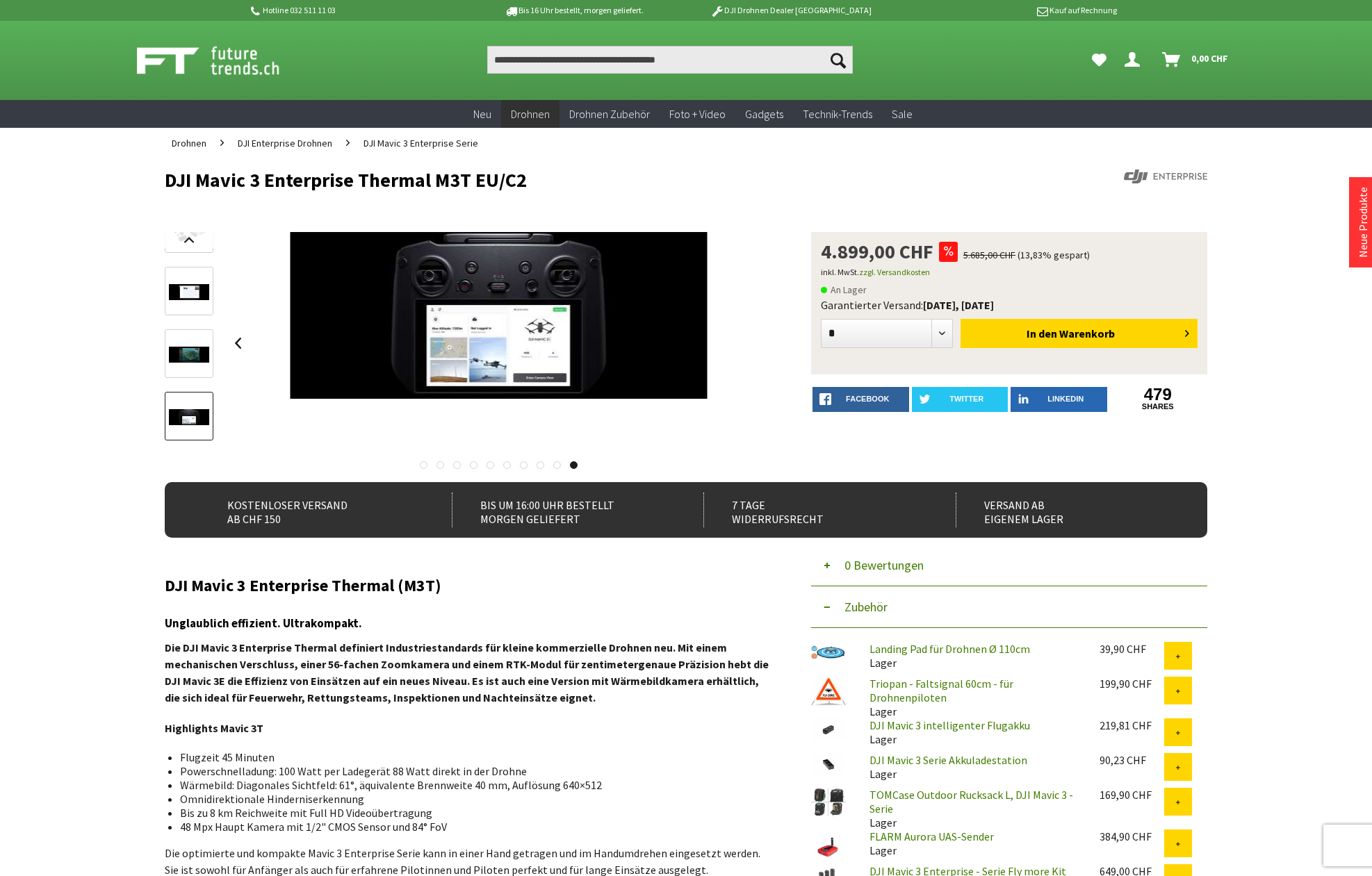
click at [190, 367] on link at bounding box center [188, 353] width 49 height 49
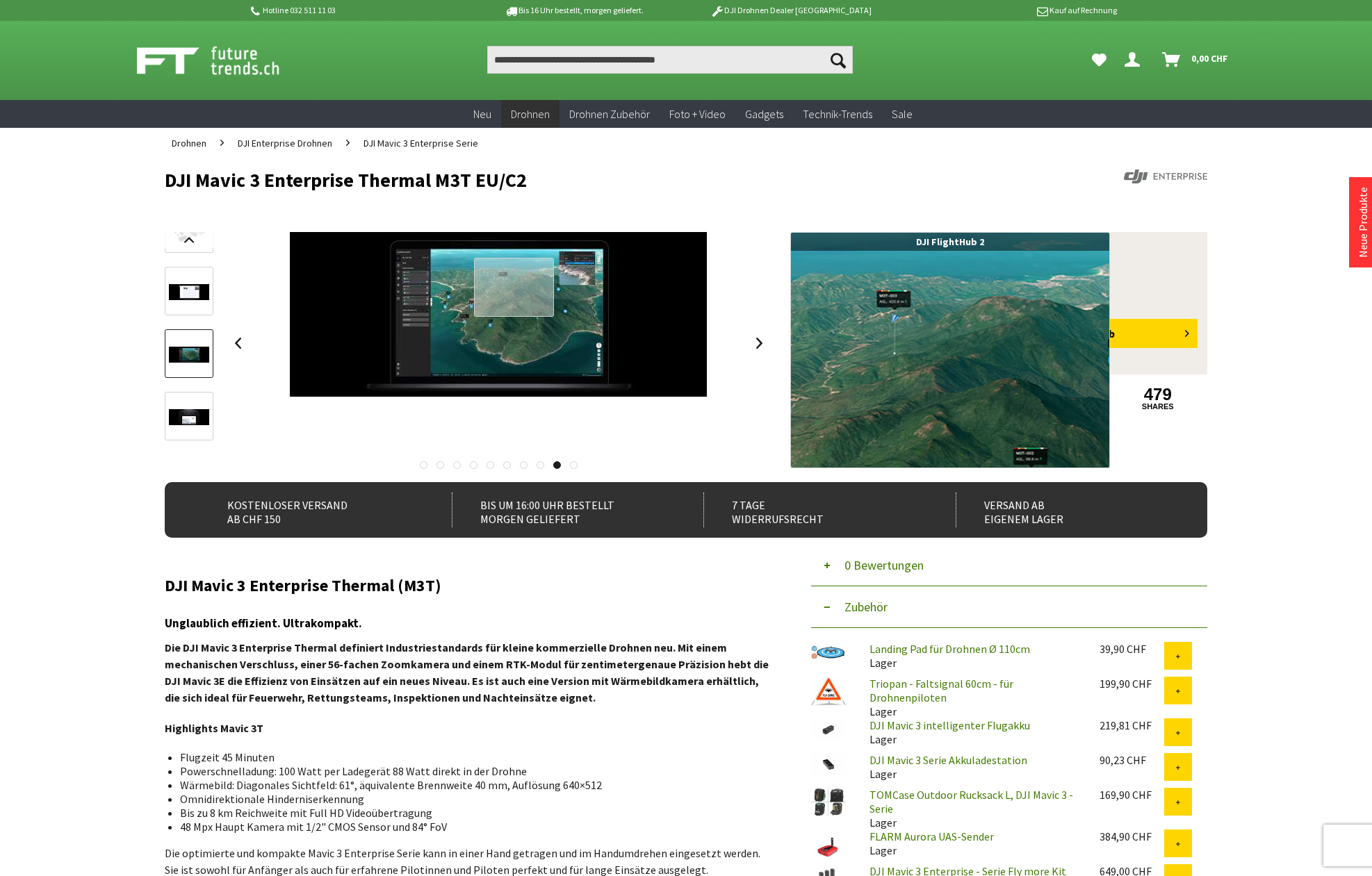
click at [483, 285] on div at bounding box center [513, 287] width 80 height 59
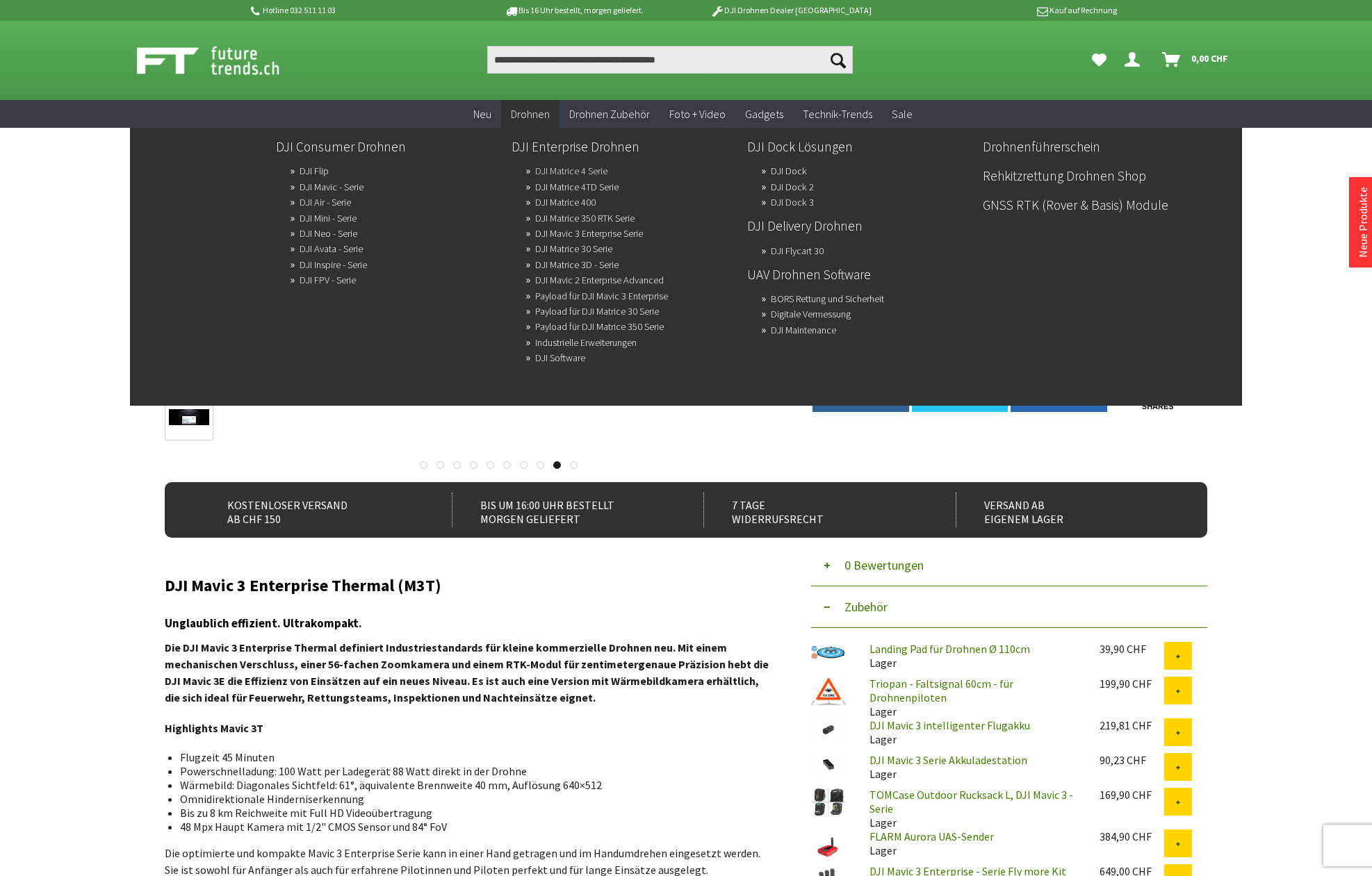
click at [583, 168] on link "DJI Matrice 4 Serie" at bounding box center [571, 171] width 73 height 20
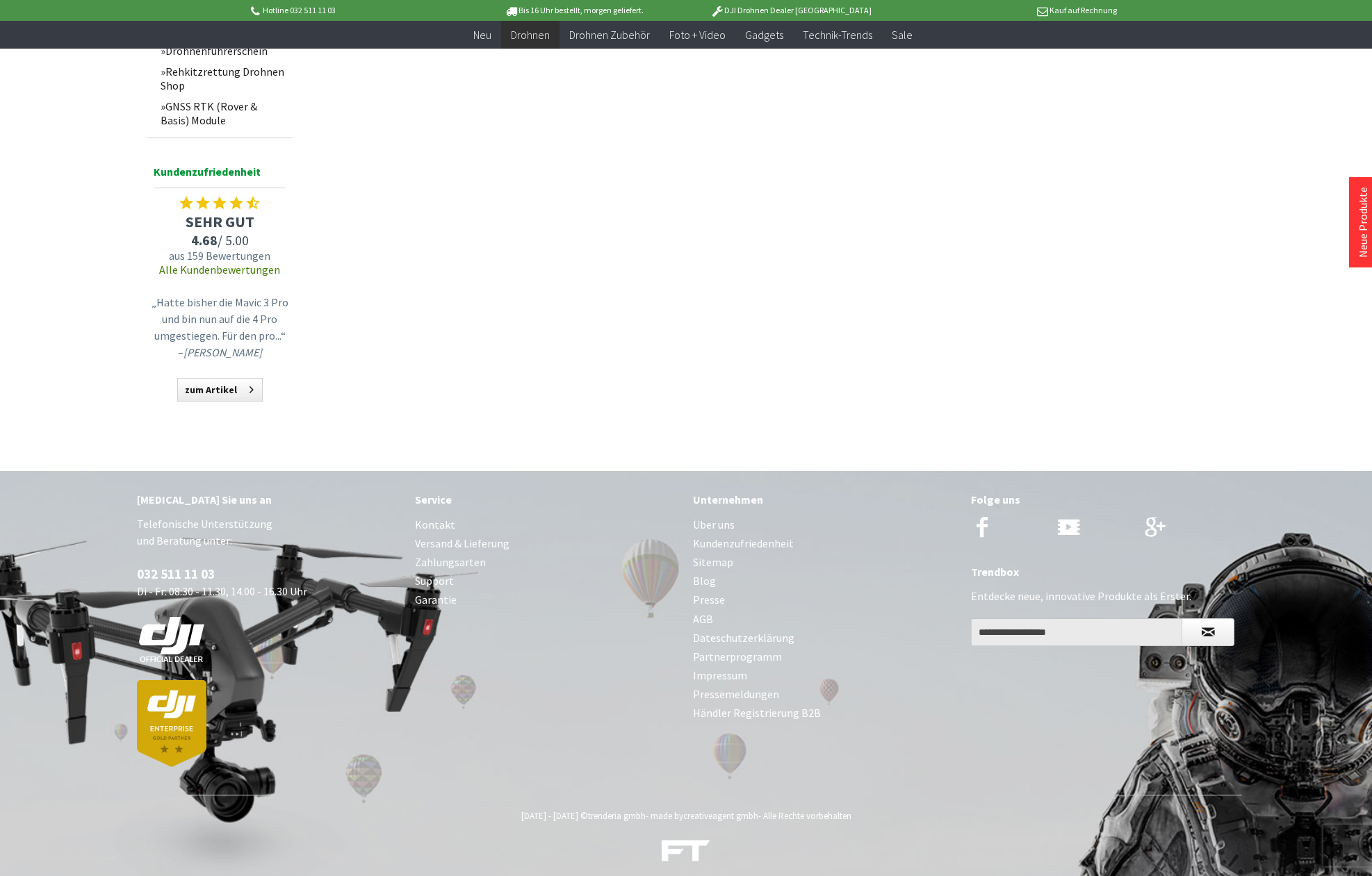
scroll to position [1258, 0]
click at [173, 706] on img at bounding box center [172, 725] width 69 height 87
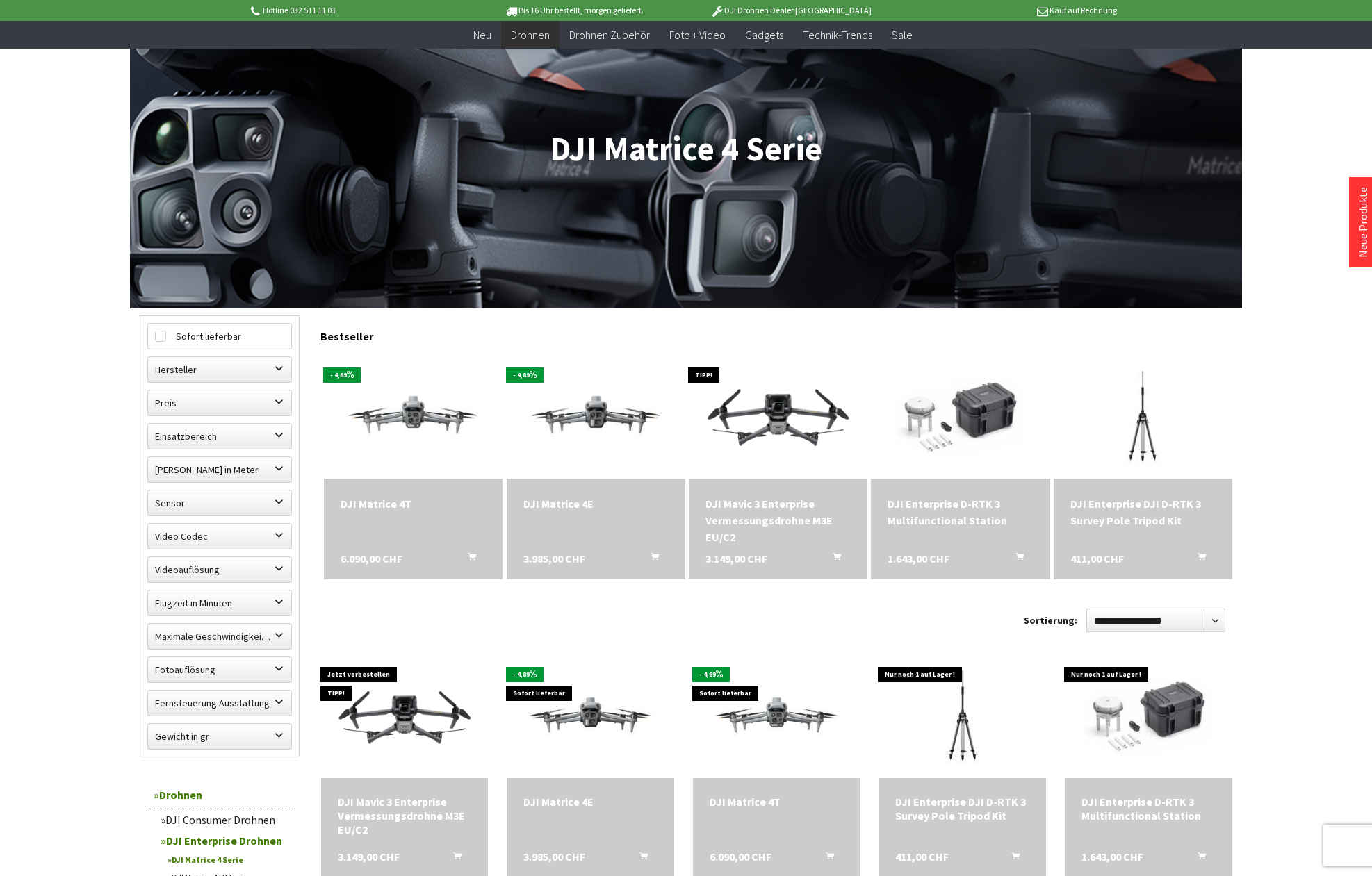
scroll to position [140, 0]
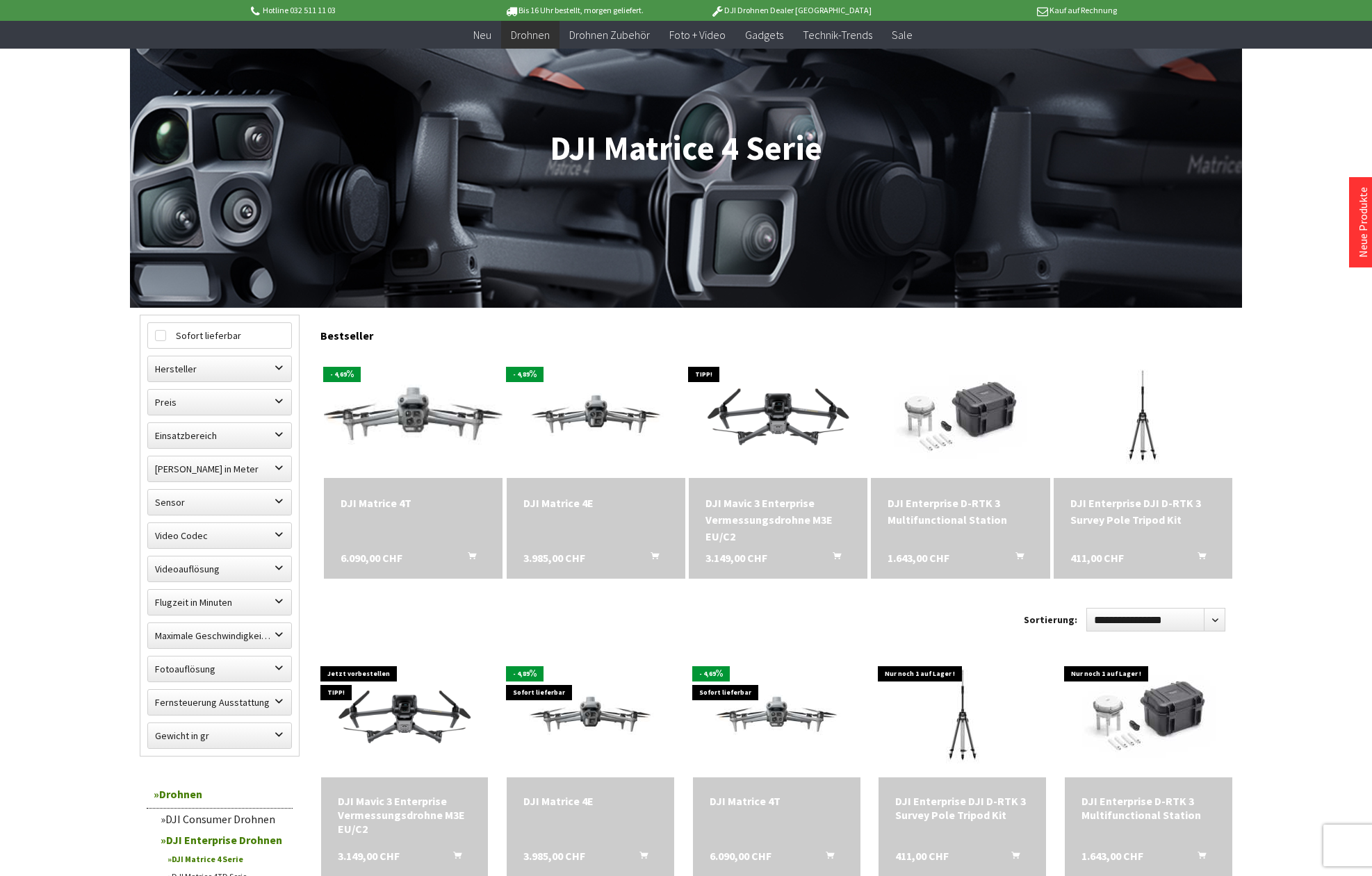
click at [430, 424] on img at bounding box center [413, 415] width 250 height 141
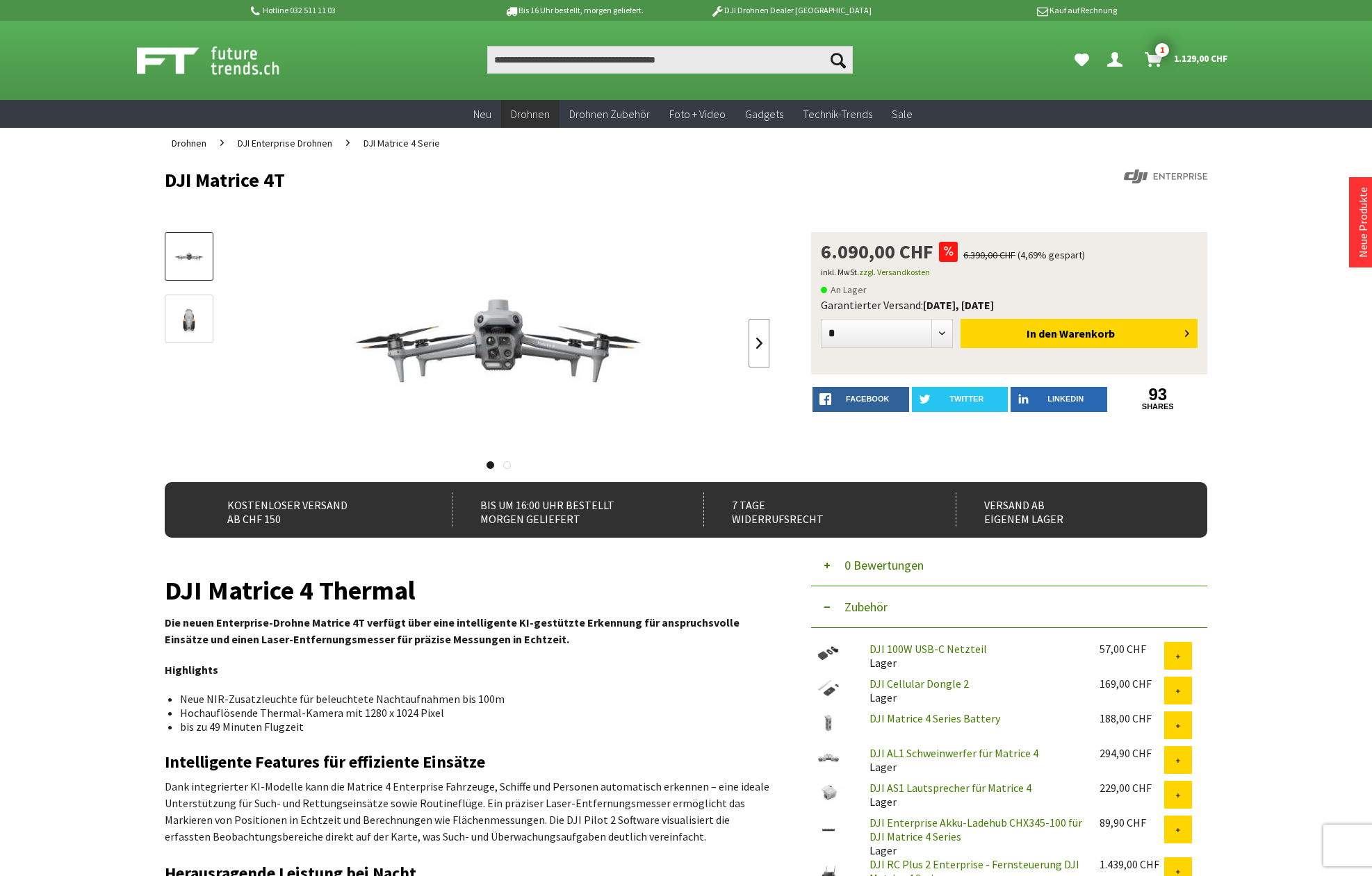
click at [759, 342] on link at bounding box center [759, 343] width 21 height 49
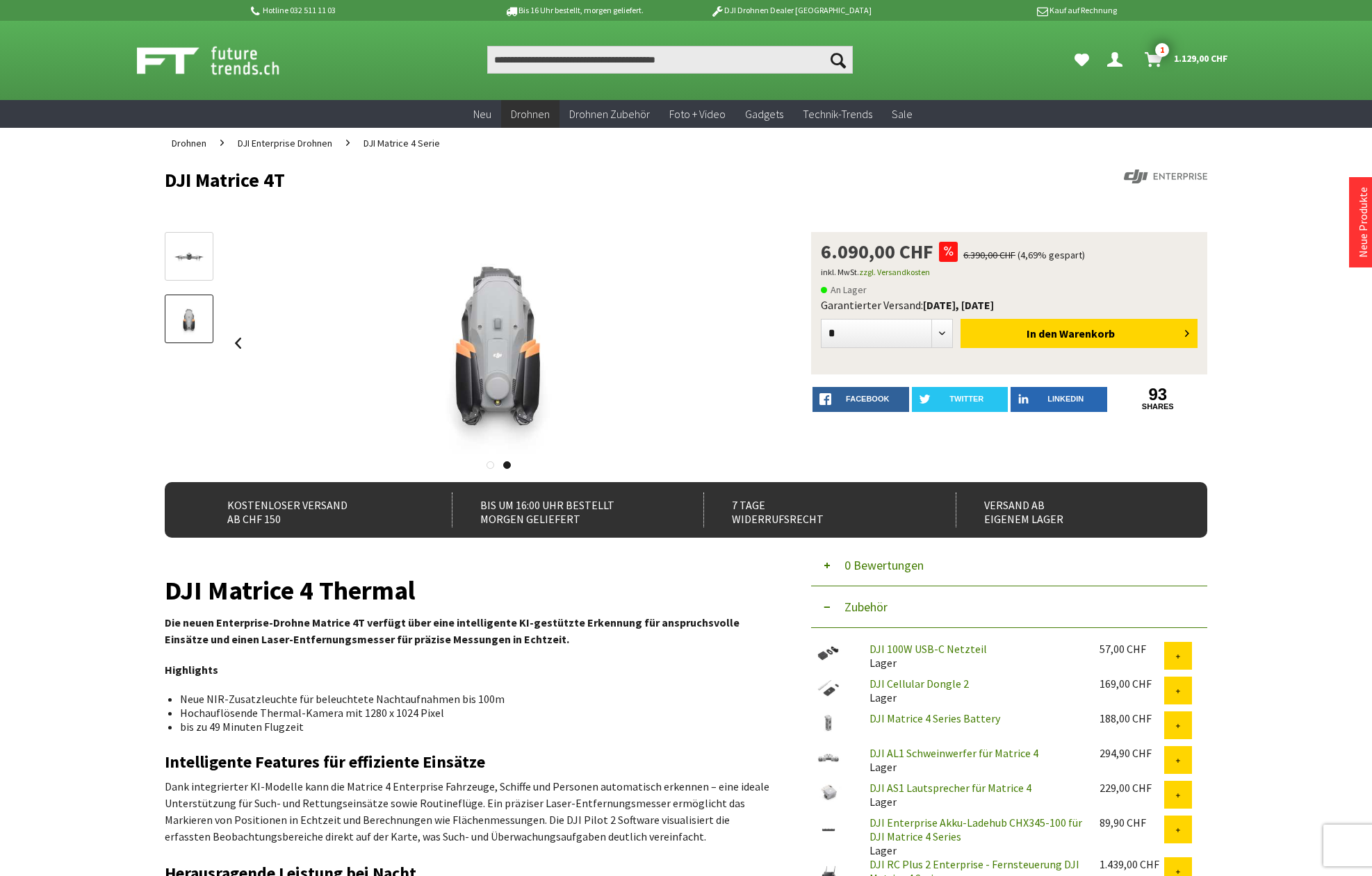
click at [236, 344] on link at bounding box center [237, 343] width 21 height 49
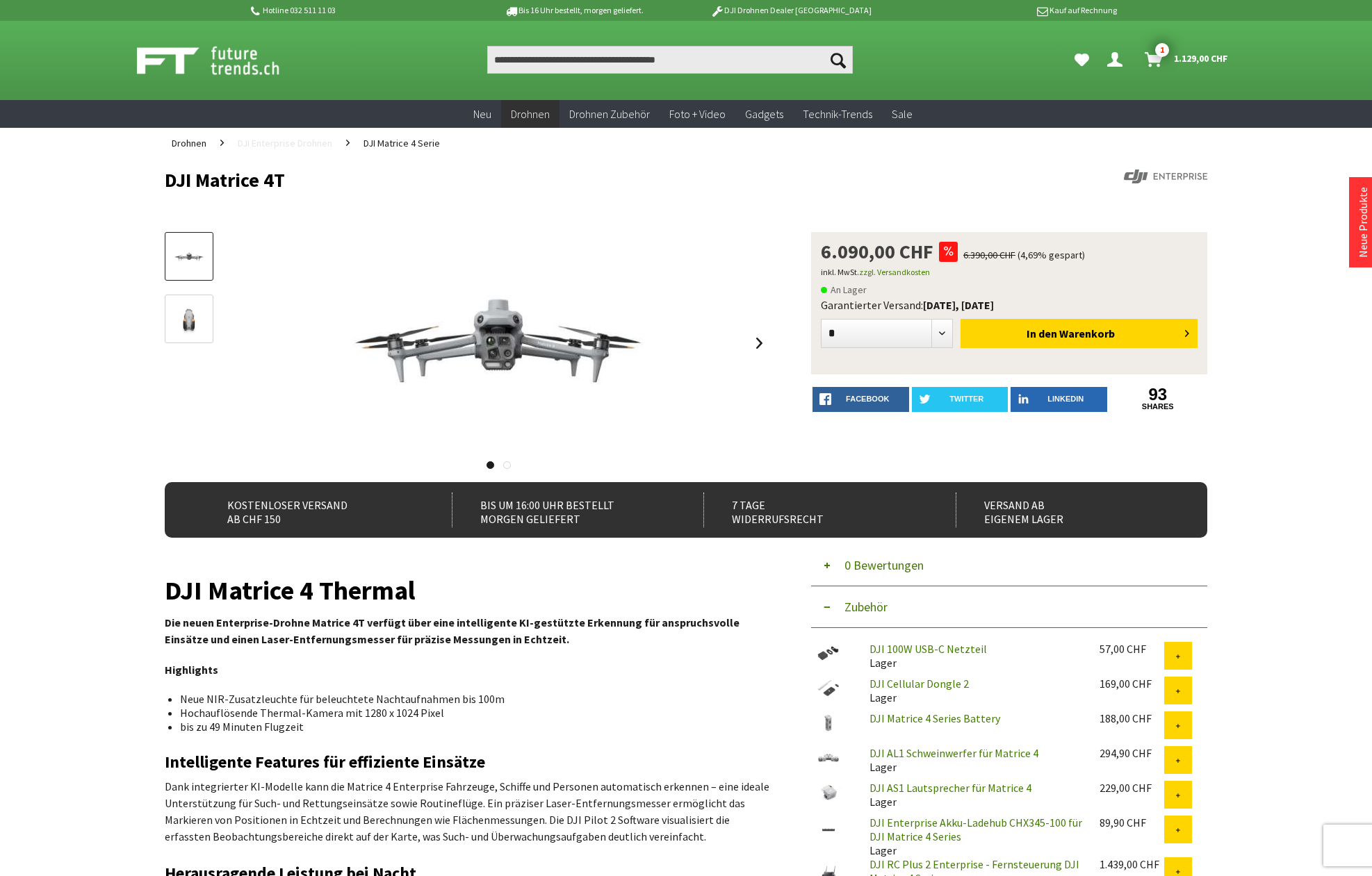
click at [300, 147] on span "DJI Enterprise Drohnen" at bounding box center [285, 143] width 94 height 12
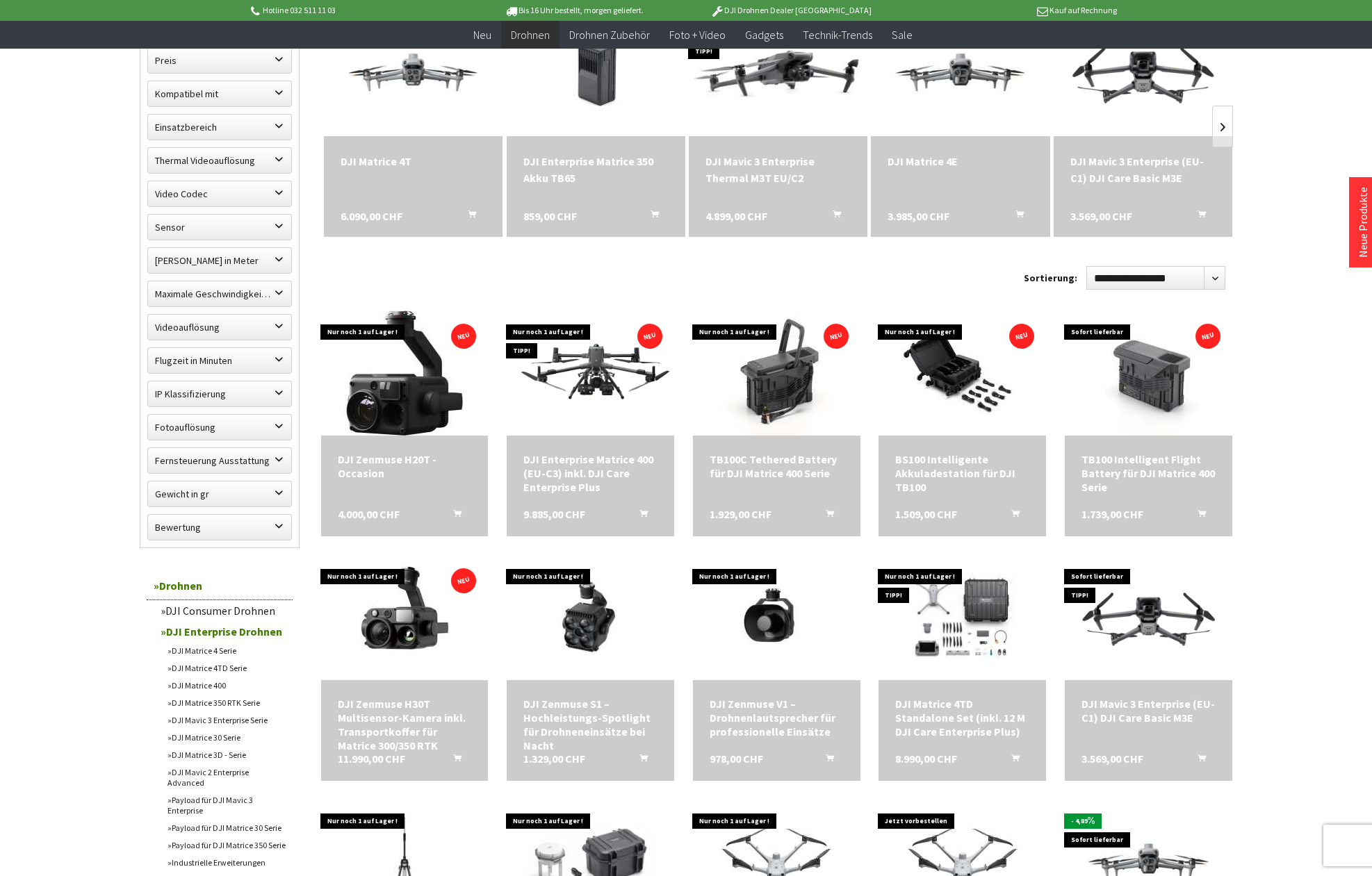
scroll to position [484, 0]
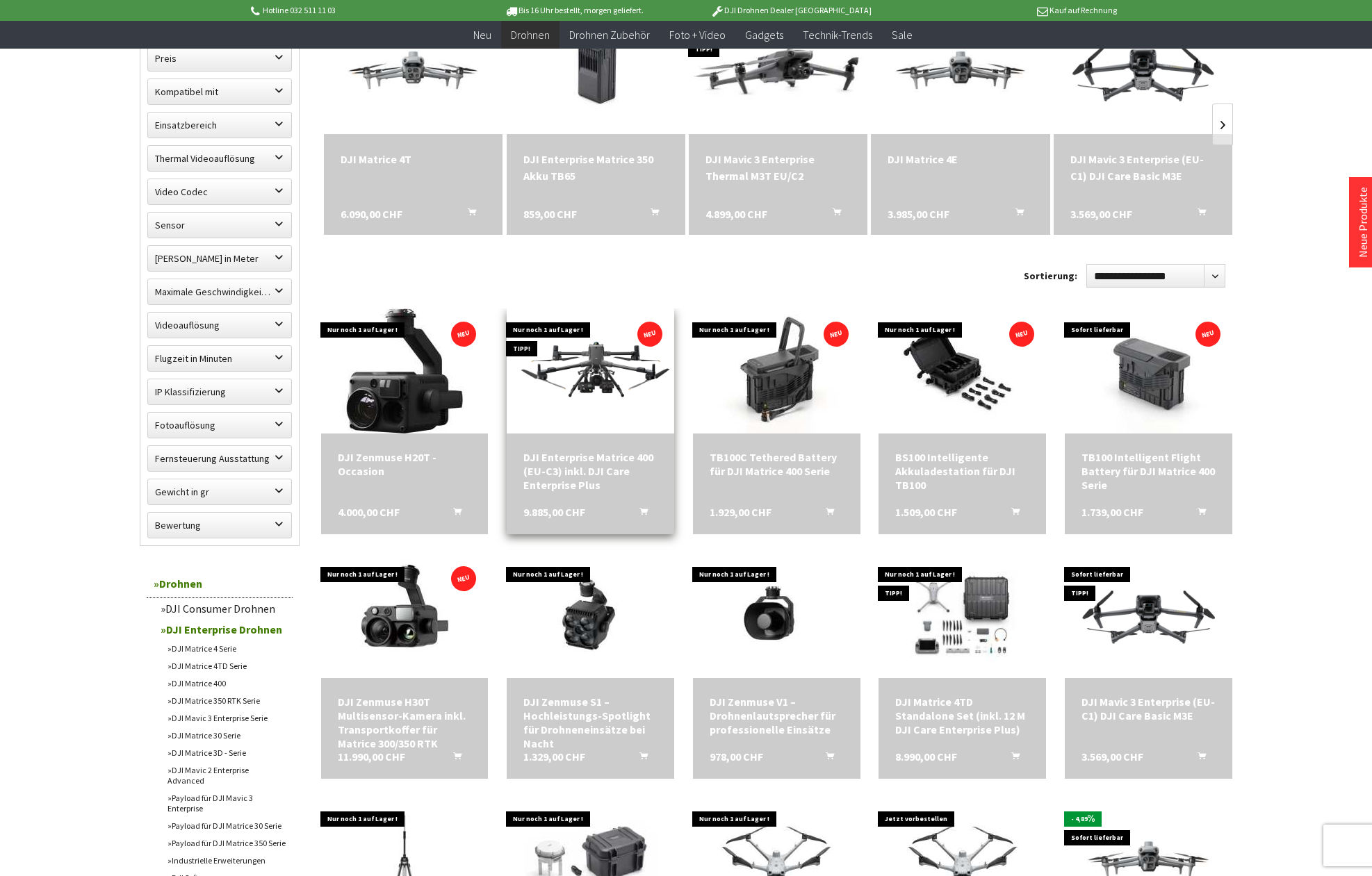
click at [575, 463] on div "DJI Enterprise Matrice 400 (EU-C3) inkl. DJI Care Enterprise Plus" at bounding box center [590, 471] width 134 height 42
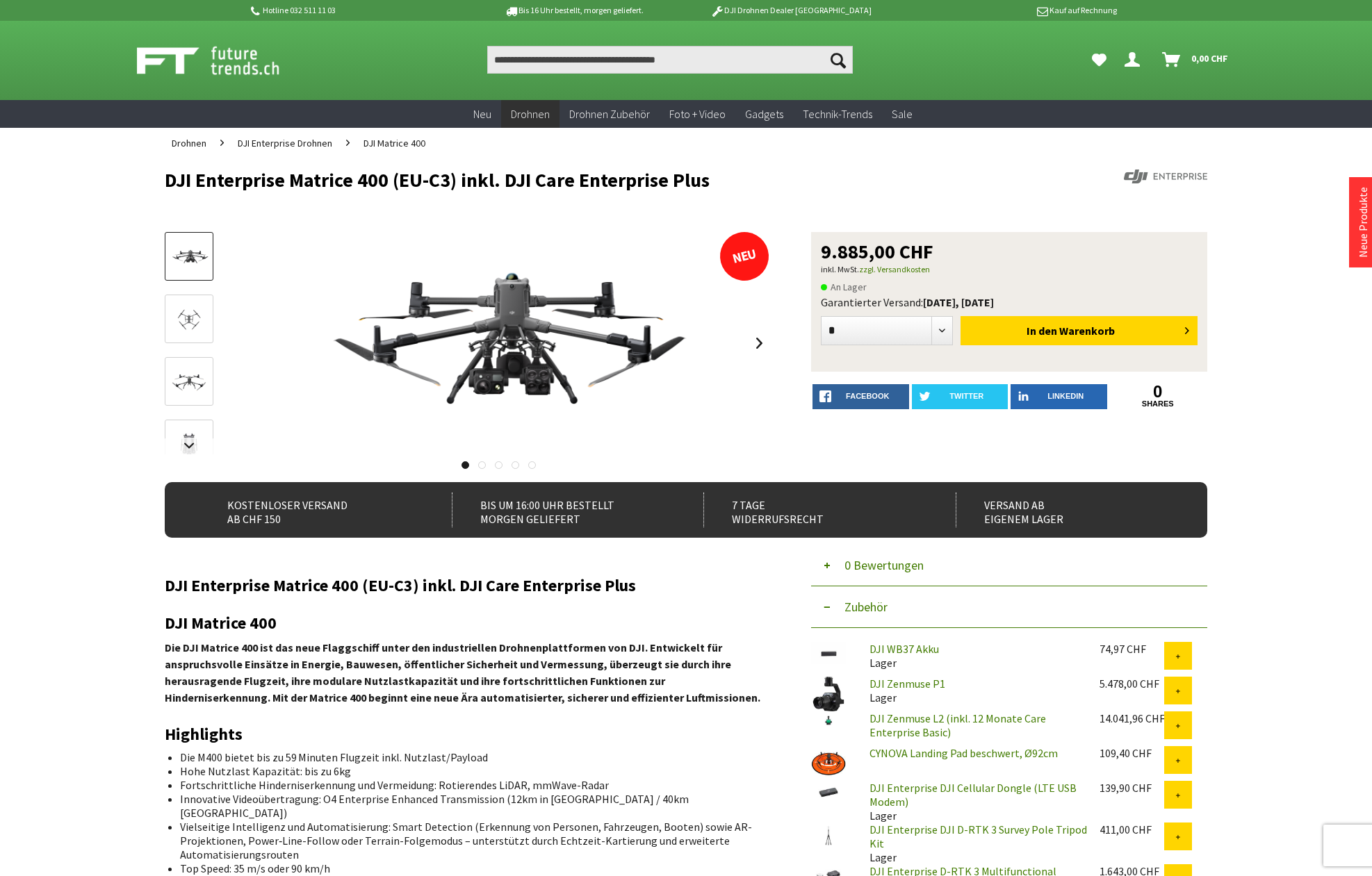
click at [514, 393] on img at bounding box center [498, 343] width 395 height 222
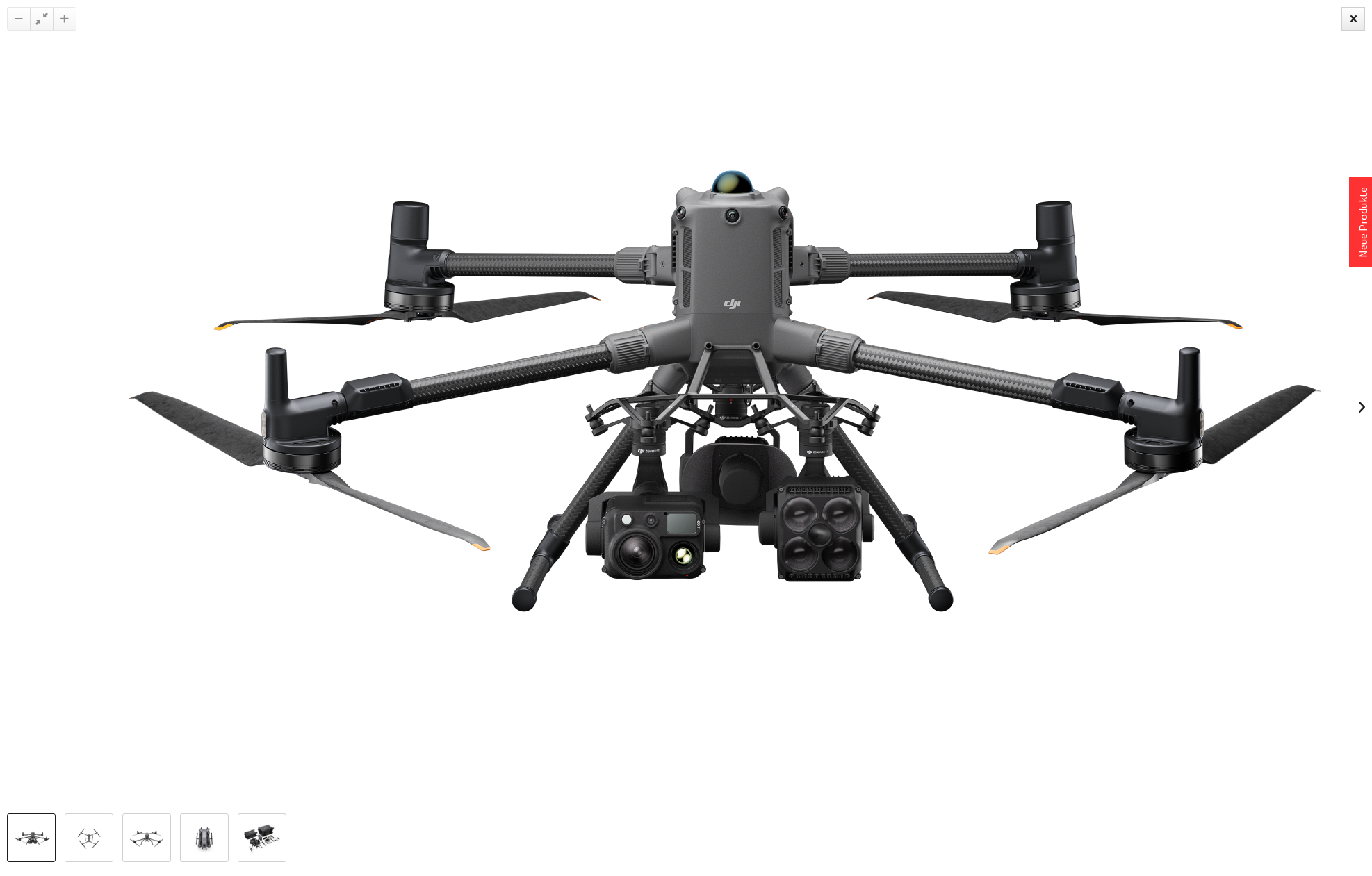
click at [106, 847] on img at bounding box center [88, 840] width 40 height 23
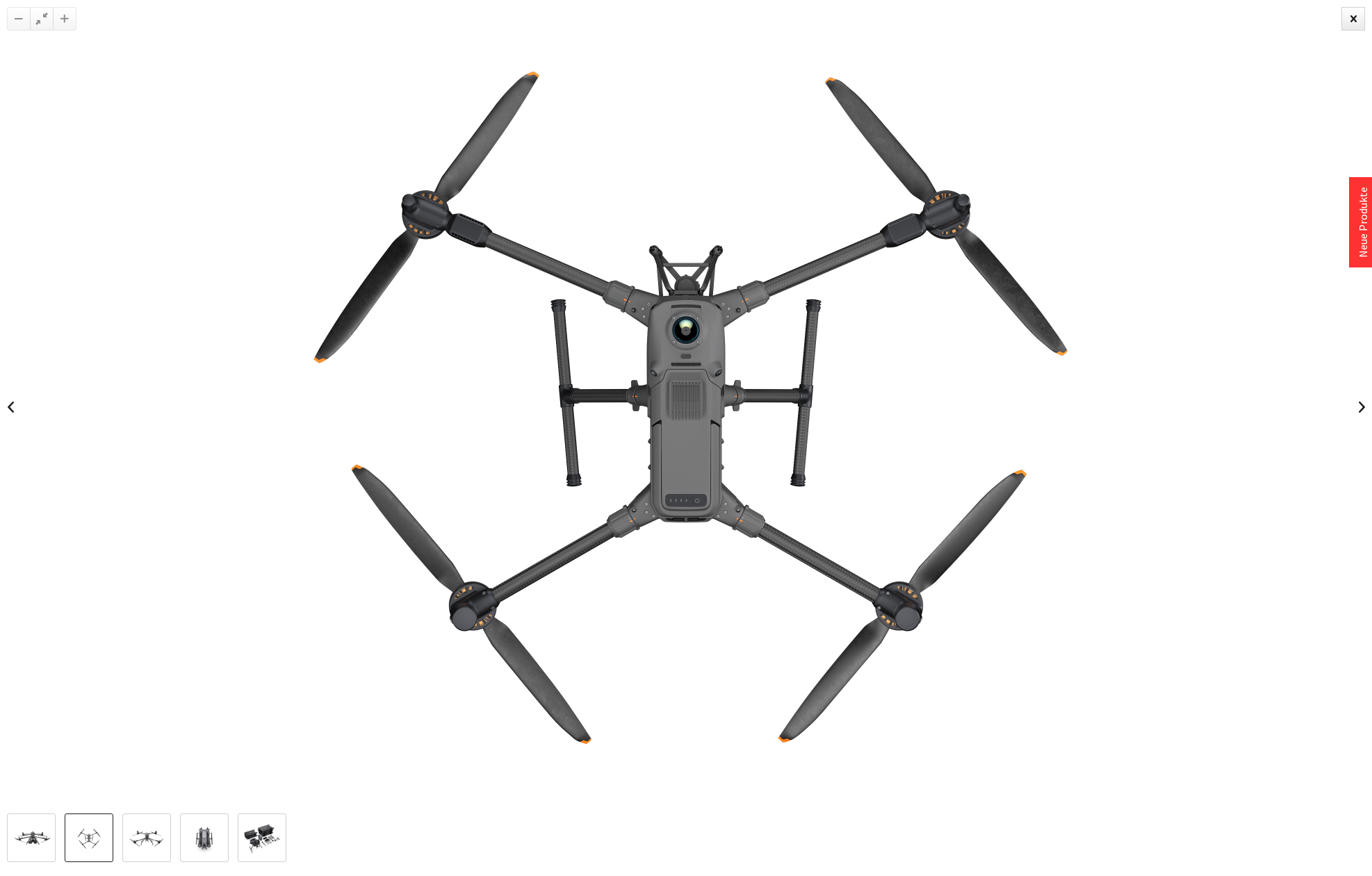
click at [169, 845] on link at bounding box center [146, 838] width 49 height 49
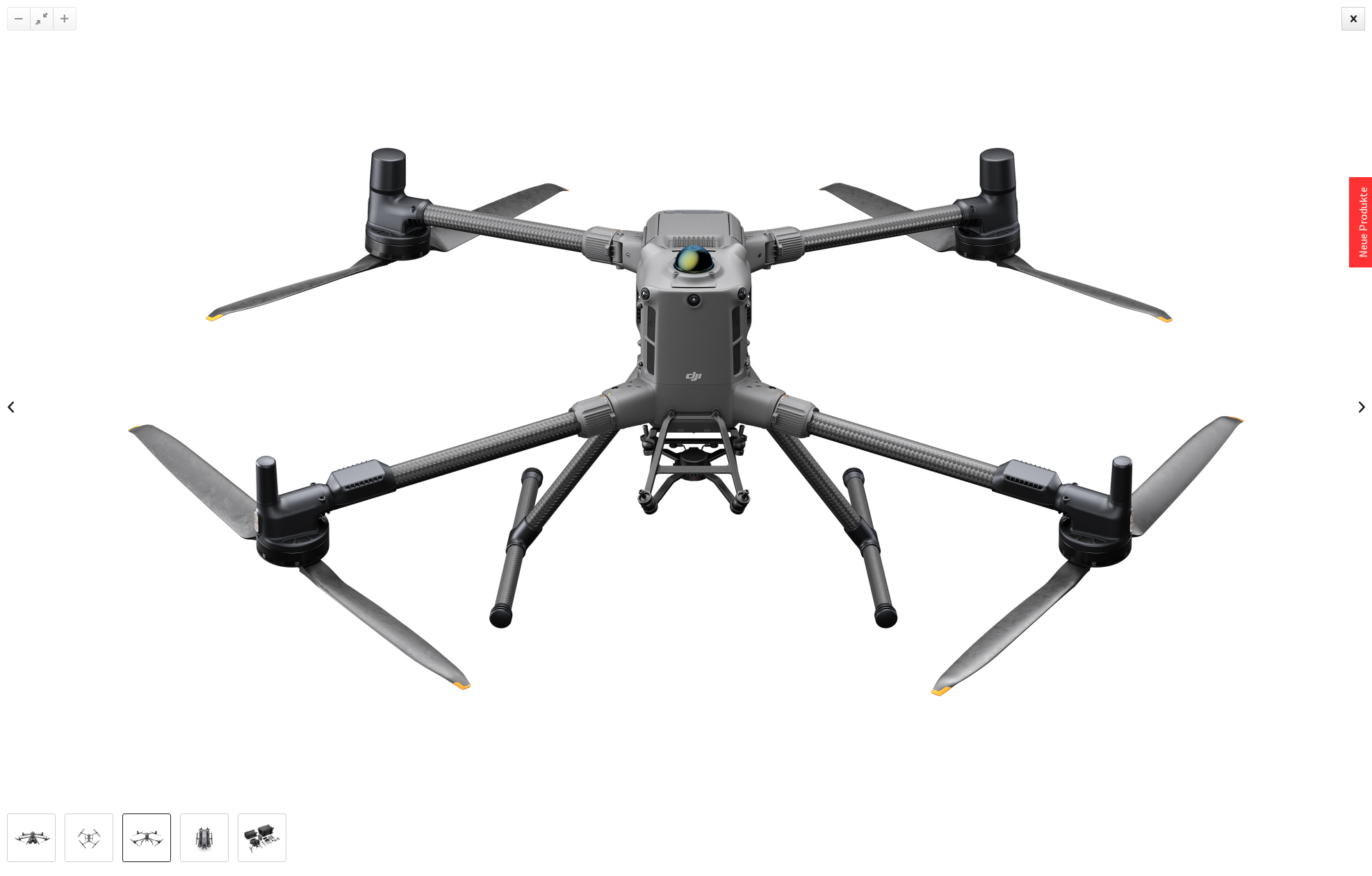
click at [230, 841] on div at bounding box center [149, 838] width 286 height 49
click at [228, 841] on link at bounding box center [204, 838] width 49 height 49
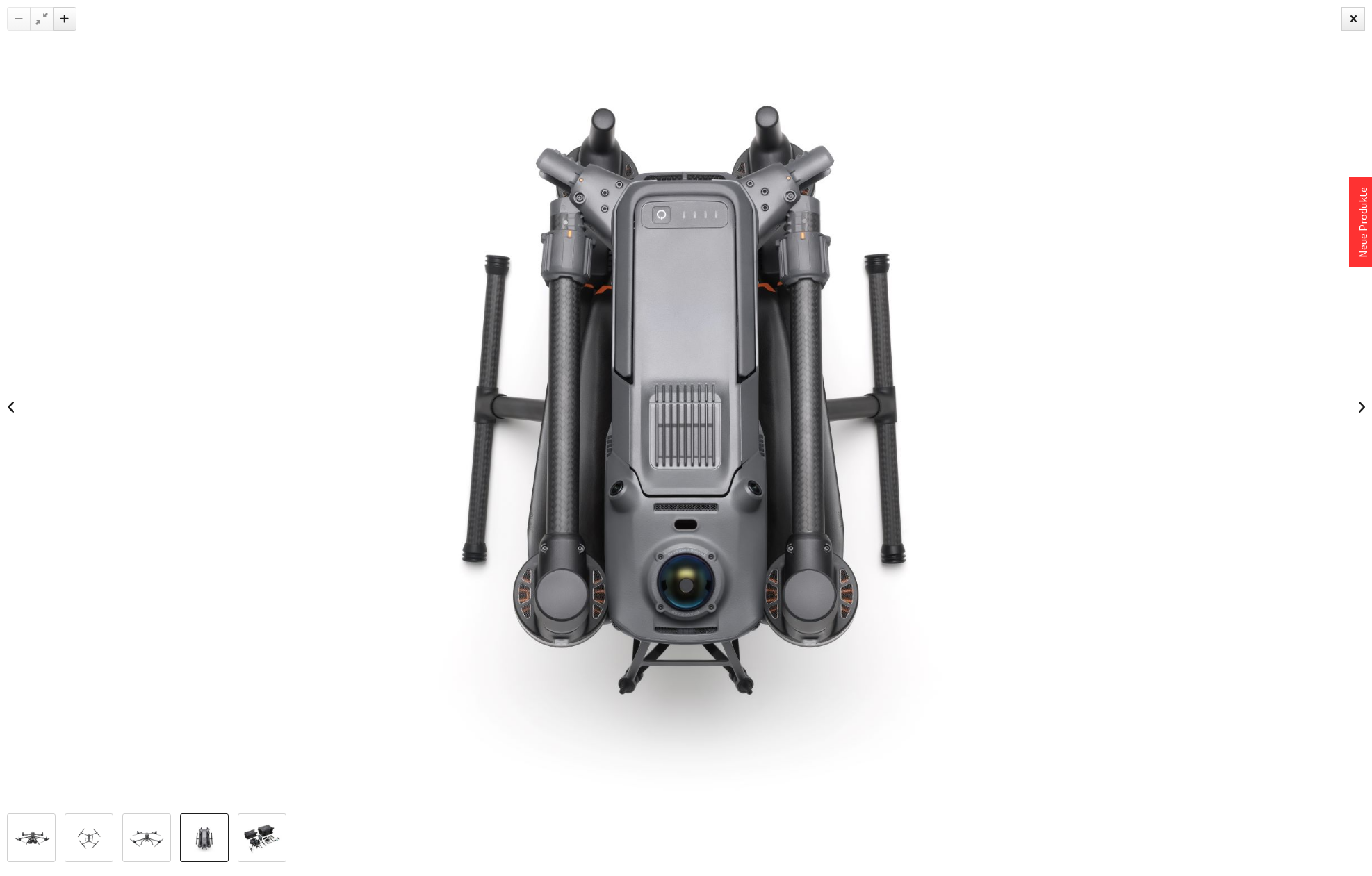
click at [258, 840] on img at bounding box center [262, 838] width 40 height 31
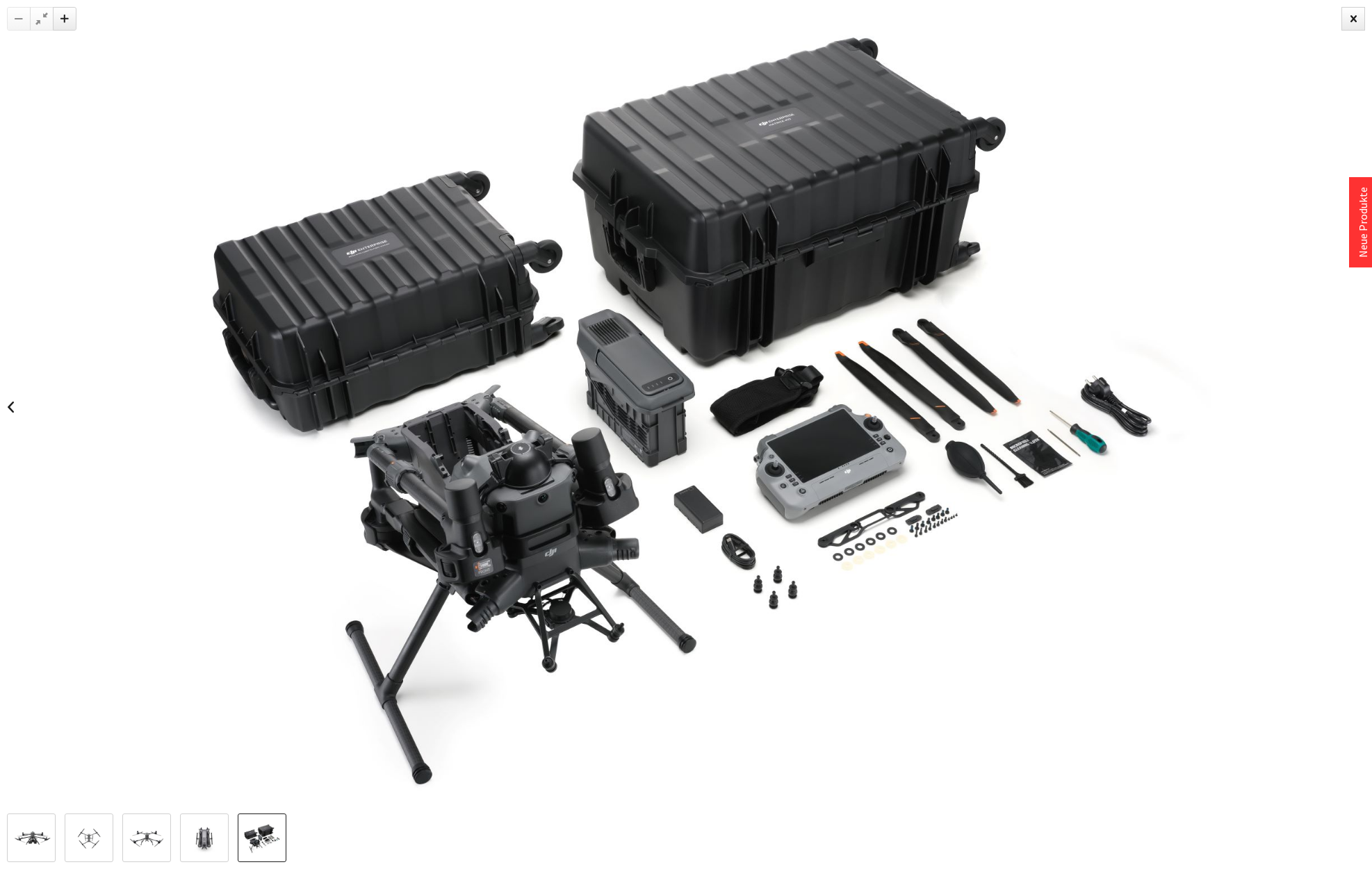
click at [54, 843] on link at bounding box center [31, 838] width 49 height 49
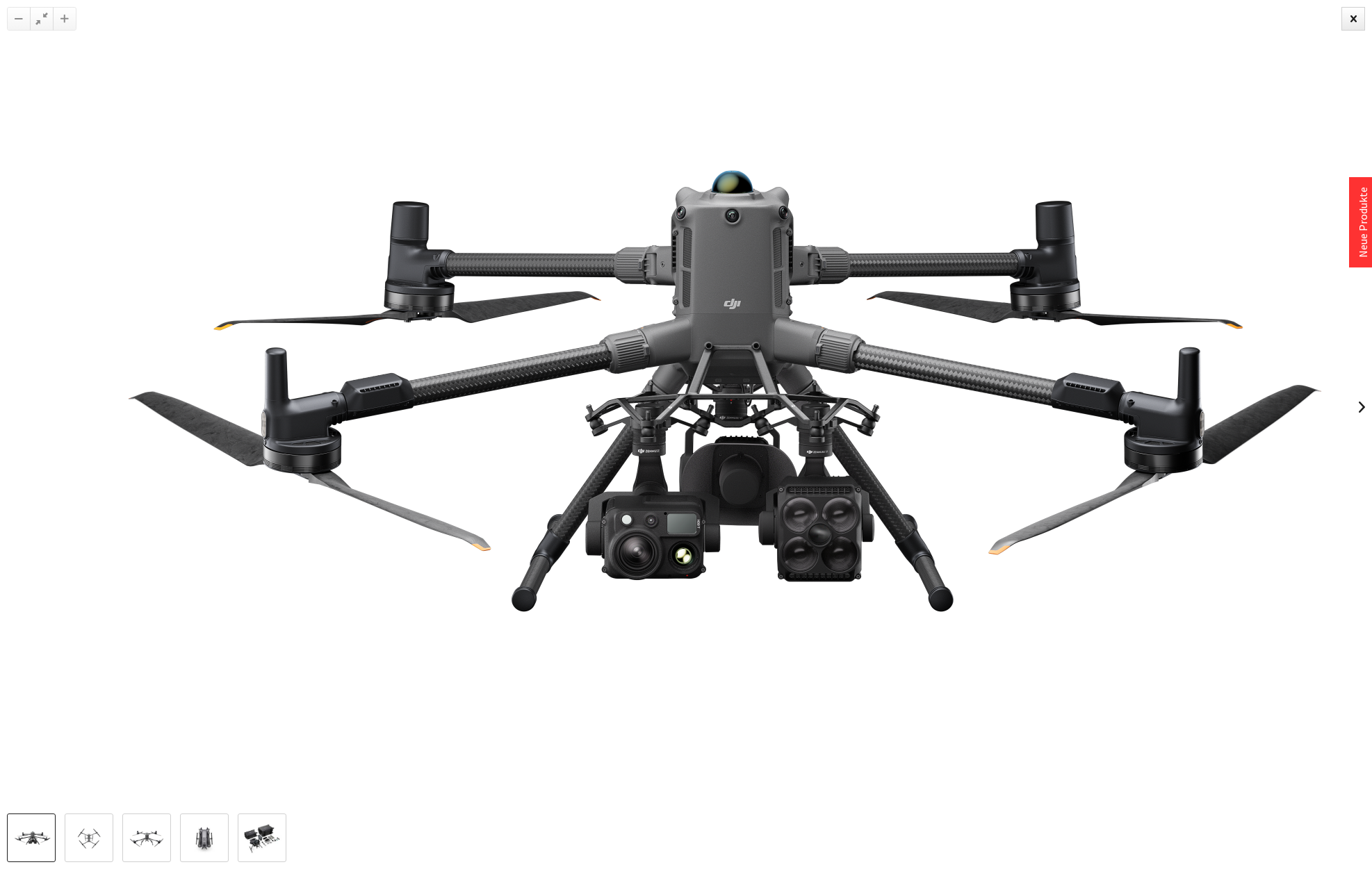
click at [83, 841] on img at bounding box center [88, 840] width 40 height 23
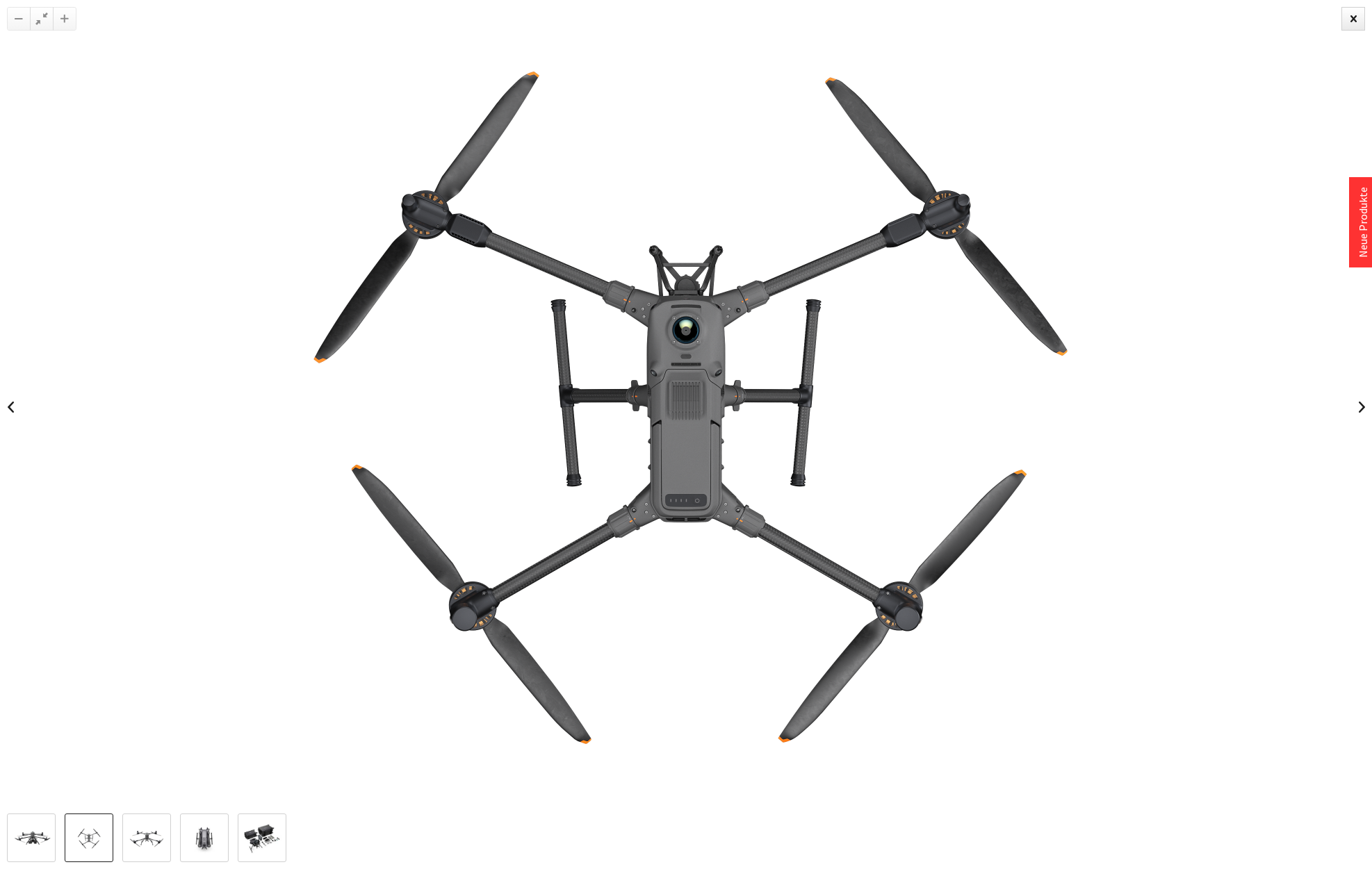
click at [29, 845] on img at bounding box center [31, 840] width 40 height 23
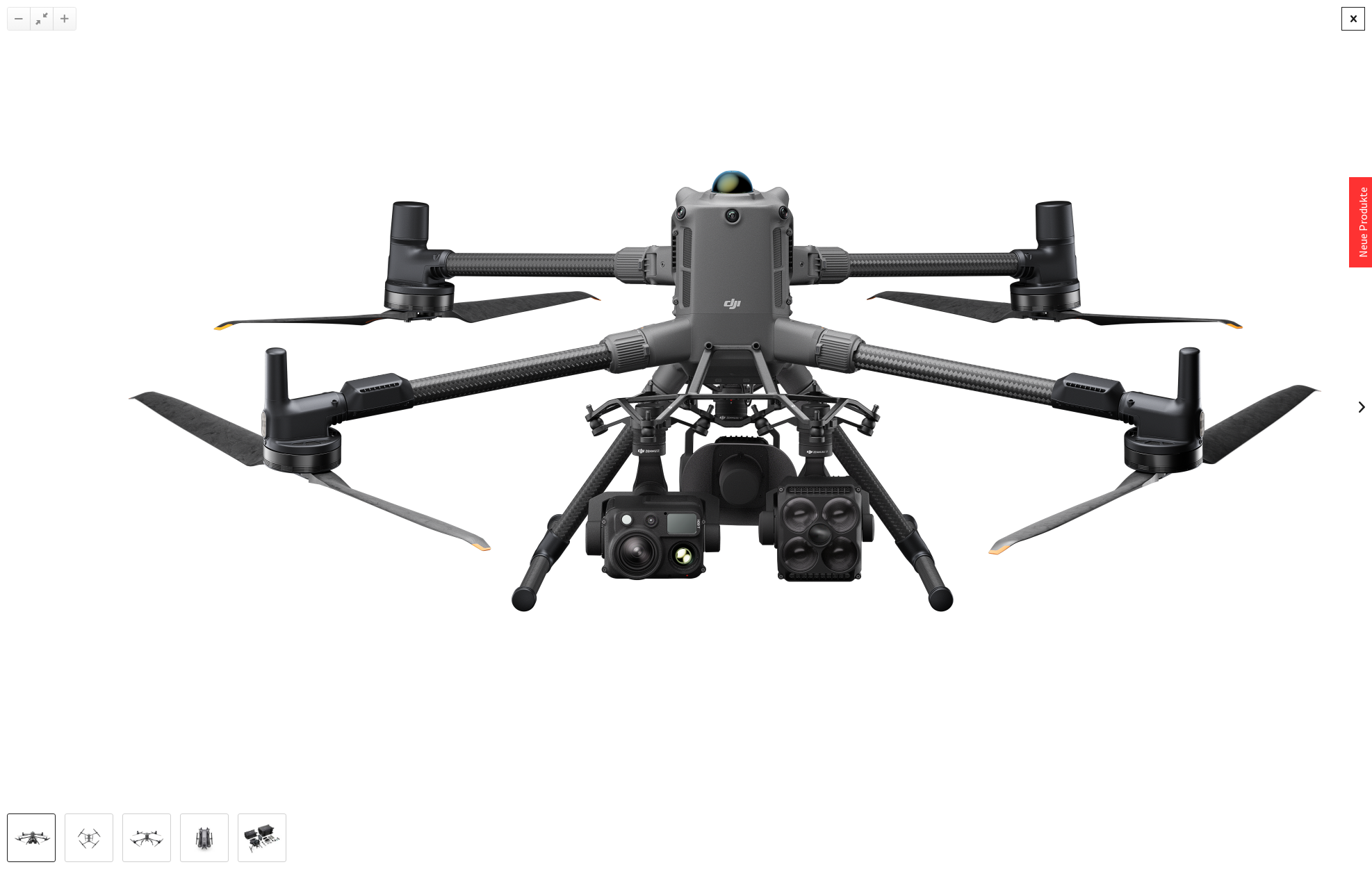
click at [1355, 20] on div at bounding box center [1353, 18] width 24 height 24
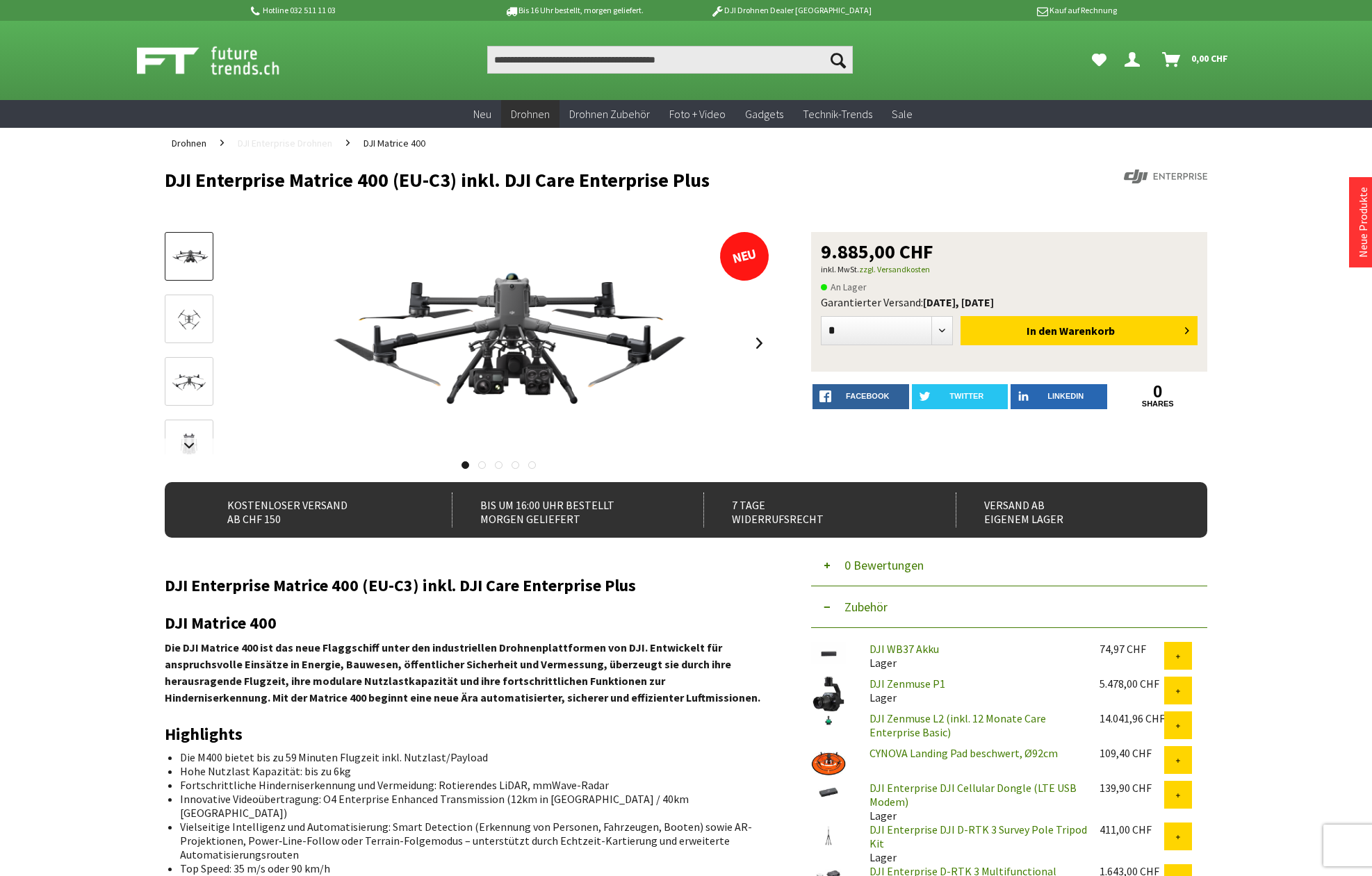
click at [290, 146] on span "DJI Enterprise Drohnen" at bounding box center [285, 143] width 94 height 12
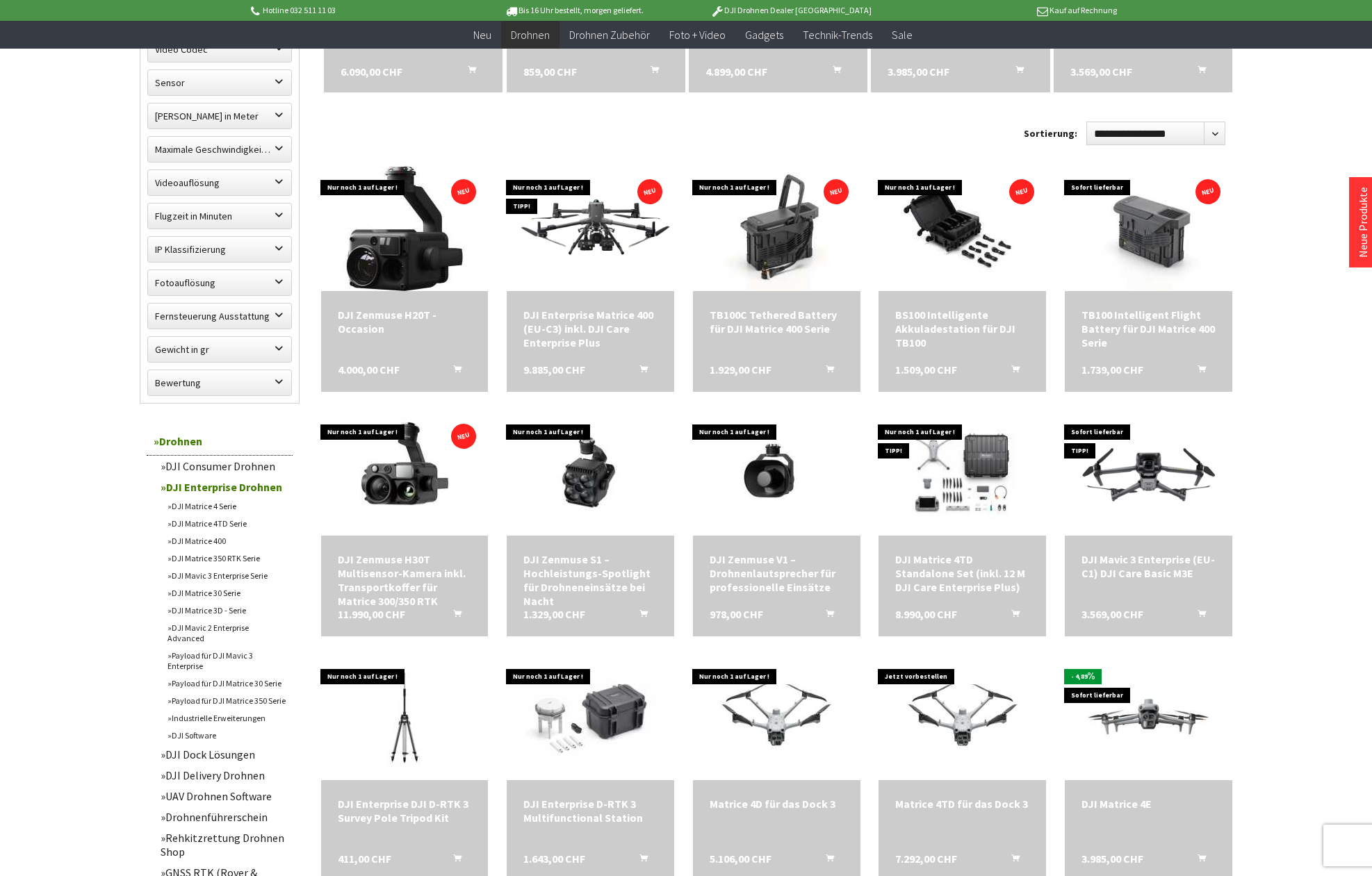
scroll to position [628, 0]
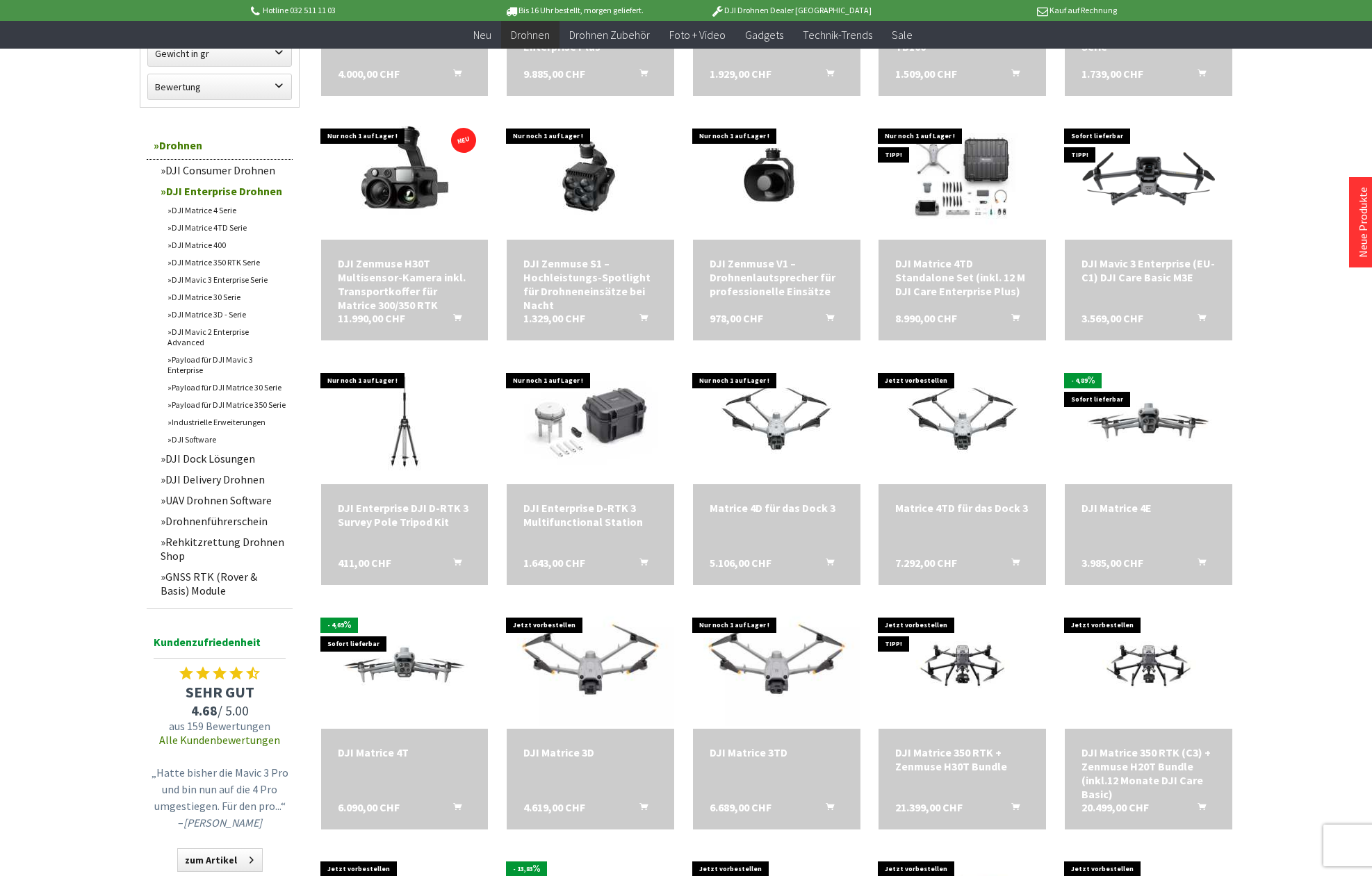
scroll to position [925, 0]
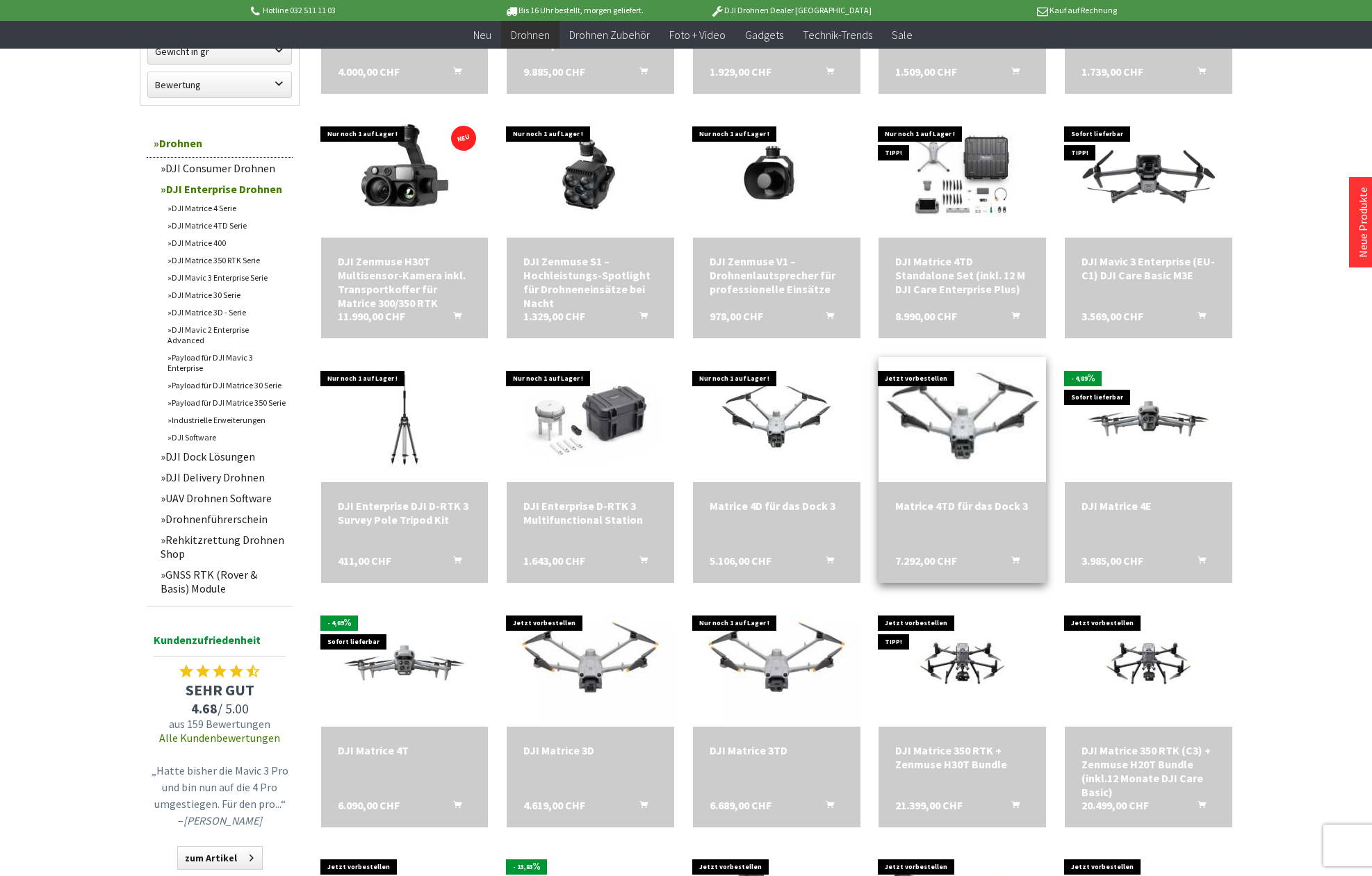
click at [964, 437] on img at bounding box center [962, 419] width 234 height 175
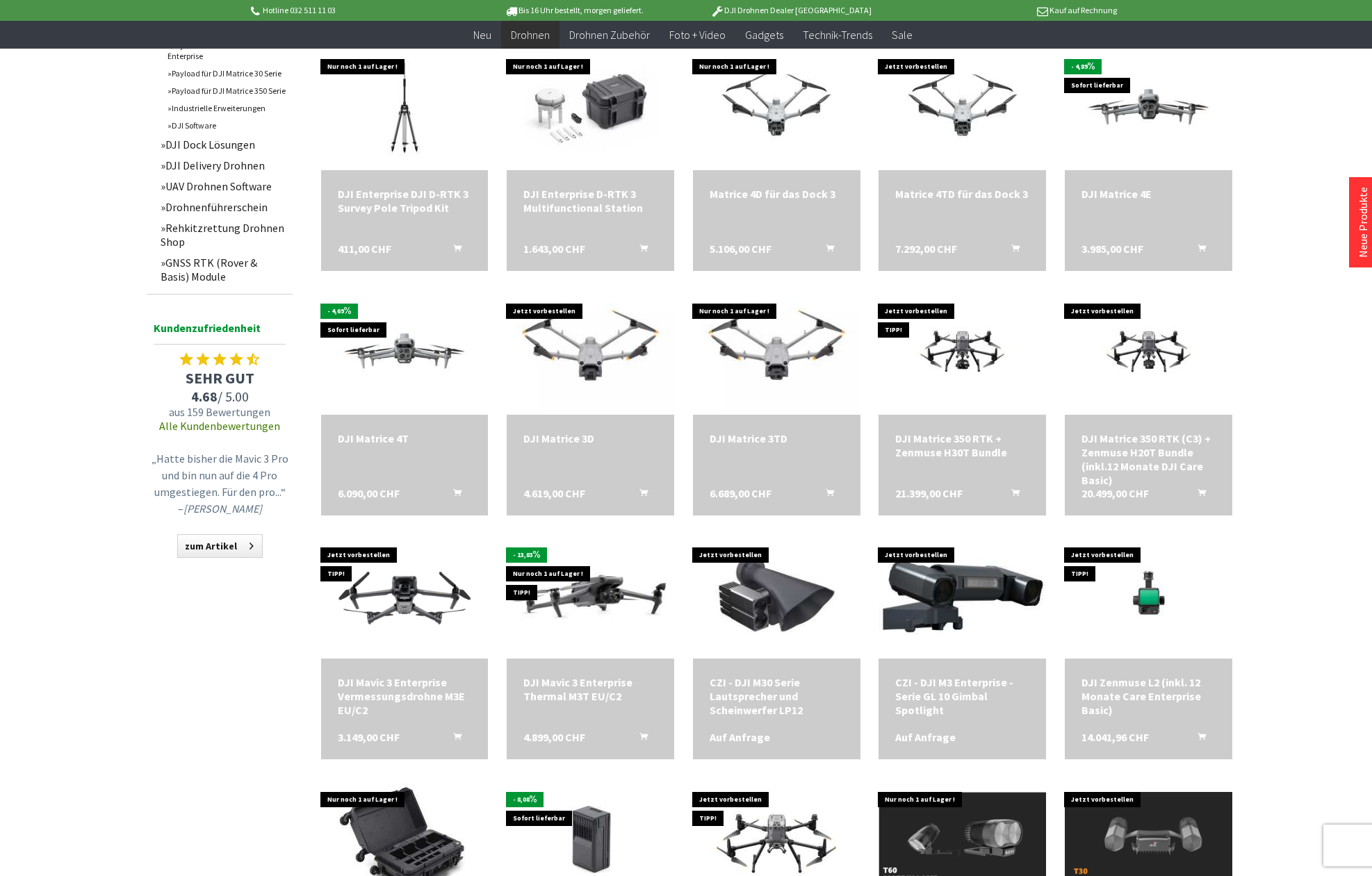
scroll to position [1382, 0]
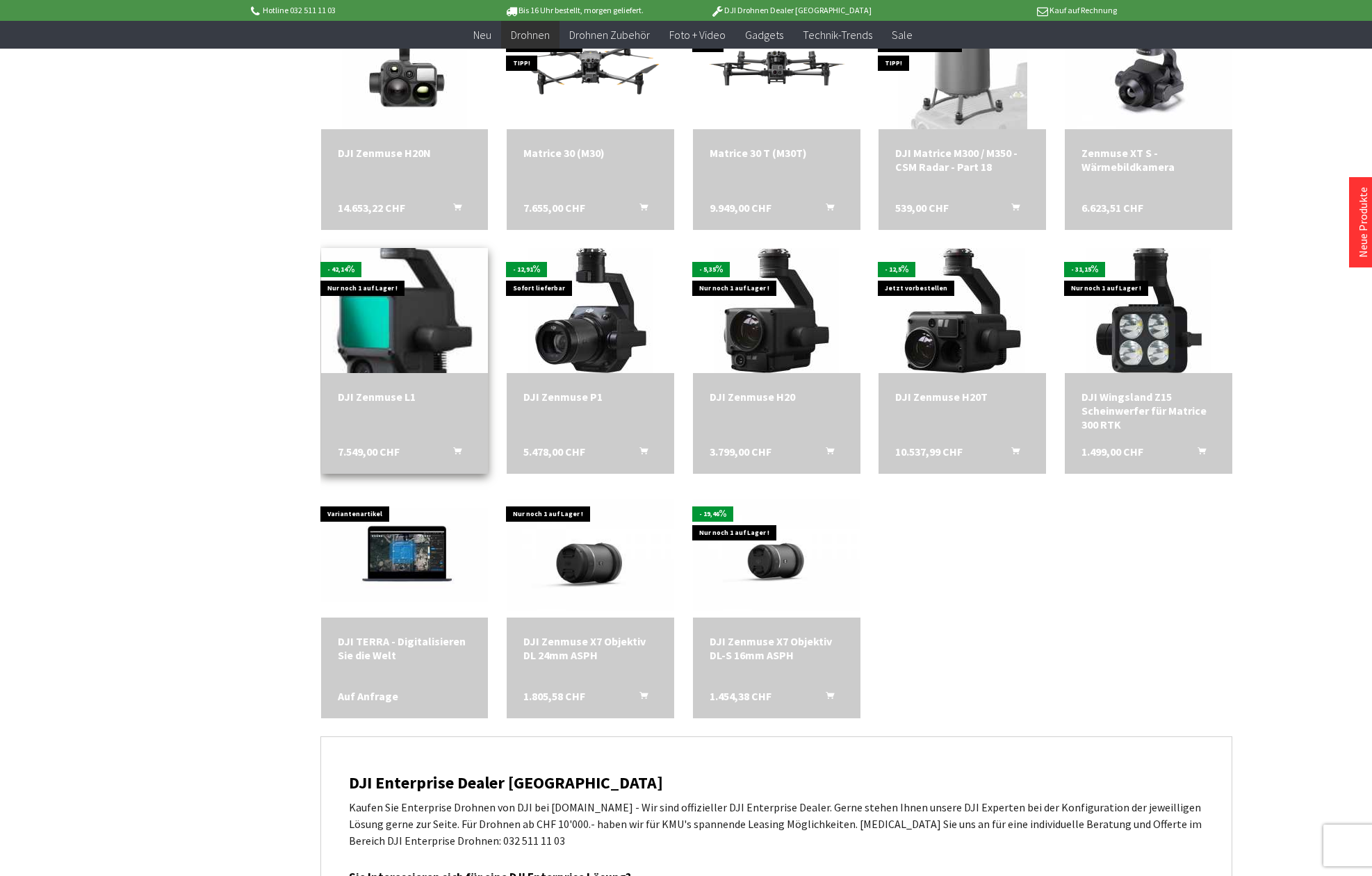
scroll to position [2499, 1]
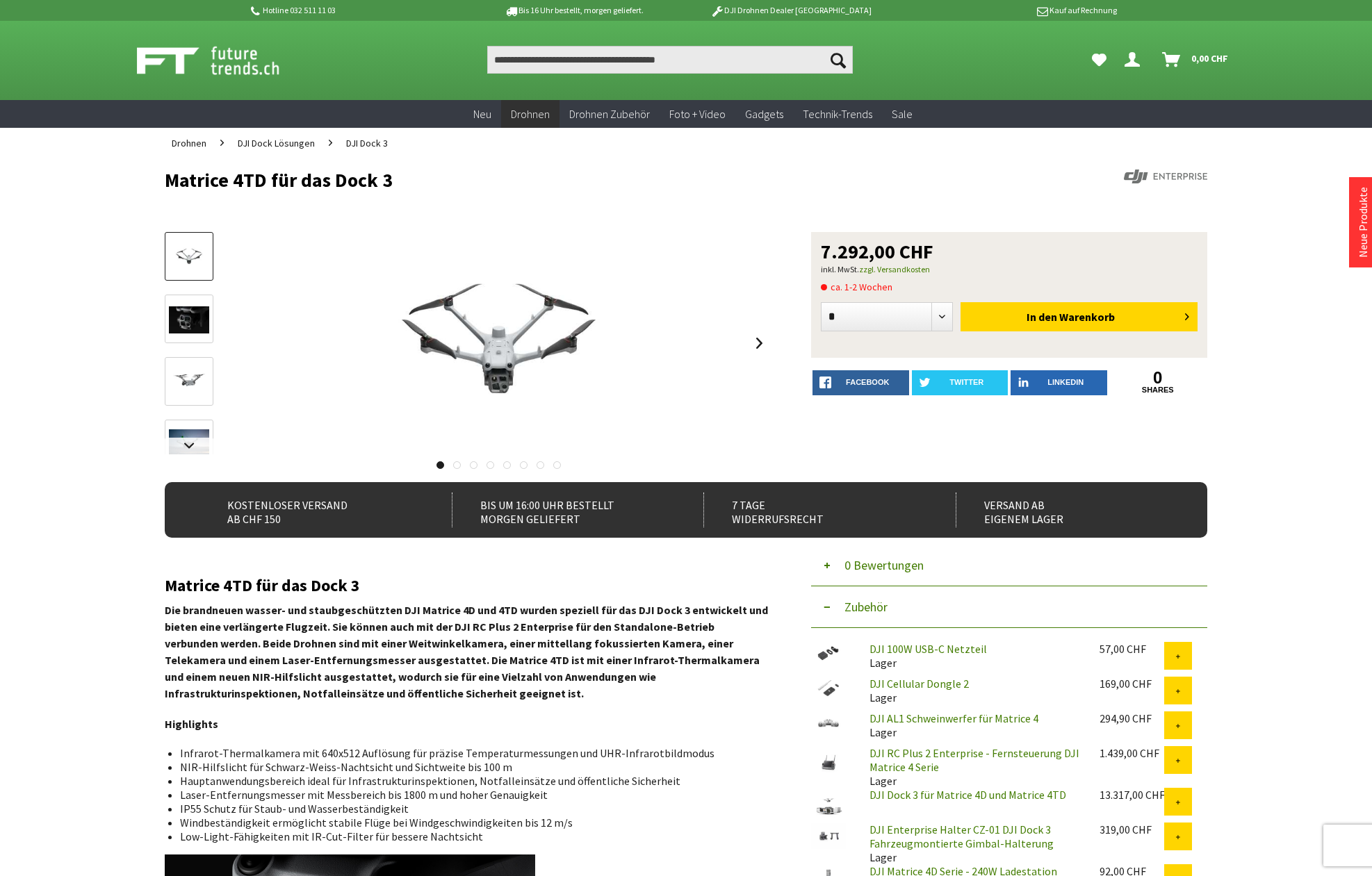
click at [205, 320] on img at bounding box center [189, 320] width 40 height 27
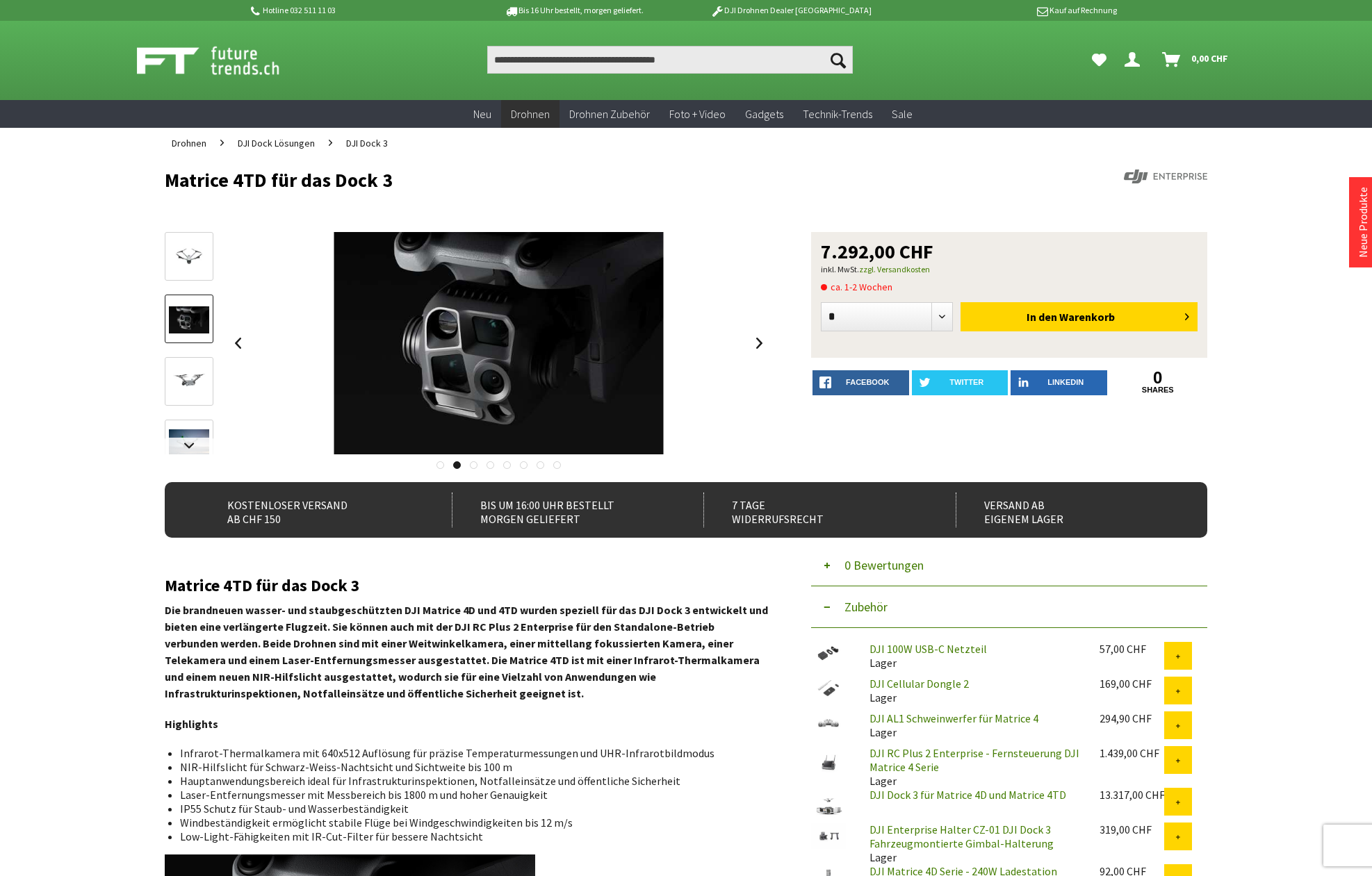
click at [197, 368] on img at bounding box center [189, 382] width 40 height 40
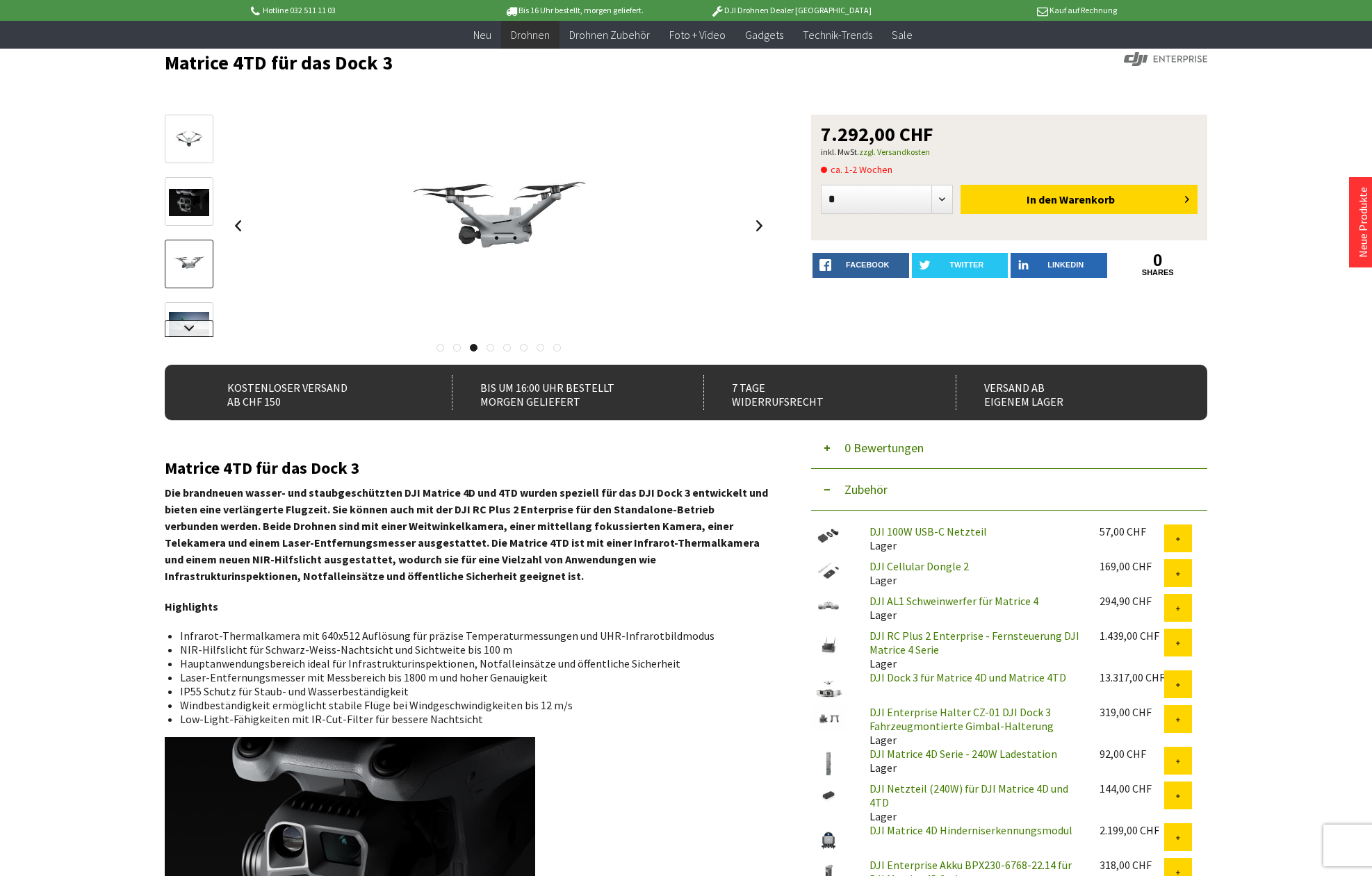
click at [181, 333] on link at bounding box center [188, 329] width 49 height 17
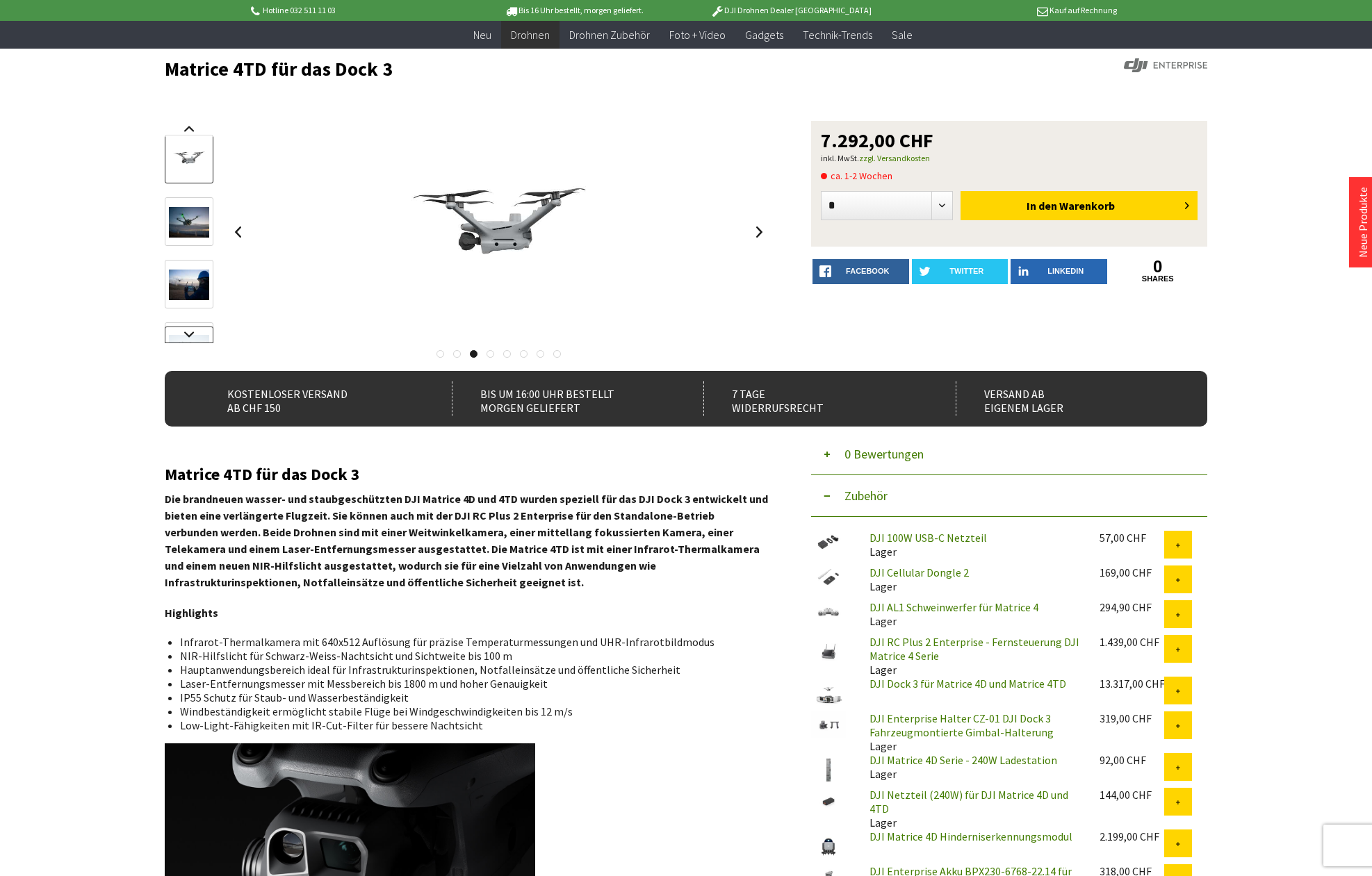
click at [181, 333] on link at bounding box center [188, 335] width 49 height 17
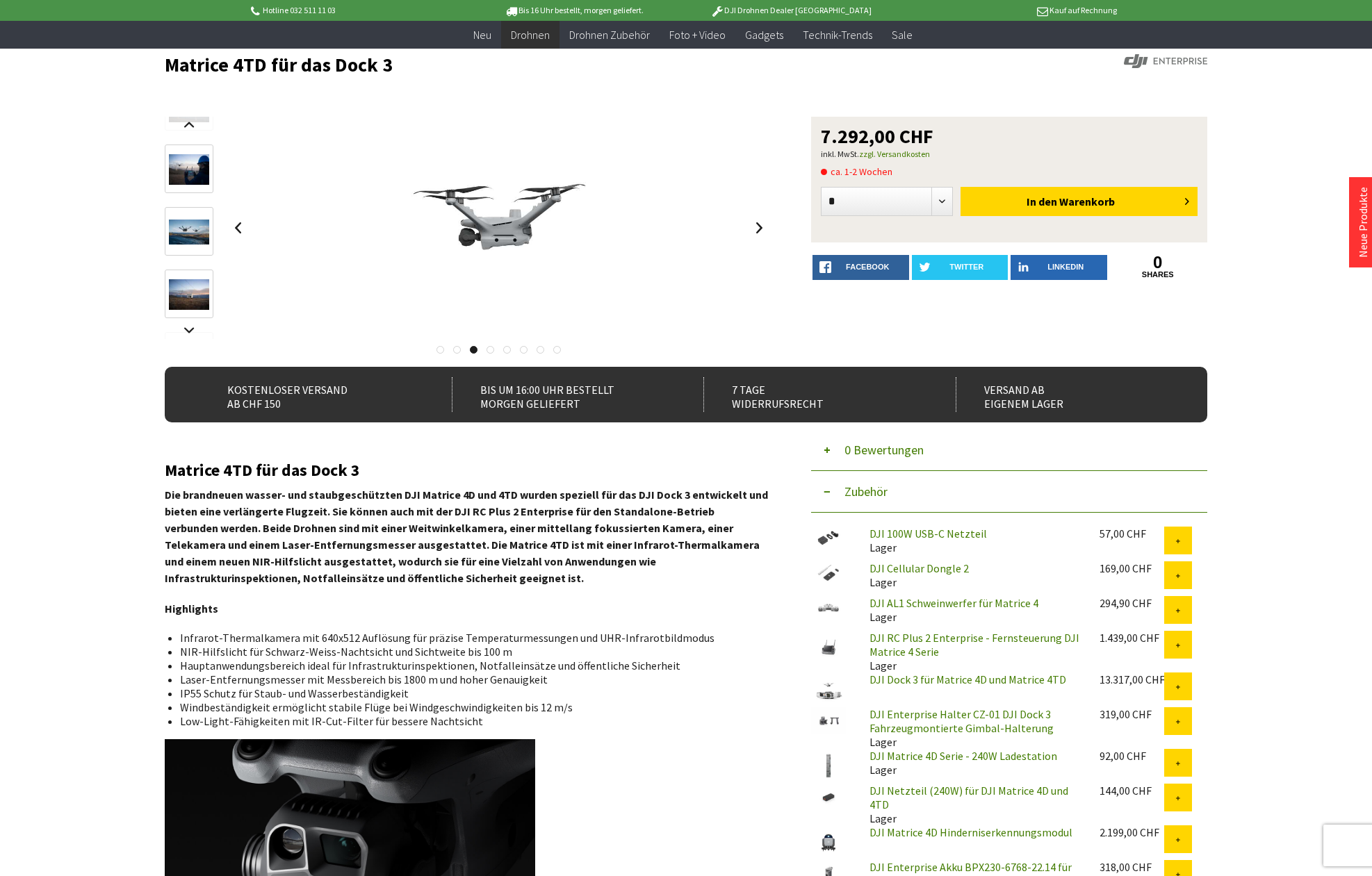
scroll to position [88, 0]
